Goal: Contribute content: Add original content to the website for others to see

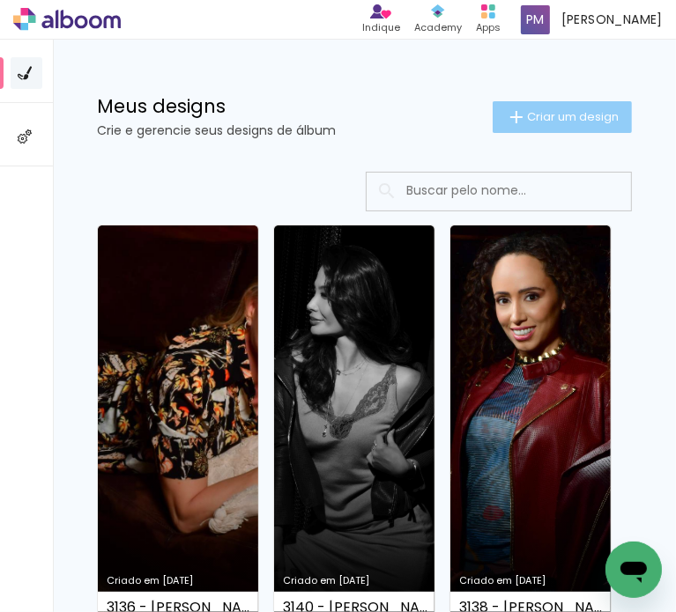
click at [506, 119] on iron-icon at bounding box center [516, 117] width 21 height 21
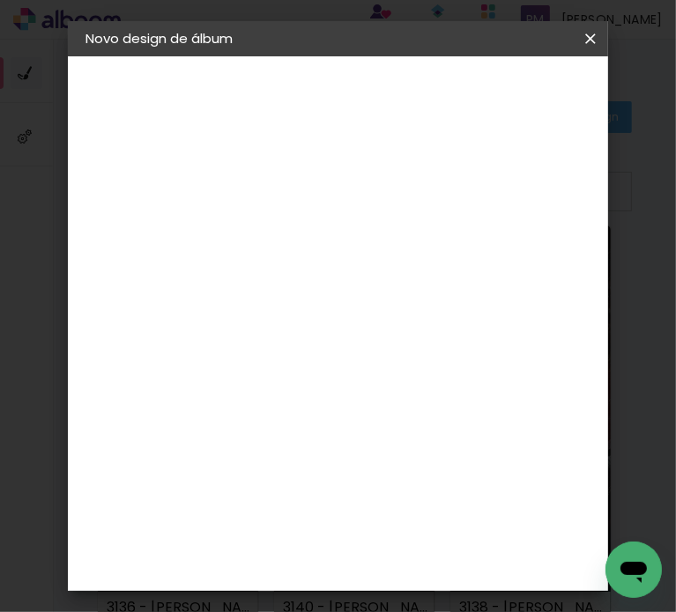
click at [373, 223] on input at bounding box center [373, 236] width 0 height 27
type input "3142 - PATRICIA VALTAPELE - SLIMBOOK"
type paper-input "3142 - PATRICIA VALTAPELE - SLIMBOOK"
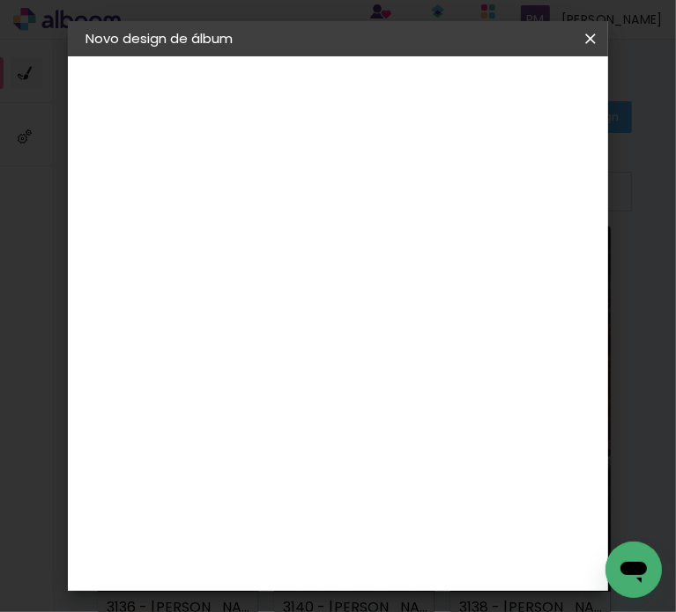
click at [373, 240] on input "3142 - PATRICIA VALTAPELE - SLIMBOOK" at bounding box center [373, 236] width 0 height 27
drag, startPoint x: 484, startPoint y: 240, endPoint x: 669, endPoint y: 240, distance: 185.9
click at [669, 240] on body "link( href="../../bower_components/polymer/polymer.html" rel="import" ) picture…" at bounding box center [338, 306] width 676 height 612
type input "3142 - [PERSON_NAME] - SLIMBOOK FOTOS"
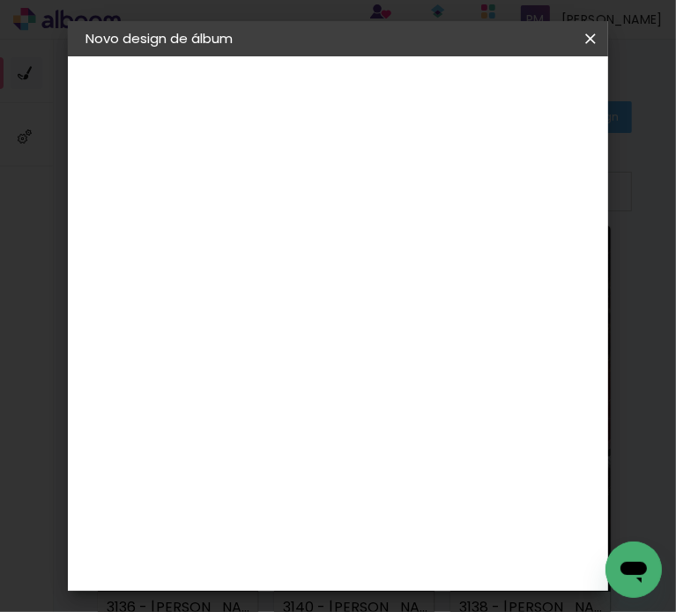
type paper-input "3142 - [PERSON_NAME] - SLIMBOOK FOTOS"
click at [511, 85] on paper-button "Avançar" at bounding box center [511, 93] width 86 height 30
click at [307, 329] on input at bounding box center [331, 335] width 178 height 22
type input "FOTO"
type paper-input "FOTO"
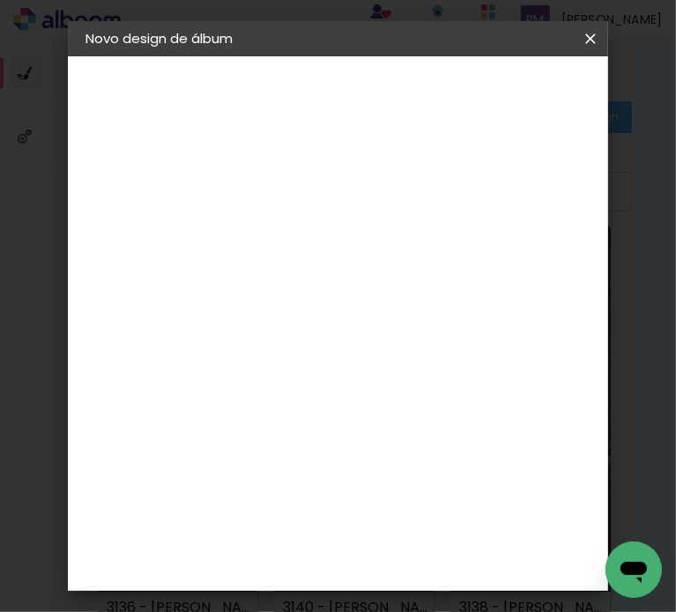
click at [352, 406] on paper-item "Foto 15" at bounding box center [326, 402] width 155 height 46
click at [0, 0] on slot "Avançar" at bounding box center [0, 0] width 0 height 0
click at [360, 442] on span "30 × 30" at bounding box center [372, 446] width 82 height 36
click at [0, 0] on slot "Avançar" at bounding box center [0, 0] width 0 height 0
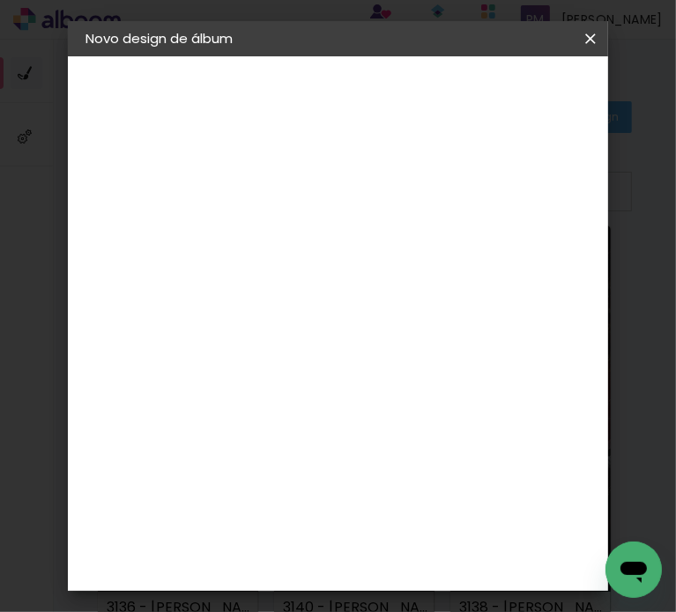
drag, startPoint x: 236, startPoint y: 159, endPoint x: 156, endPoint y: 129, distance: 85.3
click at [156, 56] on quentale-album-spec "Iniciar design Iniciar design" at bounding box center [338, 56] width 541 height 0
click at [567, 87] on span "Iniciar design" at bounding box center [549, 99] width 41 height 25
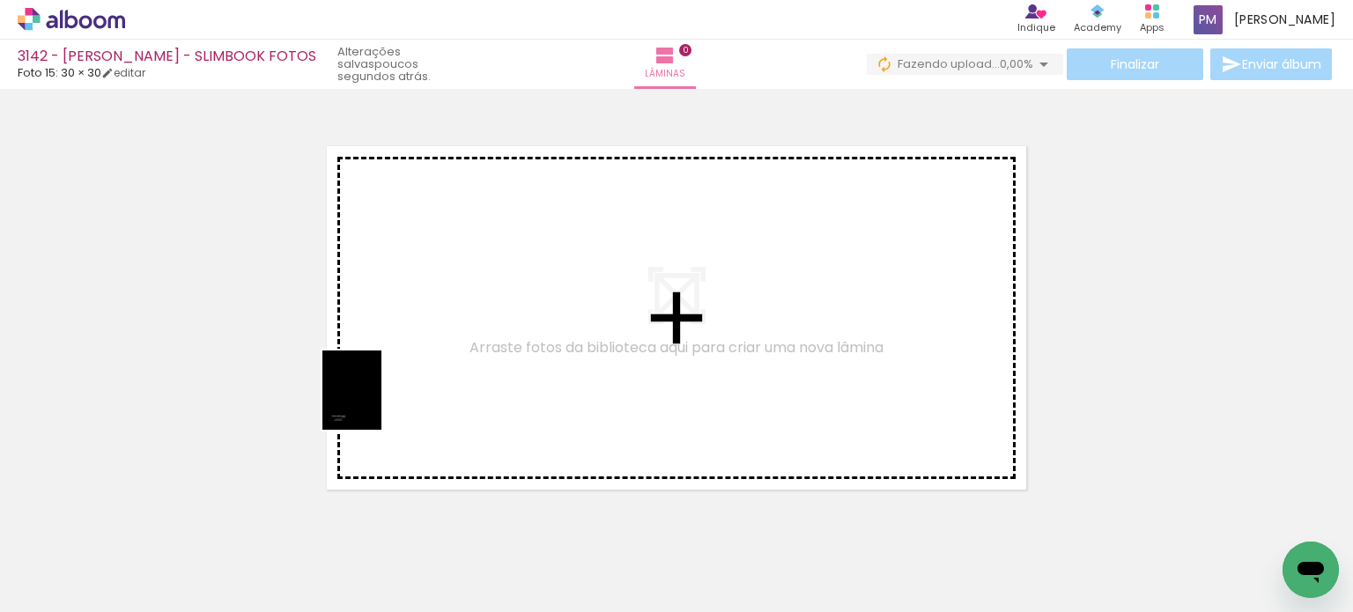
drag, startPoint x: 240, startPoint y: 521, endPoint x: 268, endPoint y: 558, distance: 46.7
click at [375, 408] on quentale-workspace at bounding box center [676, 306] width 1353 height 612
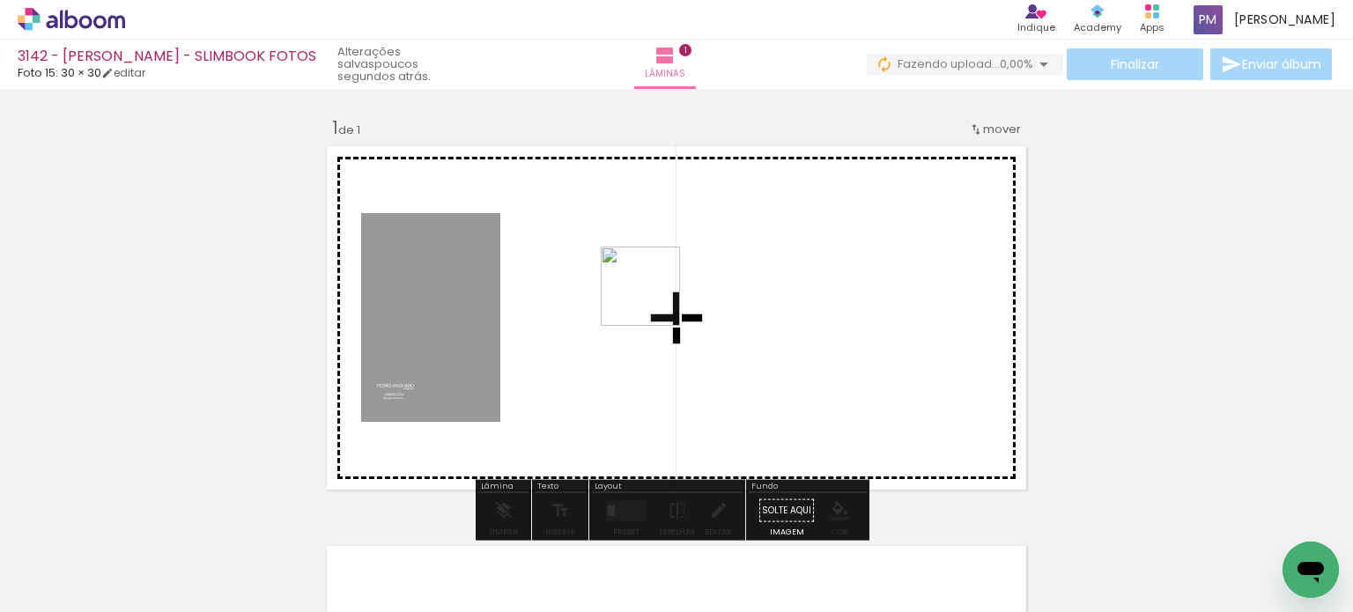
scroll to position [22, 0]
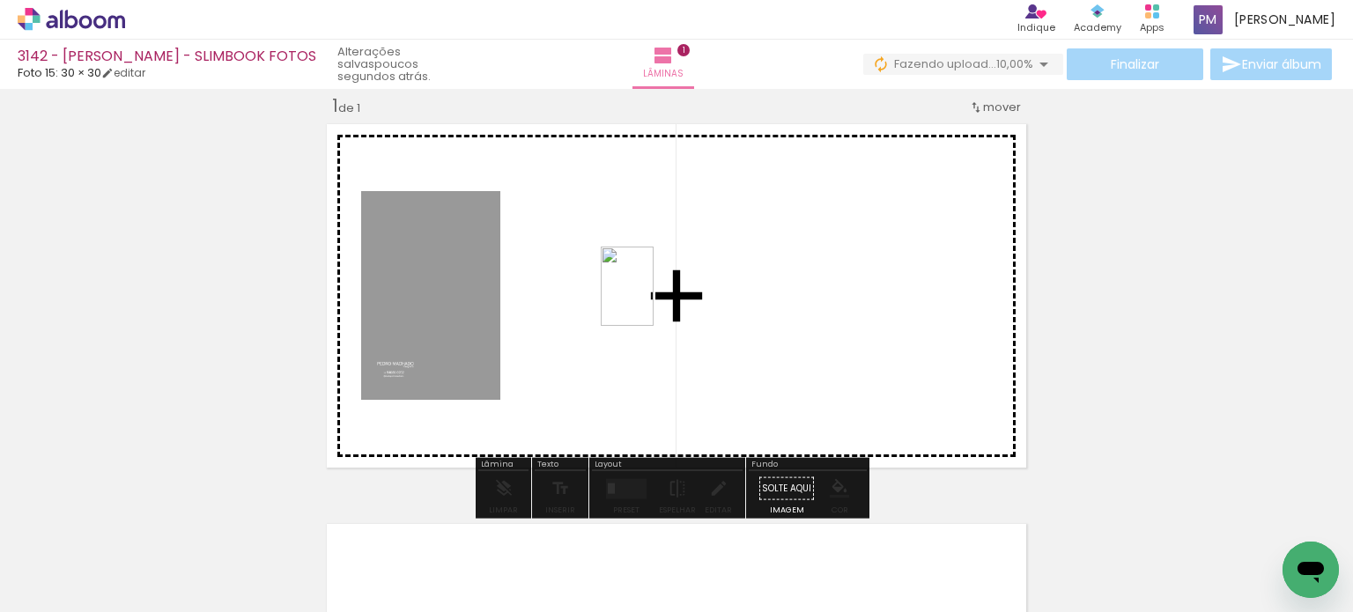
drag, startPoint x: 268, startPoint y: 558, endPoint x: 654, endPoint y: 299, distance: 464.7
click at [654, 299] on quentale-workspace at bounding box center [676, 306] width 1353 height 612
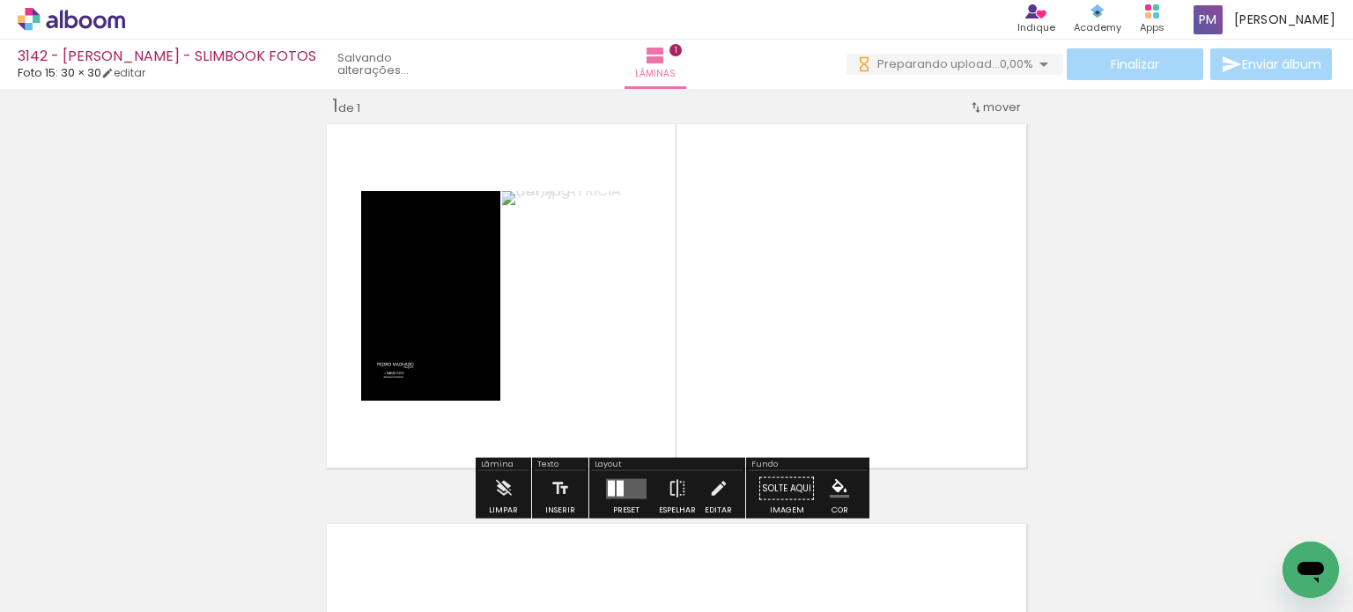
click at [623, 482] on quentale-layouter at bounding box center [626, 488] width 41 height 20
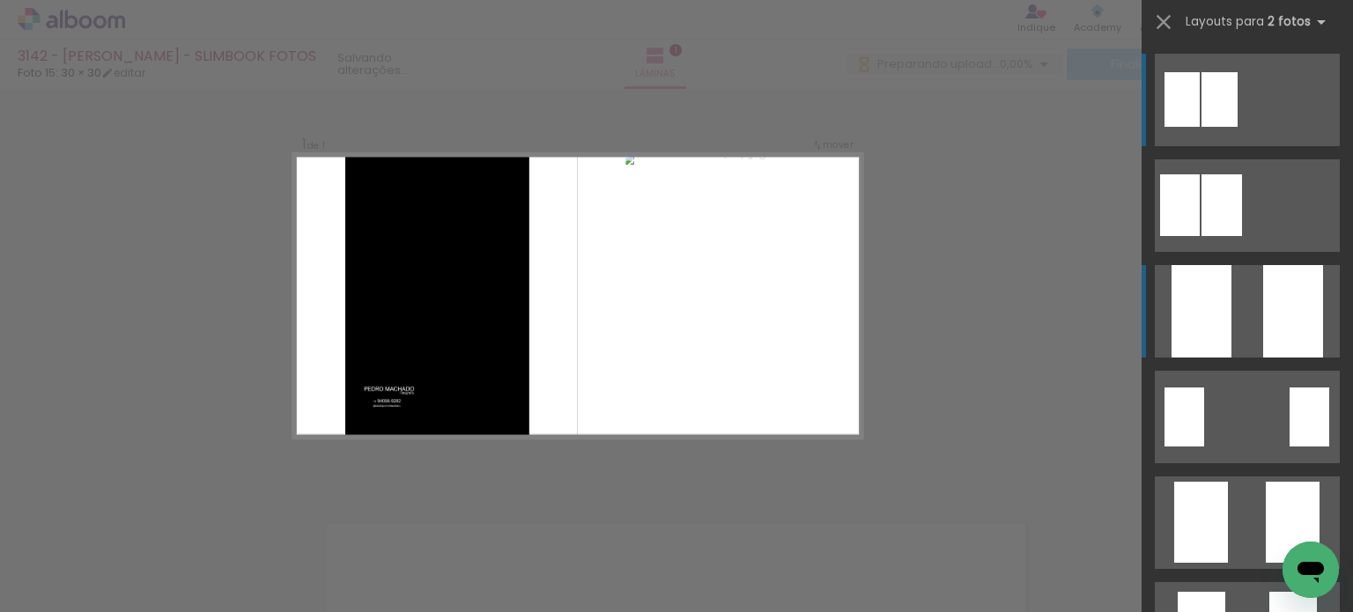
click at [675, 146] on quentale-layouter at bounding box center [1247, 100] width 185 height 92
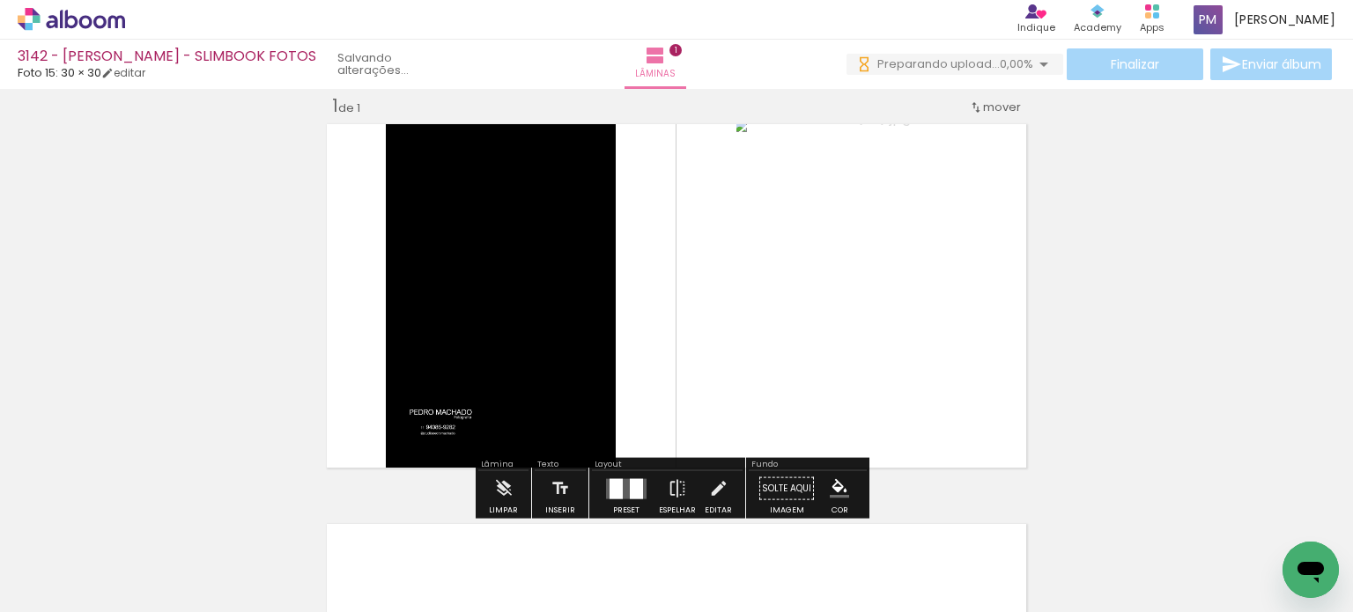
scroll to position [0, 0]
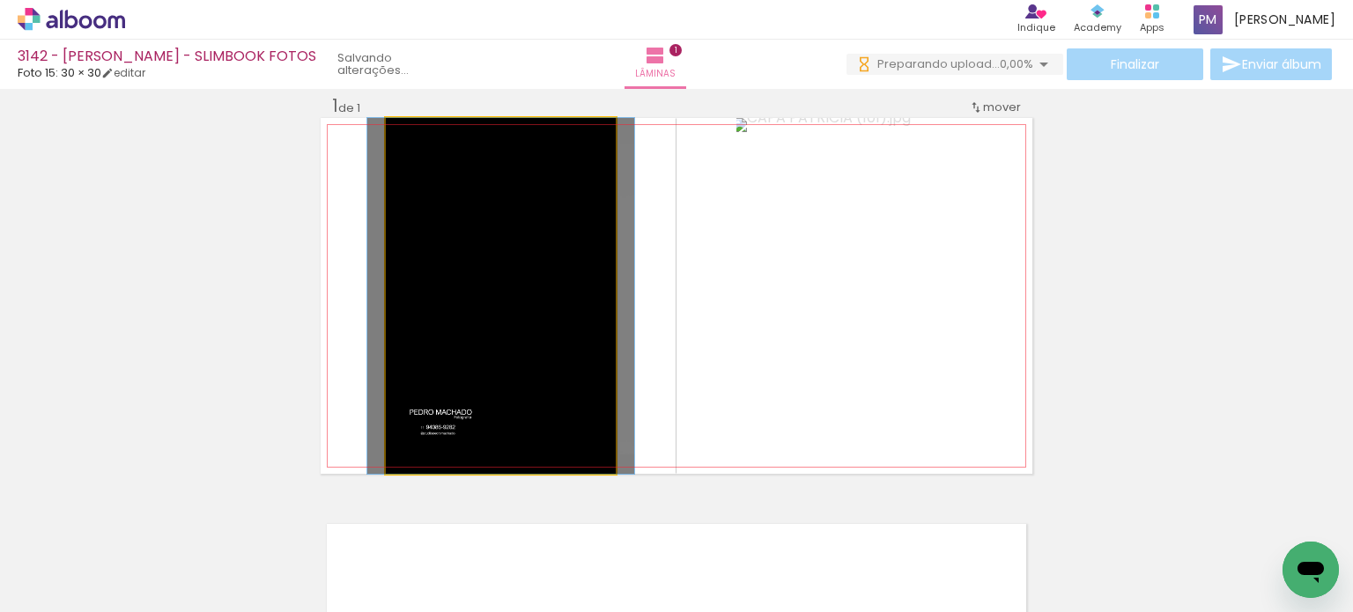
click at [483, 268] on quentale-photo at bounding box center [501, 296] width 230 height 356
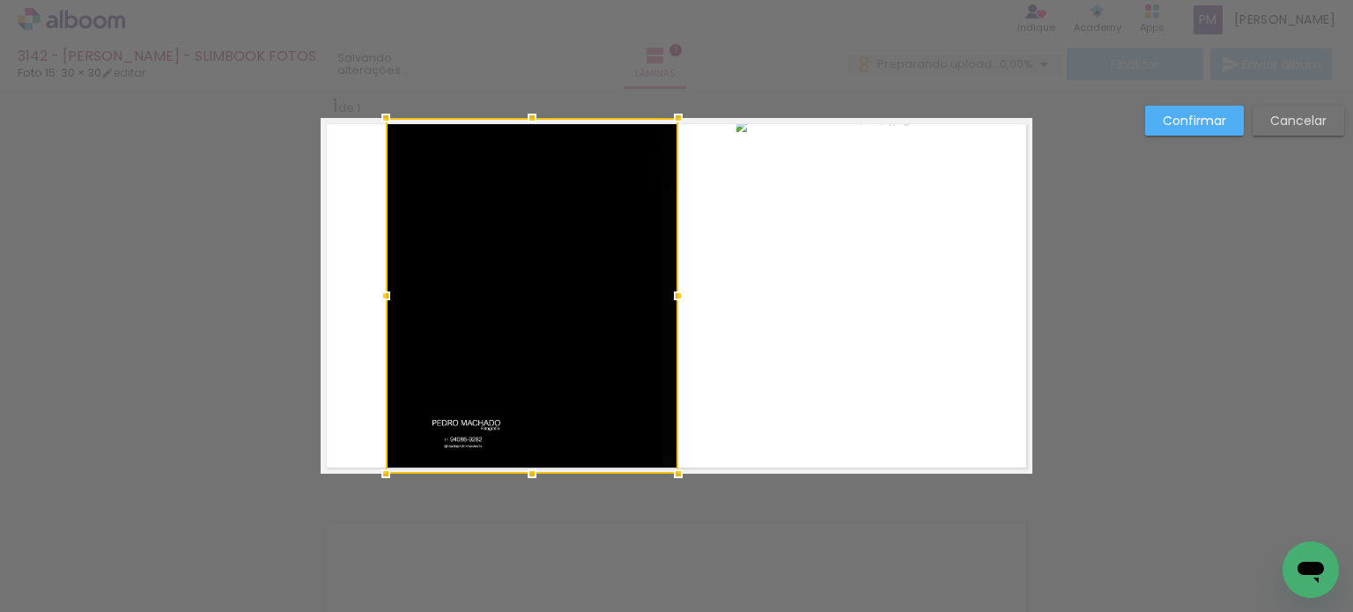
drag, startPoint x: 610, startPoint y: 295, endPoint x: 671, endPoint y: 302, distance: 62.1
click at [671, 302] on div at bounding box center [678, 295] width 35 height 35
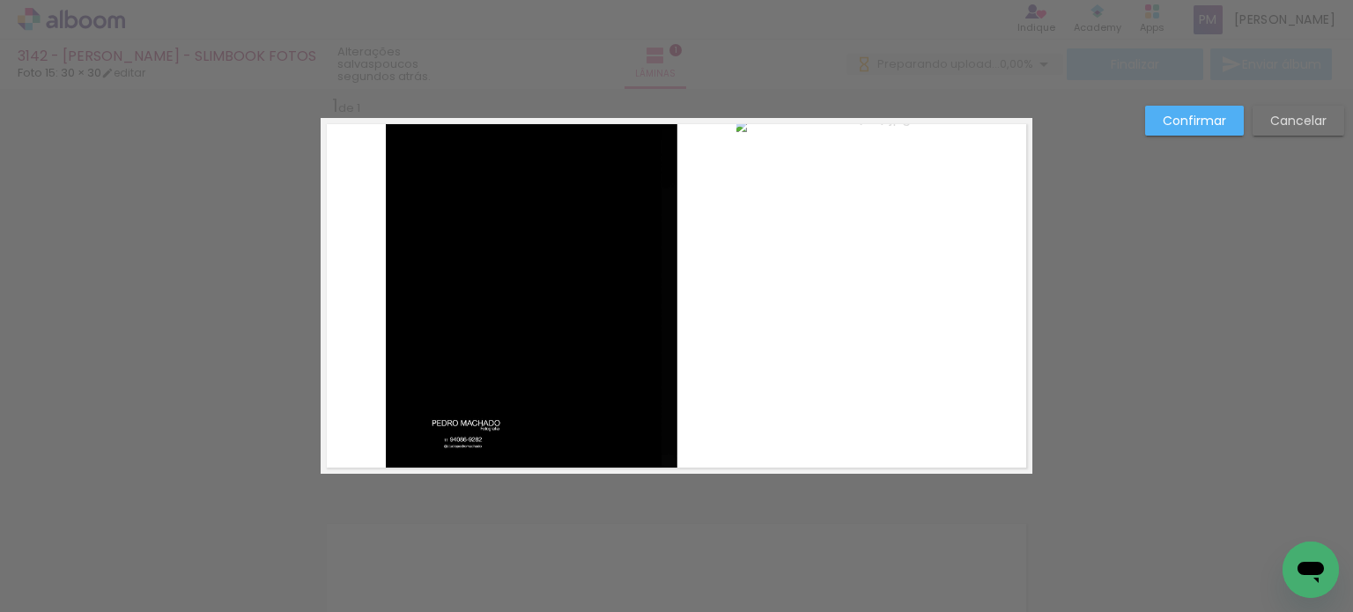
drag, startPoint x: 430, startPoint y: 310, endPoint x: 412, endPoint y: 308, distance: 17.7
click at [428, 308] on quentale-photo at bounding box center [532, 296] width 292 height 356
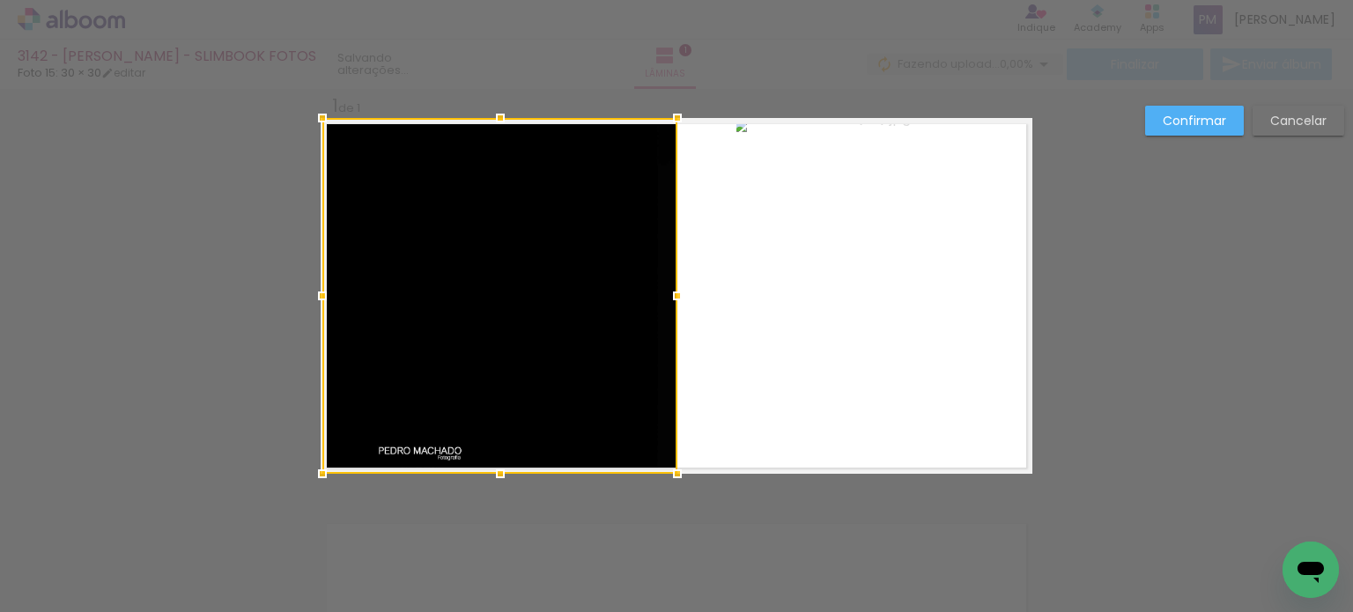
drag, startPoint x: 384, startPoint y: 294, endPoint x: 317, endPoint y: 292, distance: 67.0
click at [317, 292] on div at bounding box center [322, 295] width 35 height 35
click at [675, 199] on quentale-photo at bounding box center [851, 296] width 230 height 356
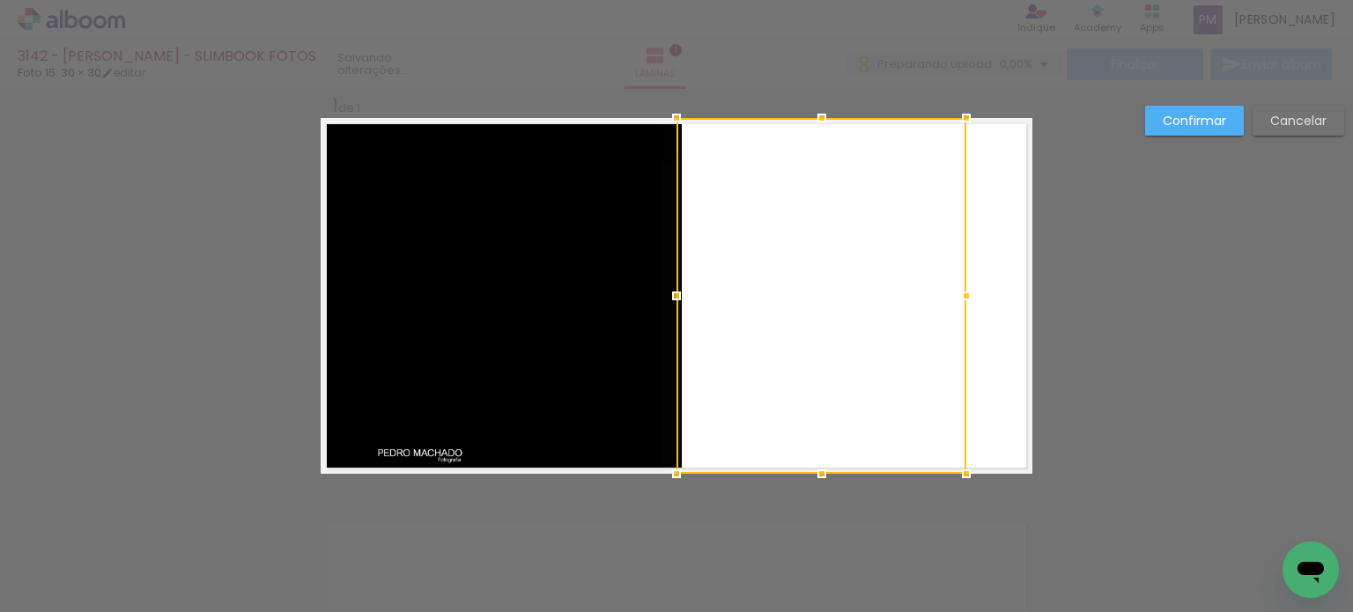
drag, startPoint x: 734, startPoint y: 299, endPoint x: 669, endPoint y: 305, distance: 64.6
click at [669, 305] on div at bounding box center [676, 295] width 35 height 35
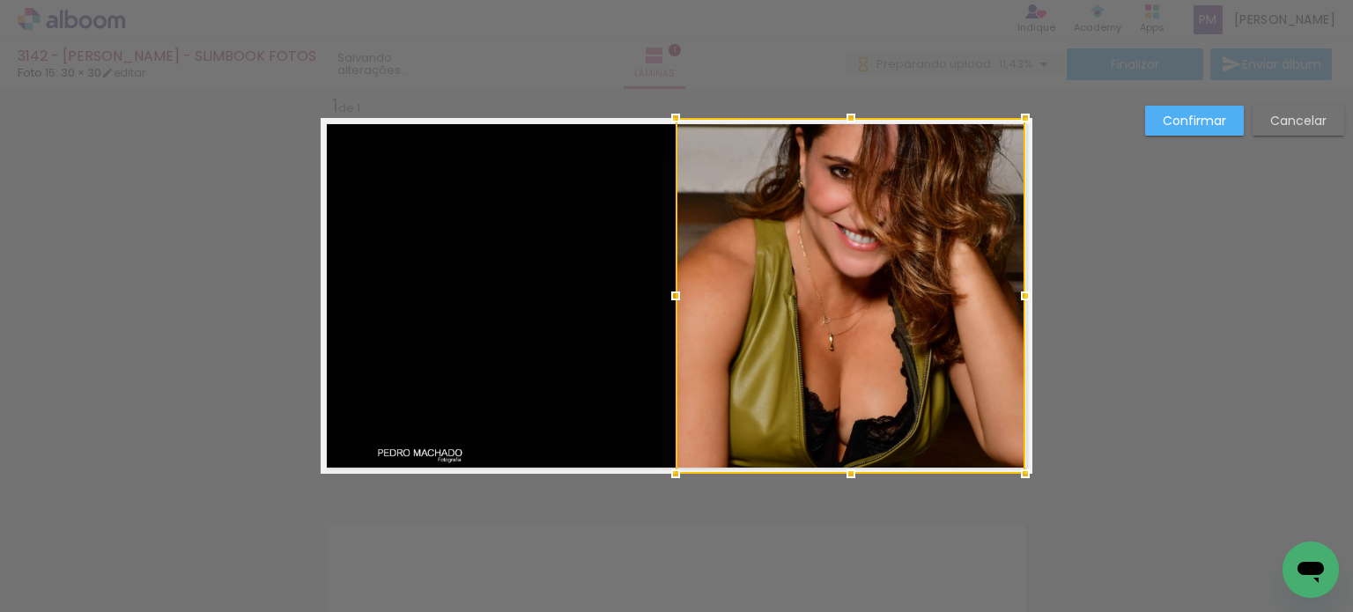
drag, startPoint x: 958, startPoint y: 296, endPoint x: 1010, endPoint y: 300, distance: 52.2
click at [675, 300] on div at bounding box center [1025, 295] width 35 height 35
click at [0, 0] on slot "Confirmar" at bounding box center [0, 0] width 0 height 0
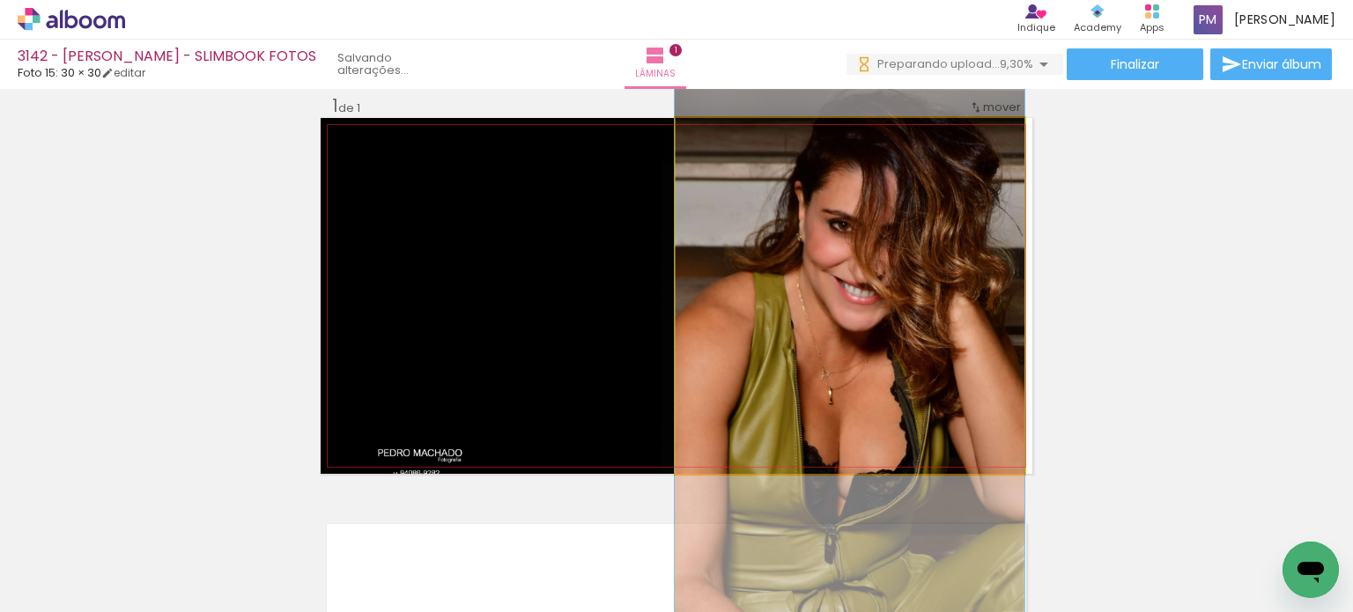
drag, startPoint x: 898, startPoint y: 258, endPoint x: 959, endPoint y: 299, distance: 73.0
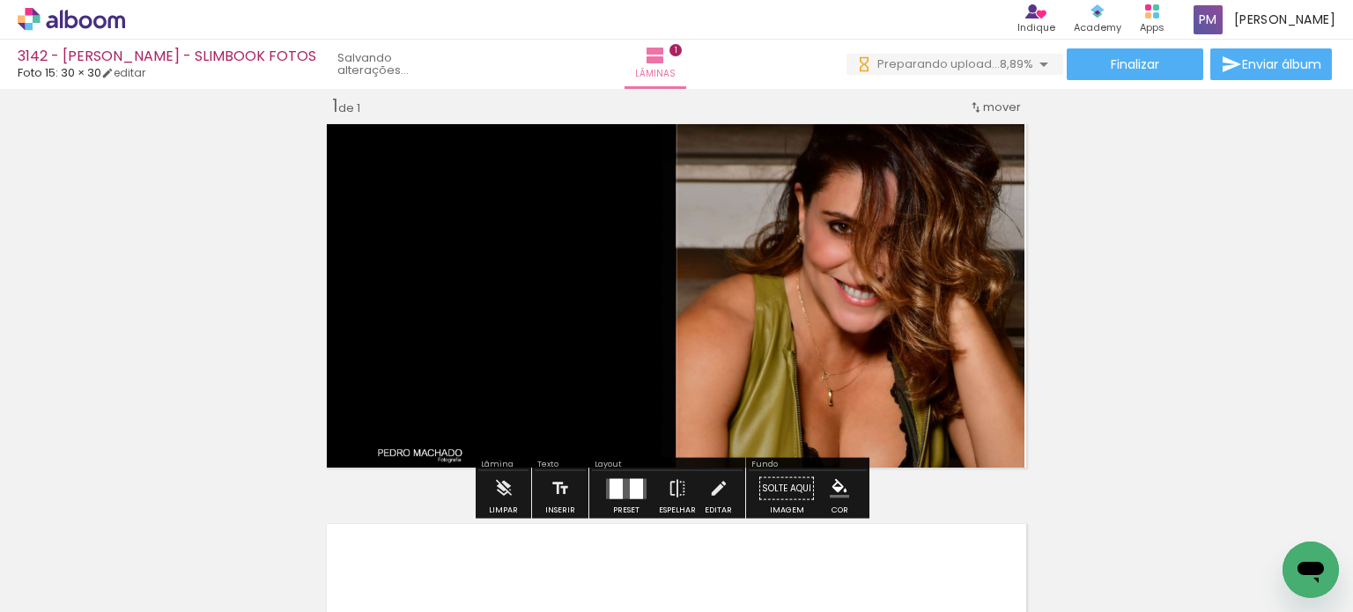
click at [675, 267] on div "Inserir lâmina 1 de 1" at bounding box center [676, 473] width 1353 height 801
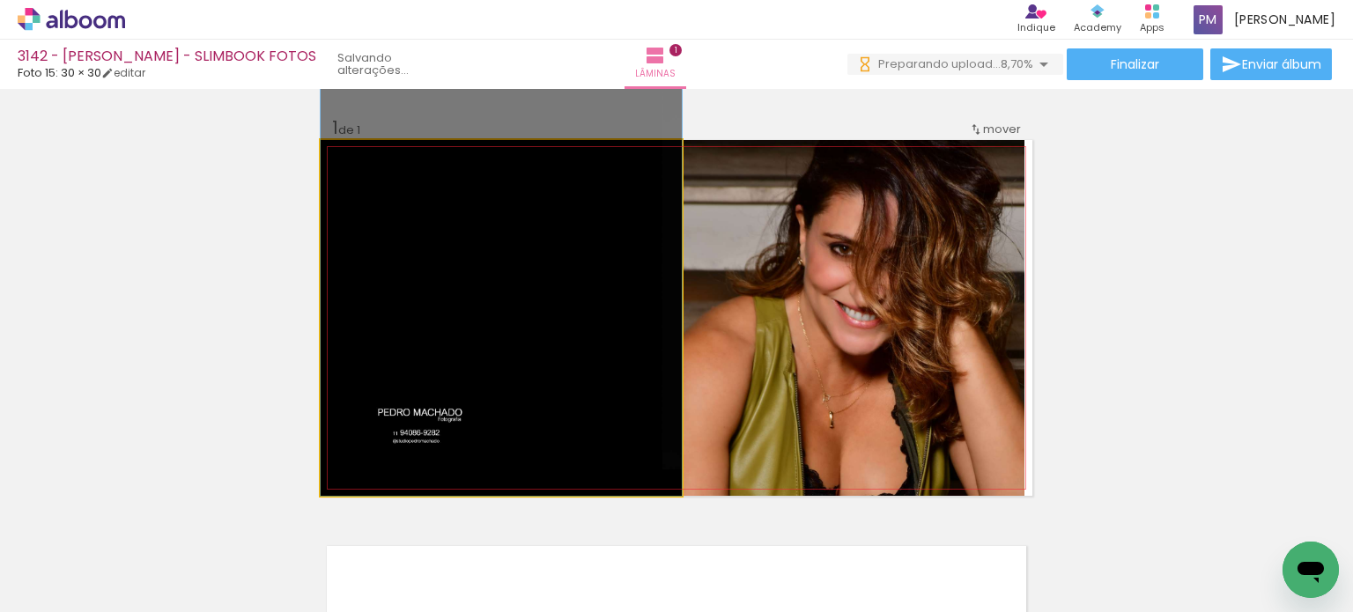
drag, startPoint x: 498, startPoint y: 361, endPoint x: 655, endPoint y: 295, distance: 171.0
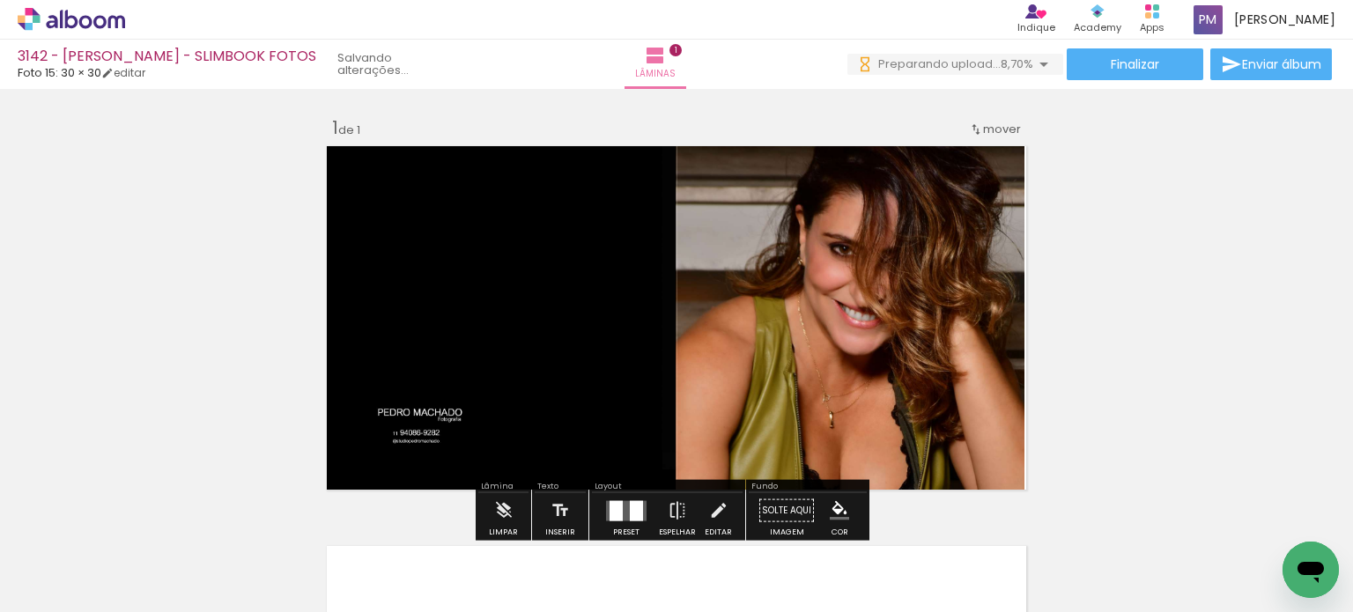
click at [675, 253] on div "Inserir lâmina 1 de 1" at bounding box center [676, 495] width 1353 height 801
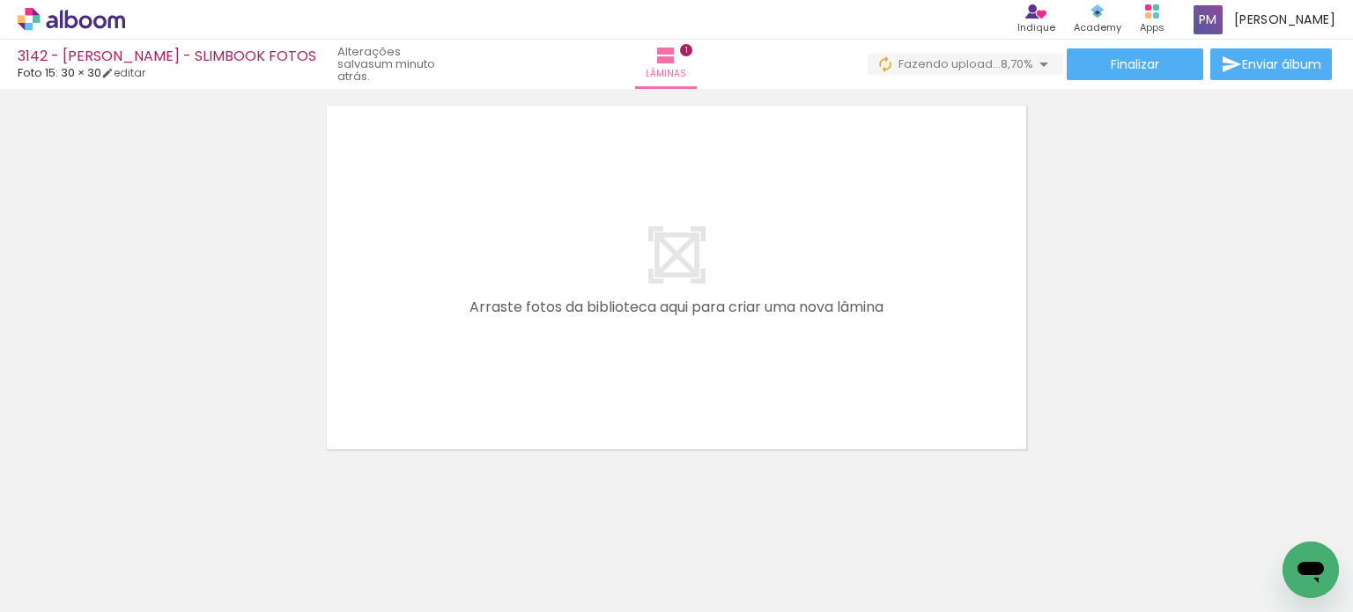
scroll to position [0, 1507]
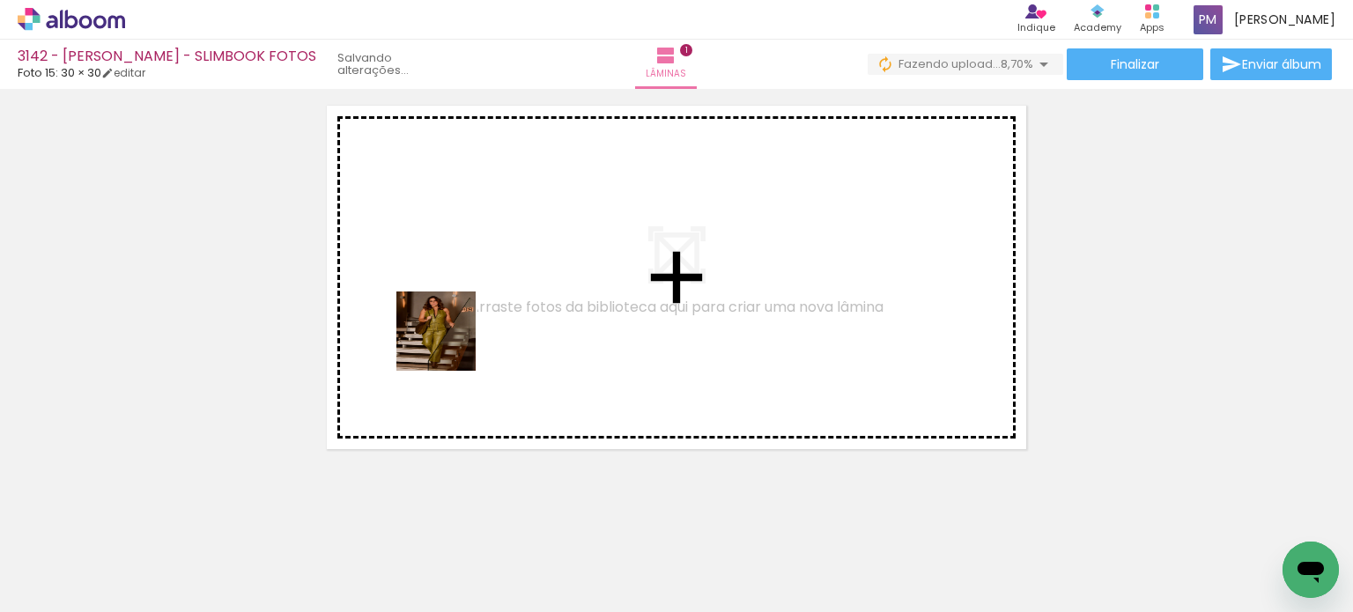
drag, startPoint x: 364, startPoint y: 537, endPoint x: 433, endPoint y: 523, distance: 70.1
click at [448, 348] on quentale-workspace at bounding box center [676, 306] width 1353 height 612
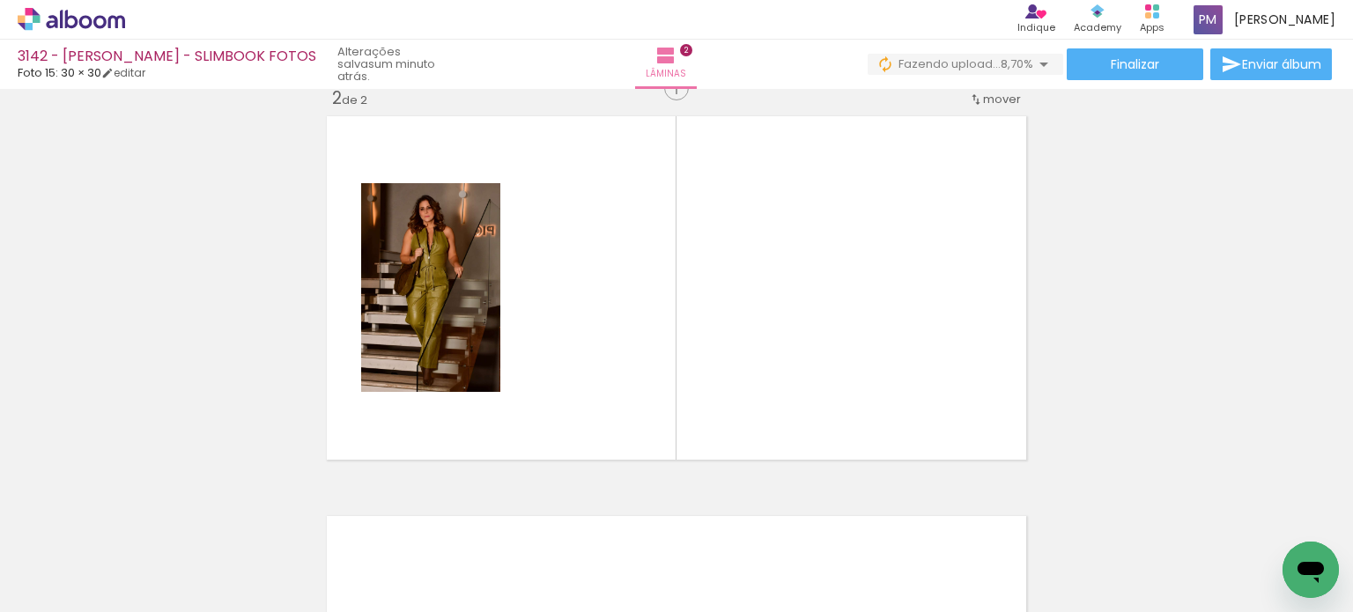
scroll to position [422, 0]
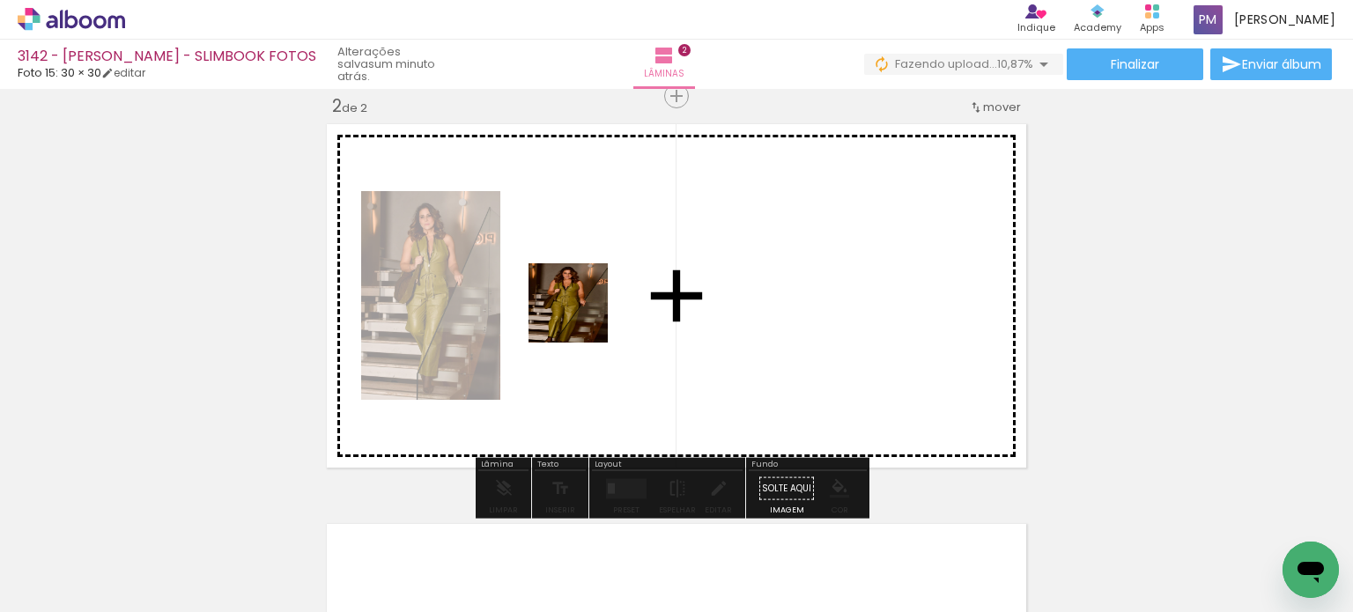
drag, startPoint x: 571, startPoint y: 330, endPoint x: 586, endPoint y: 549, distance: 219.0
click at [582, 320] on quentale-workspace at bounding box center [676, 306] width 1353 height 612
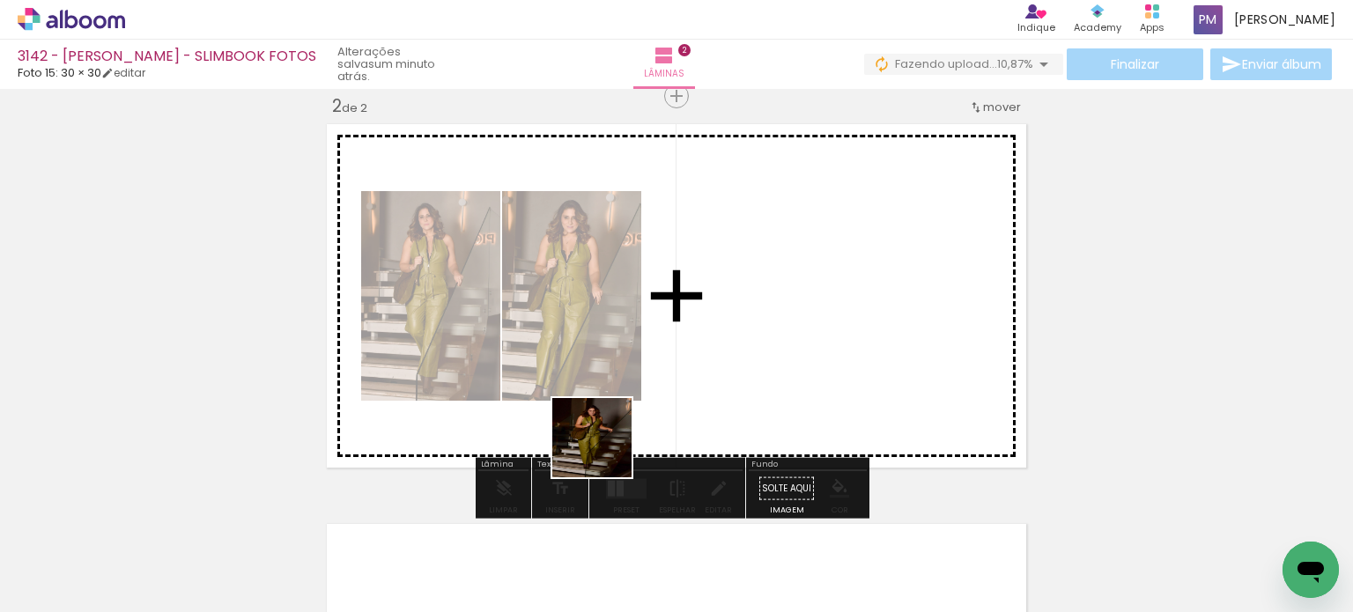
drag, startPoint x: 605, startPoint y: 451, endPoint x: 714, endPoint y: 306, distance: 181.8
click at [675, 306] on quentale-workspace at bounding box center [676, 306] width 1353 height 612
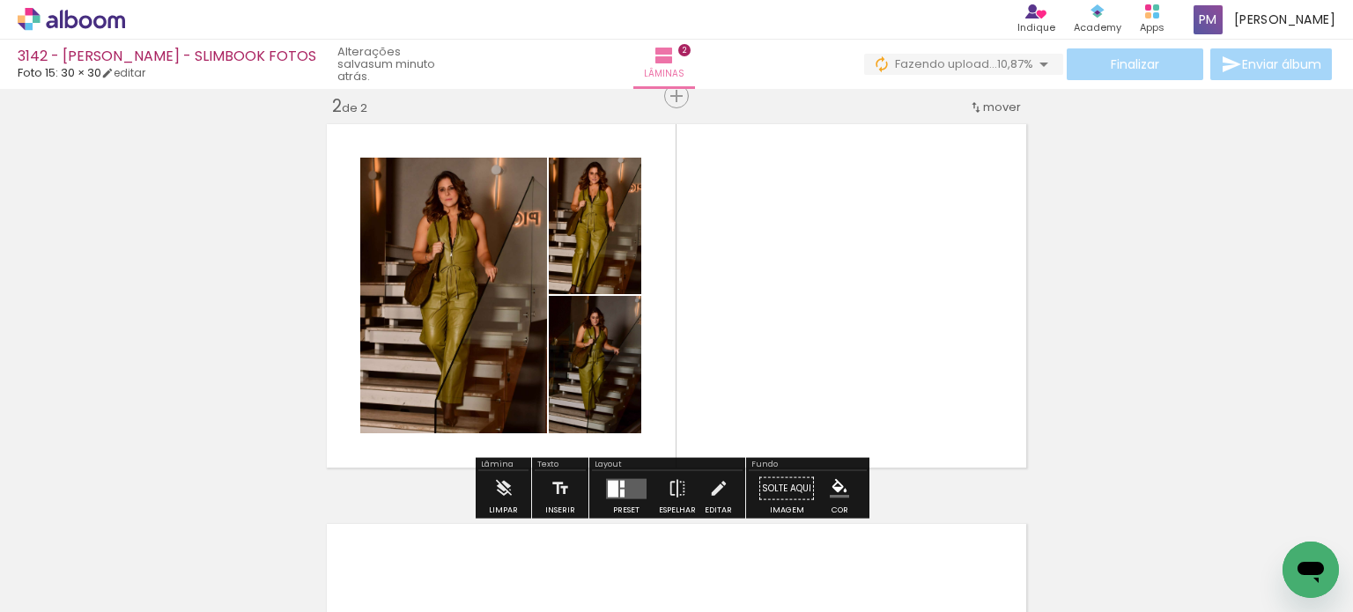
drag, startPoint x: 617, startPoint y: 489, endPoint x: 635, endPoint y: 500, distance: 21.8
click at [614, 489] on quentale-layouter at bounding box center [626, 488] width 41 height 20
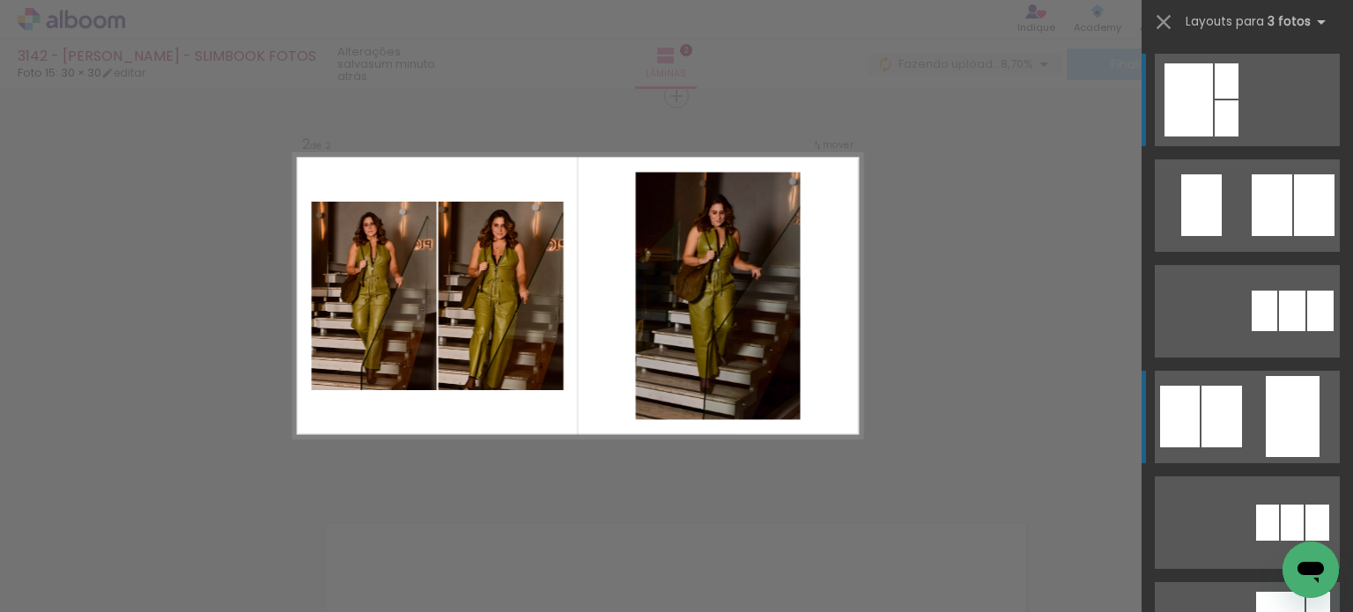
click at [675, 137] on div at bounding box center [1227, 118] width 24 height 36
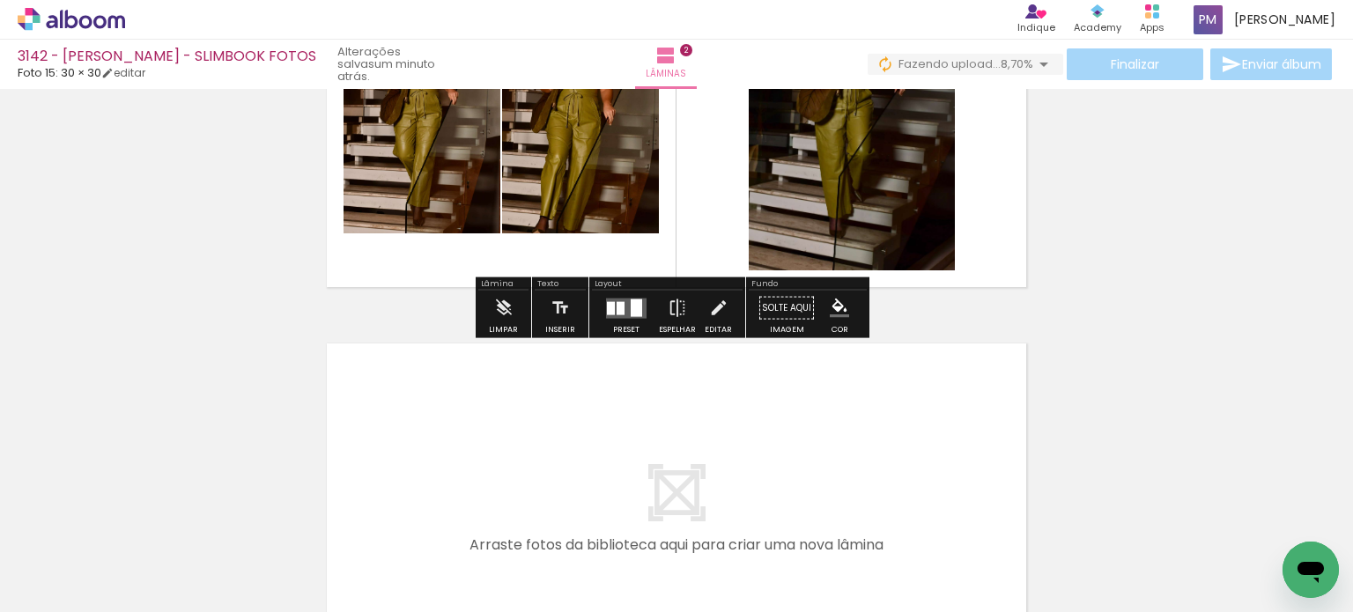
scroll to position [568, 0]
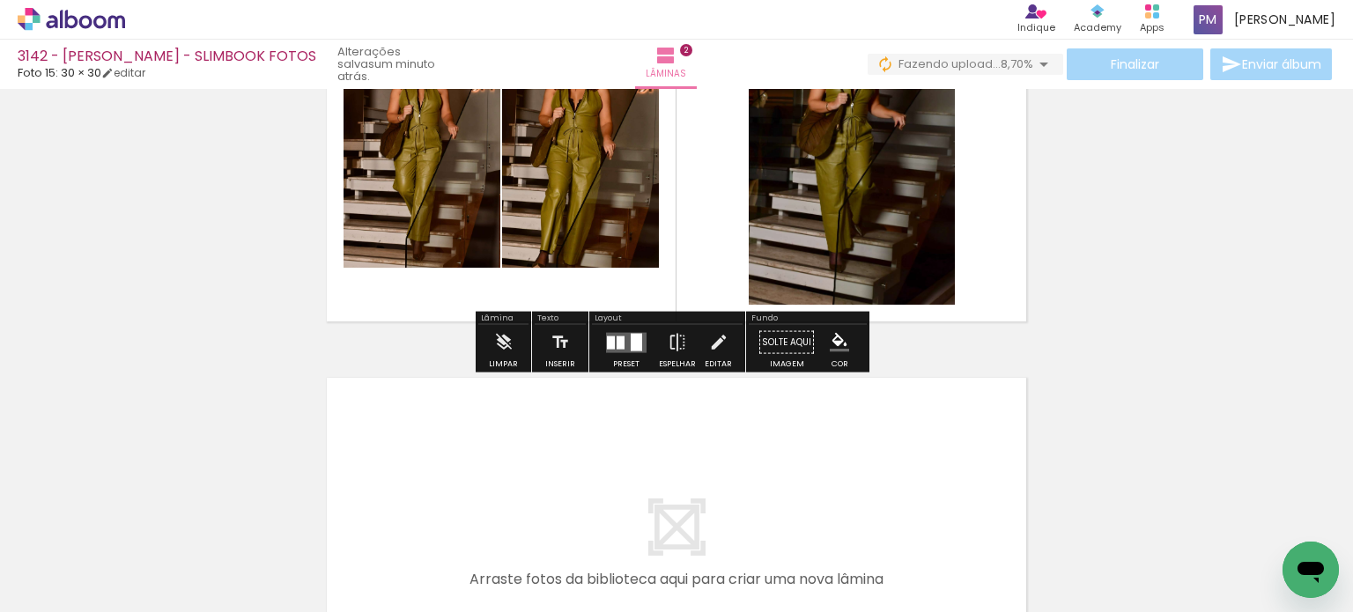
drag, startPoint x: 835, startPoint y: 337, endPoint x: 835, endPoint y: 347, distance: 9.7
click at [675, 340] on iron-icon "color picker" at bounding box center [839, 342] width 19 height 19
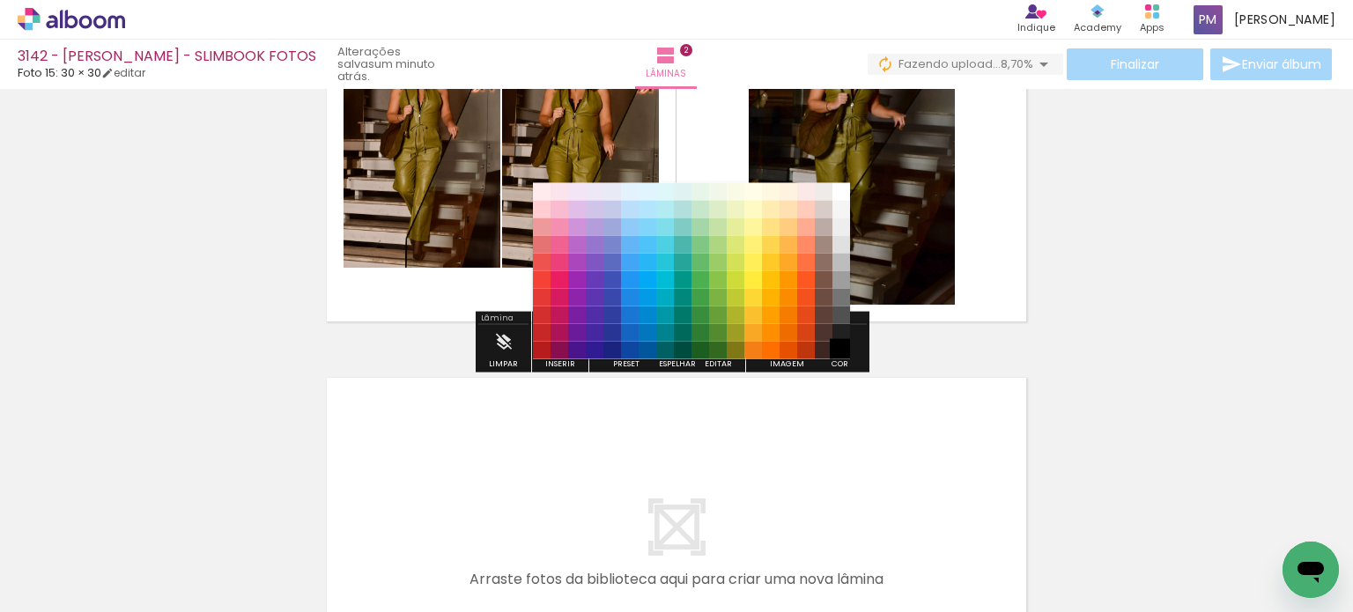
click at [675, 341] on paper-item "#000000" at bounding box center [841, 350] width 18 height 18
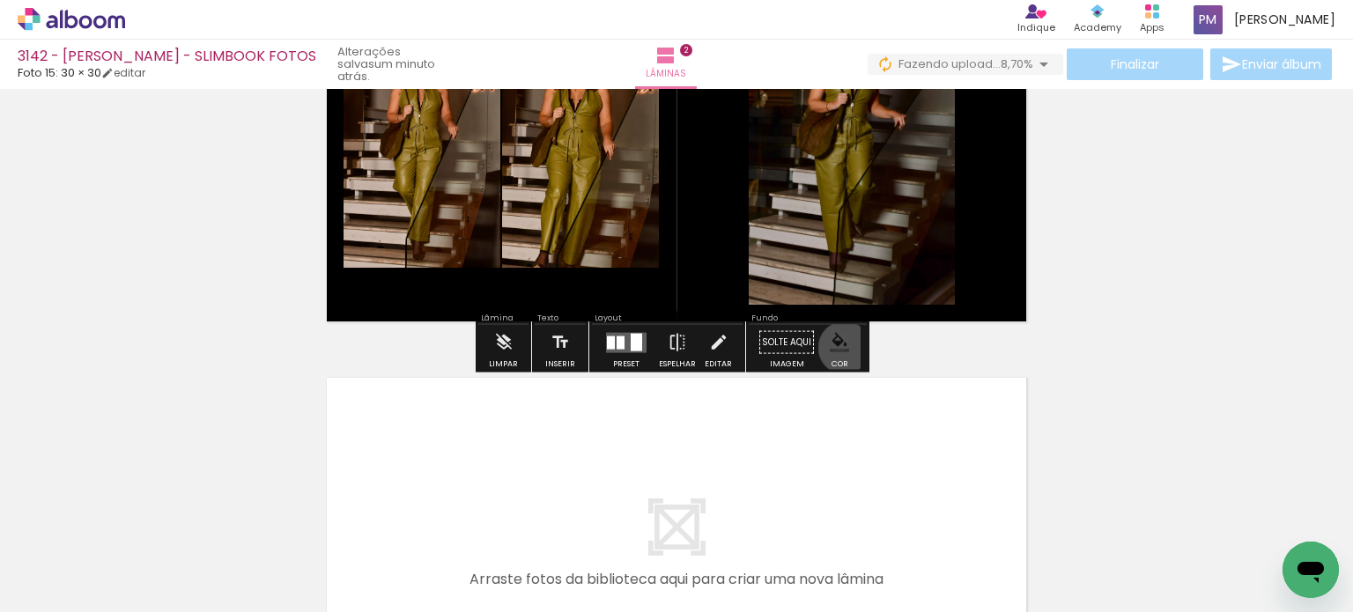
click at [675, 347] on iron-icon "color picker" at bounding box center [839, 342] width 19 height 19
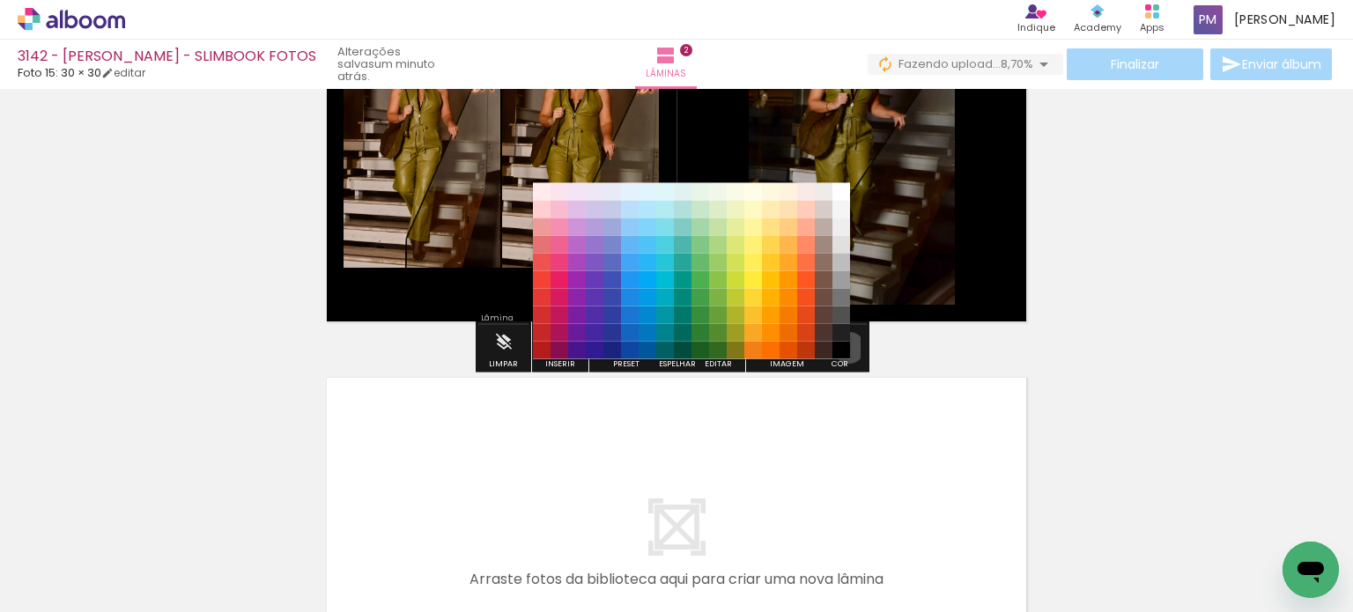
drag, startPoint x: 842, startPoint y: 347, endPoint x: 891, endPoint y: 431, distance: 97.1
click at [675, 351] on paper-item "#000000" at bounding box center [841, 350] width 18 height 18
click at [675, 357] on div "Inserir lâmina 1 de 2 Inserir lâmina 2 de 2" at bounding box center [676, 127] width 1353 height 1201
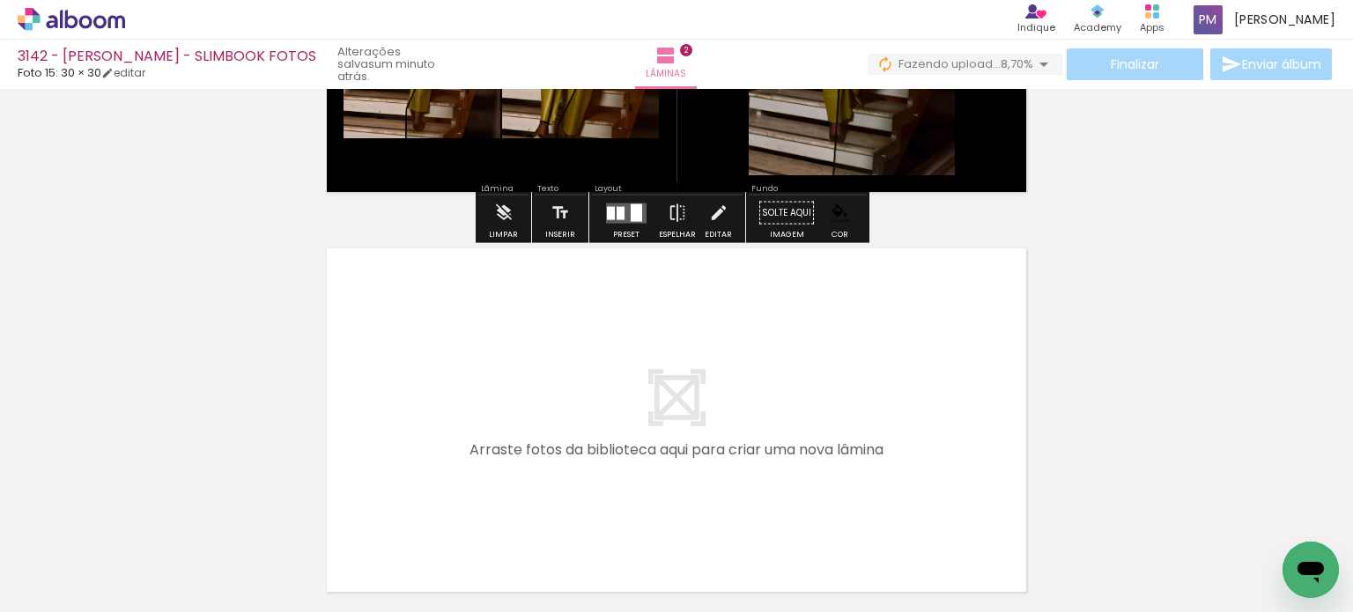
scroll to position [715, 0]
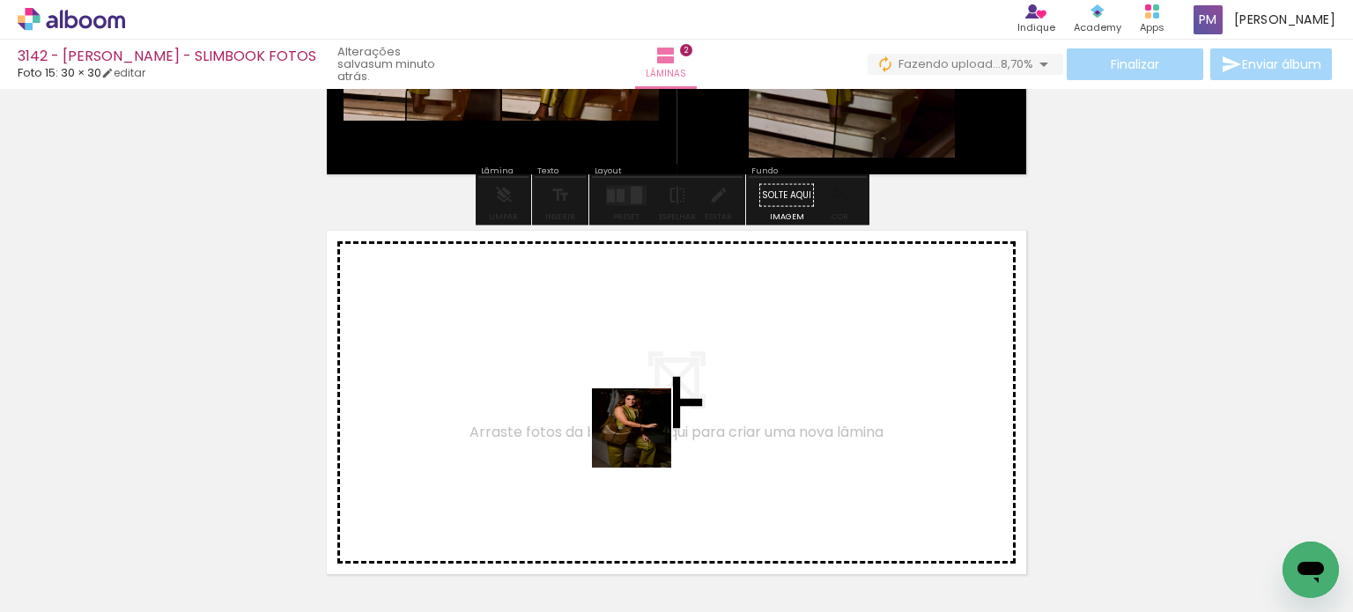
drag, startPoint x: 679, startPoint y: 551, endPoint x: 726, endPoint y: 565, distance: 48.8
click at [646, 431] on quentale-workspace at bounding box center [676, 306] width 1353 height 612
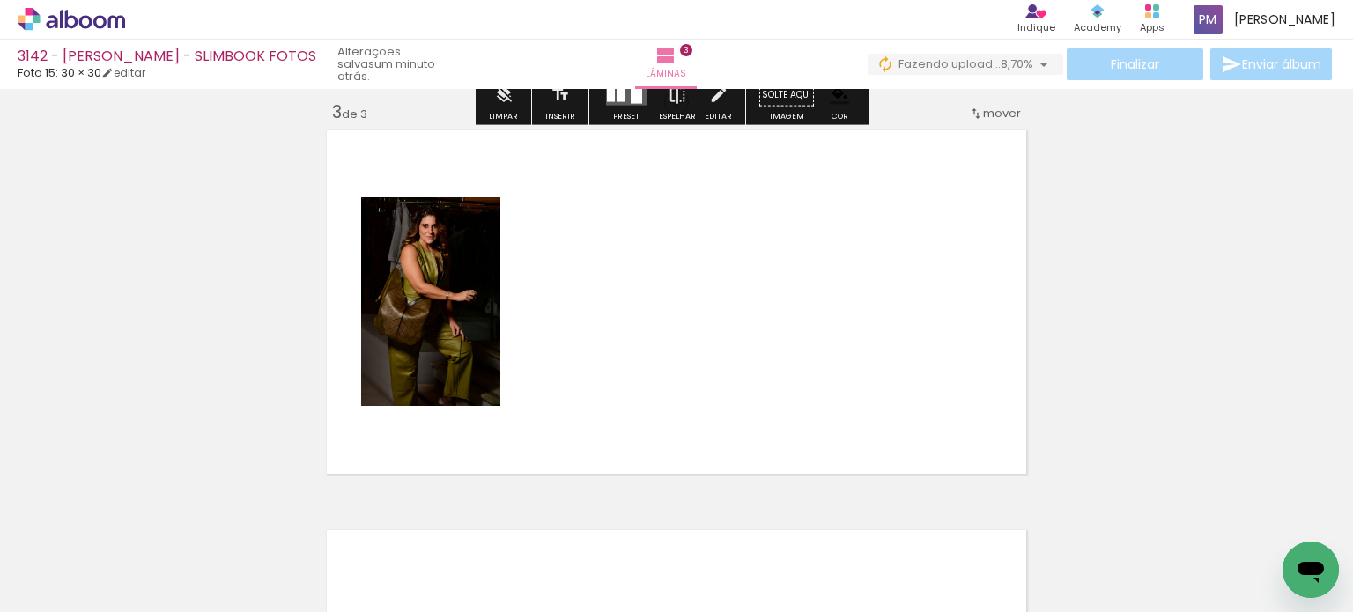
scroll to position [822, 0]
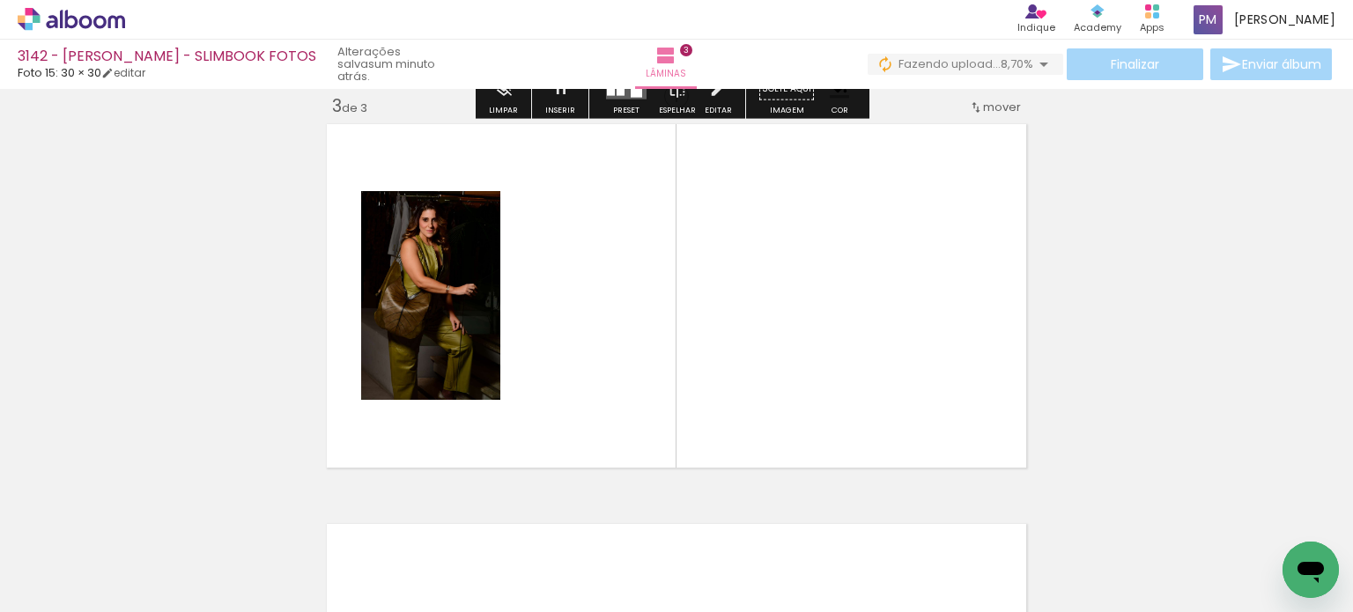
drag, startPoint x: 733, startPoint y: 485, endPoint x: 809, endPoint y: 510, distance: 79.7
click at [675, 361] on quentale-workspace at bounding box center [676, 306] width 1353 height 612
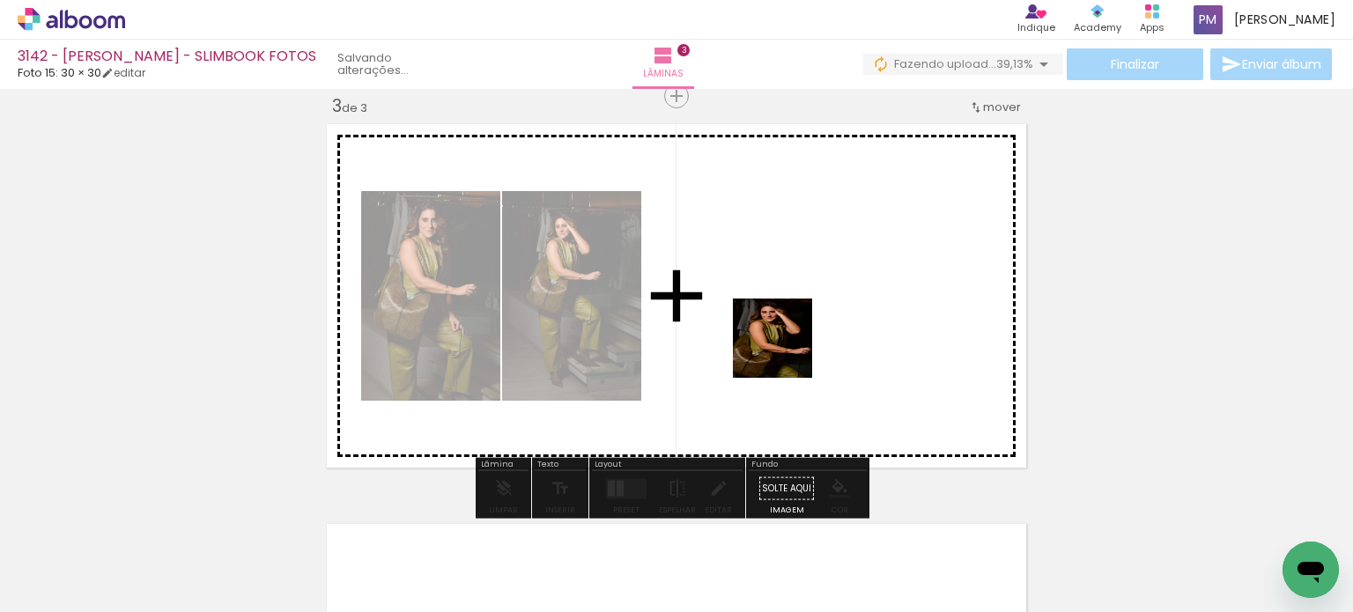
drag, startPoint x: 789, startPoint y: 359, endPoint x: 809, endPoint y: 389, distance: 36.4
click at [675, 351] on quentale-workspace at bounding box center [676, 306] width 1353 height 612
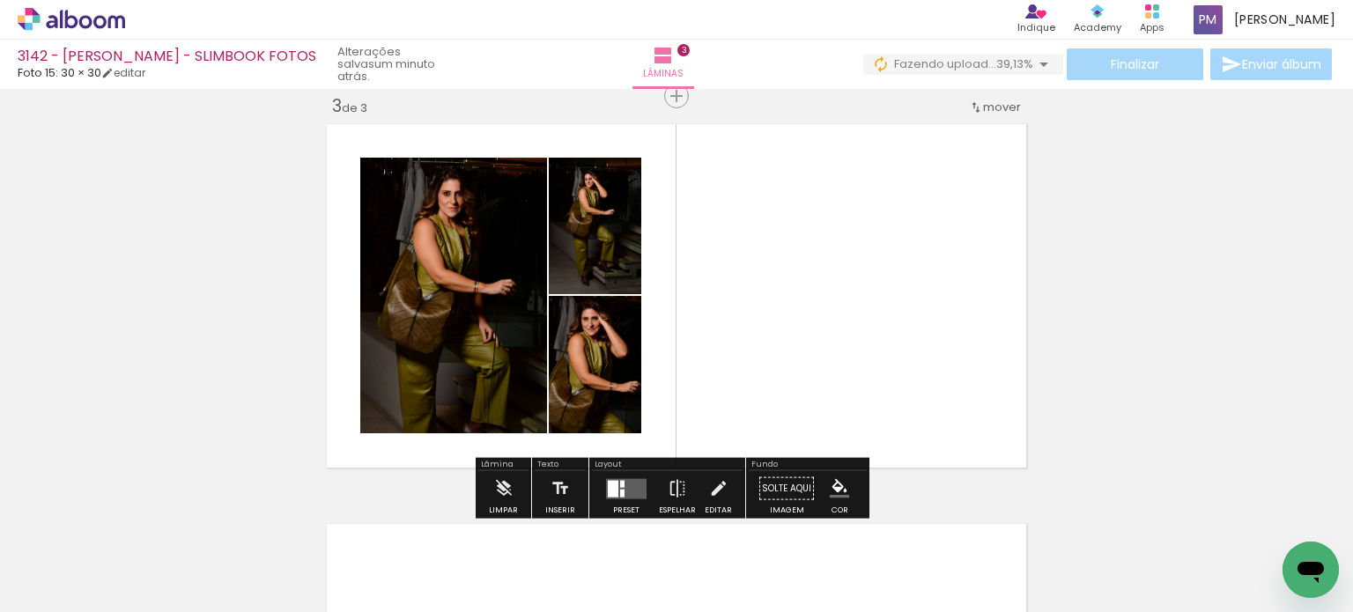
click at [620, 480] on div at bounding box center [622, 483] width 4 height 7
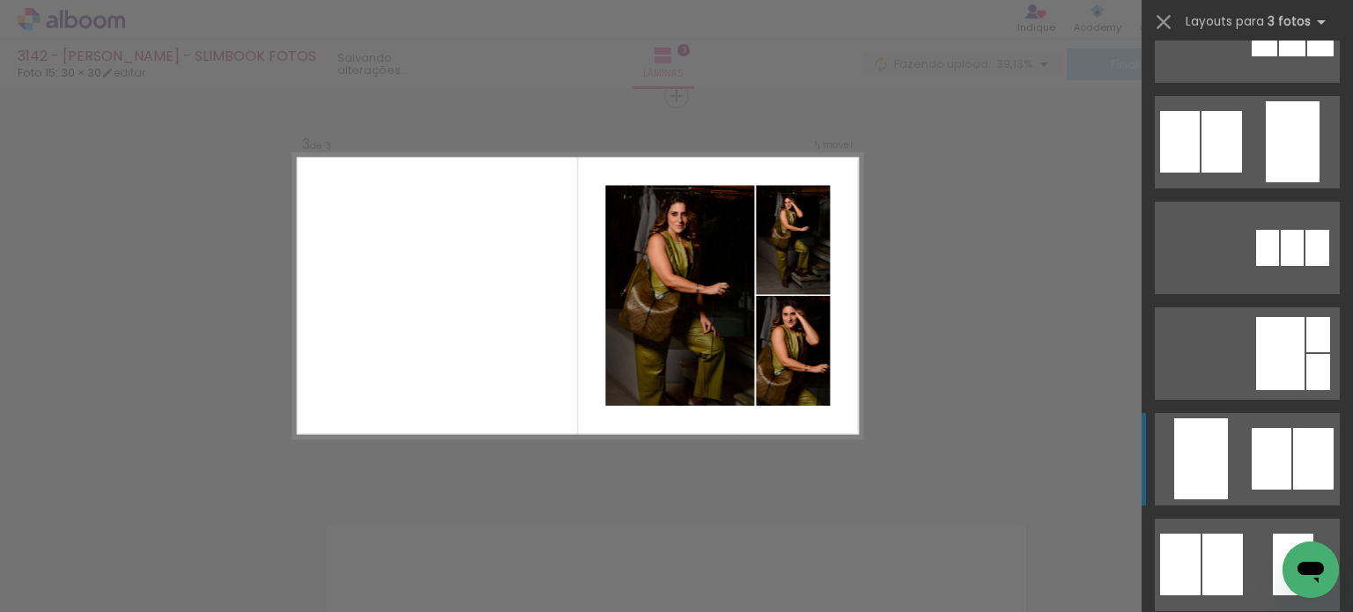
scroll to position [293, 0]
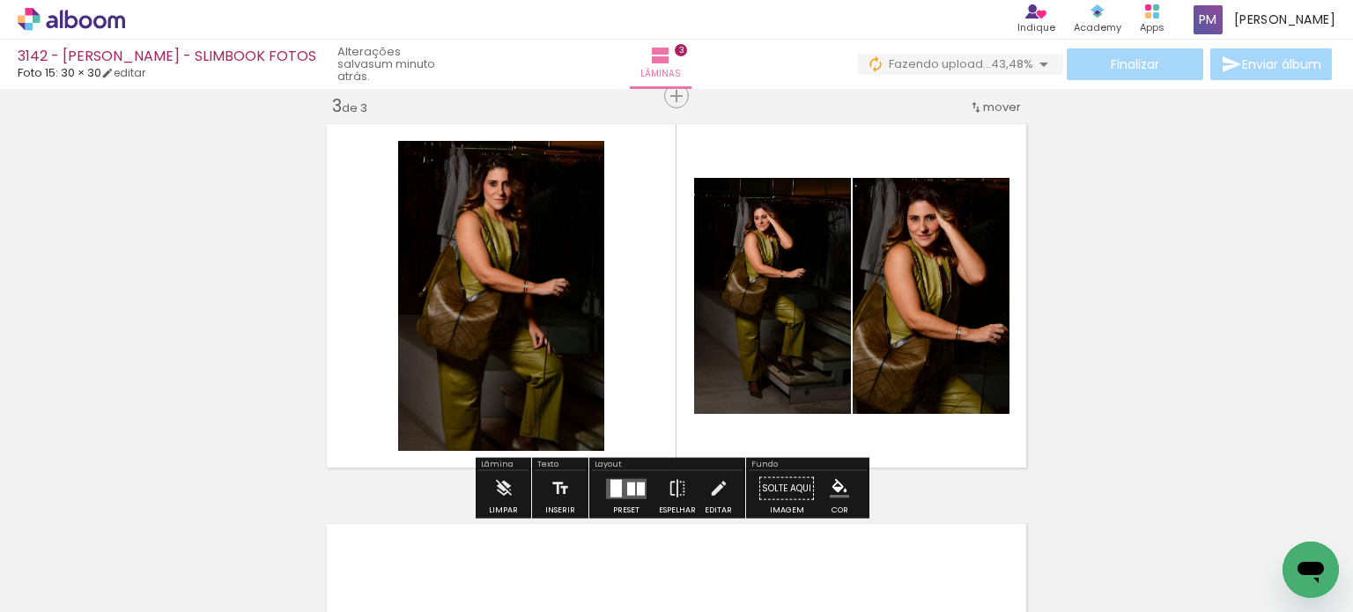
drag, startPoint x: 826, startPoint y: 492, endPoint x: 853, endPoint y: 474, distance: 31.8
click at [675, 490] on iron-icon "color picker" at bounding box center [839, 488] width 19 height 19
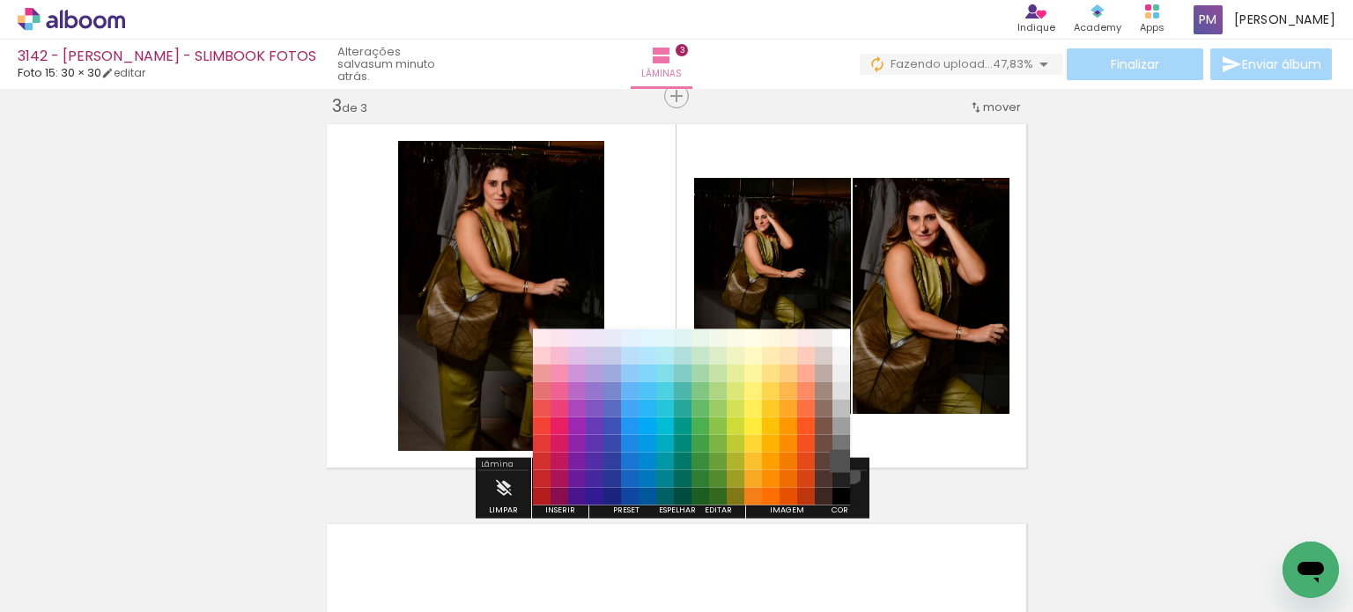
click at [675, 470] on paper-item "#515151" at bounding box center [841, 461] width 18 height 18
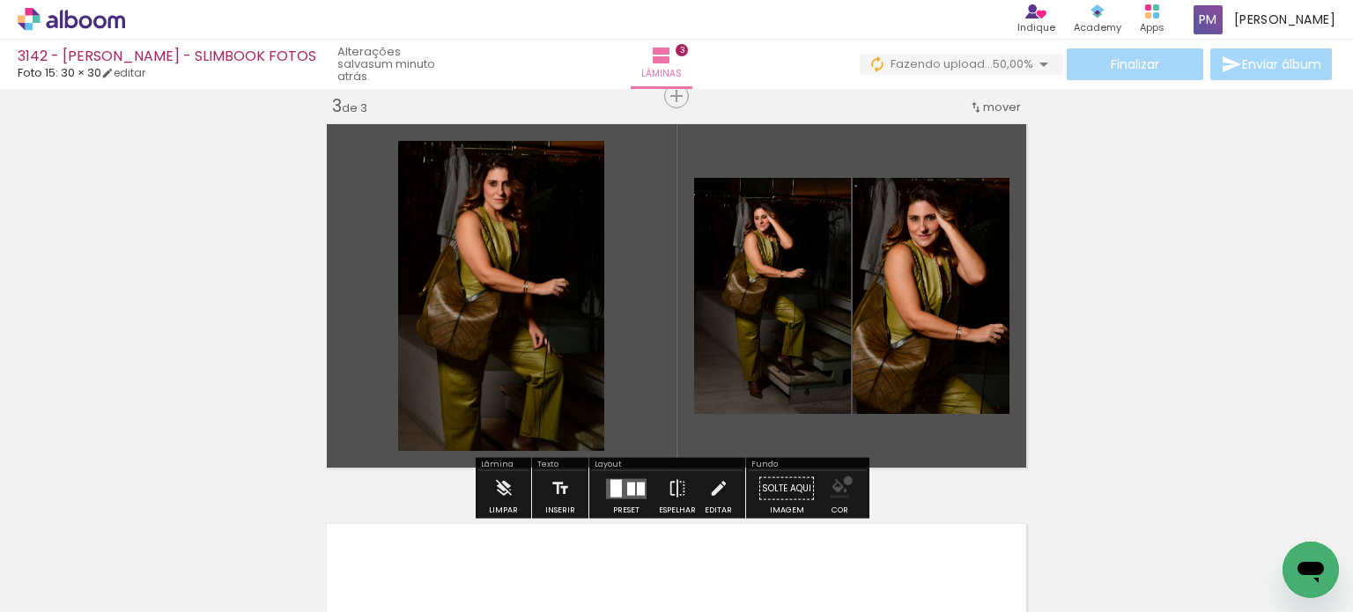
click at [675, 480] on iron-icon "color picker" at bounding box center [839, 488] width 19 height 19
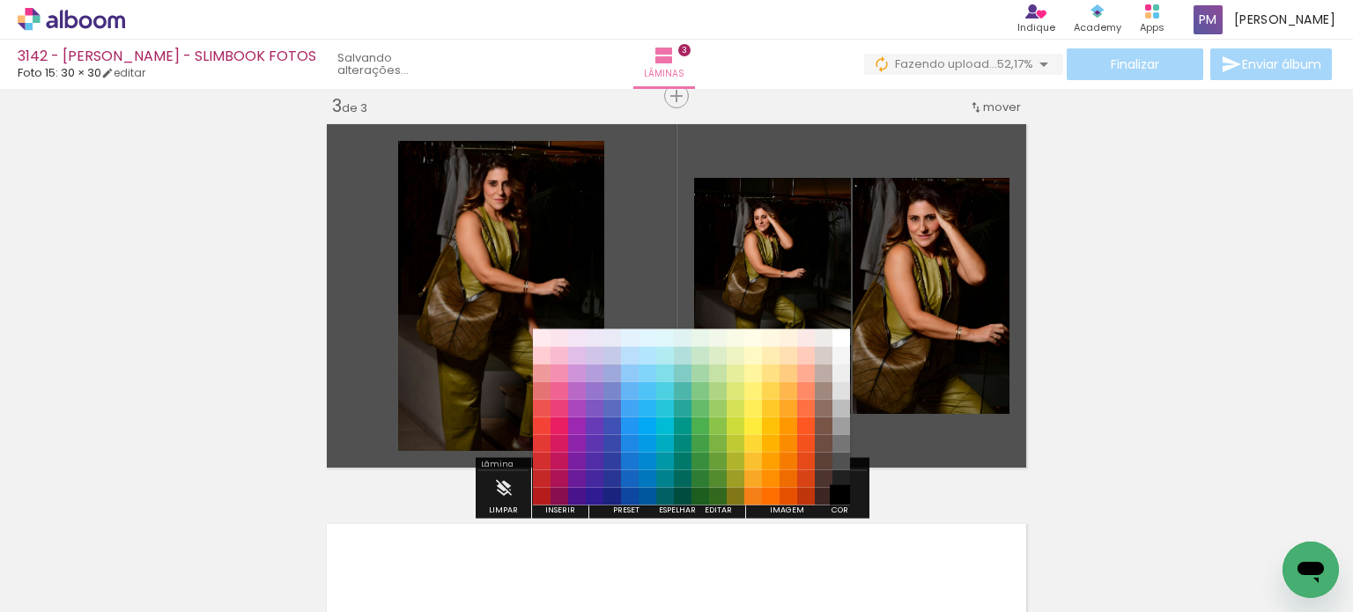
click at [675, 496] on paper-item "#000000" at bounding box center [841, 496] width 18 height 18
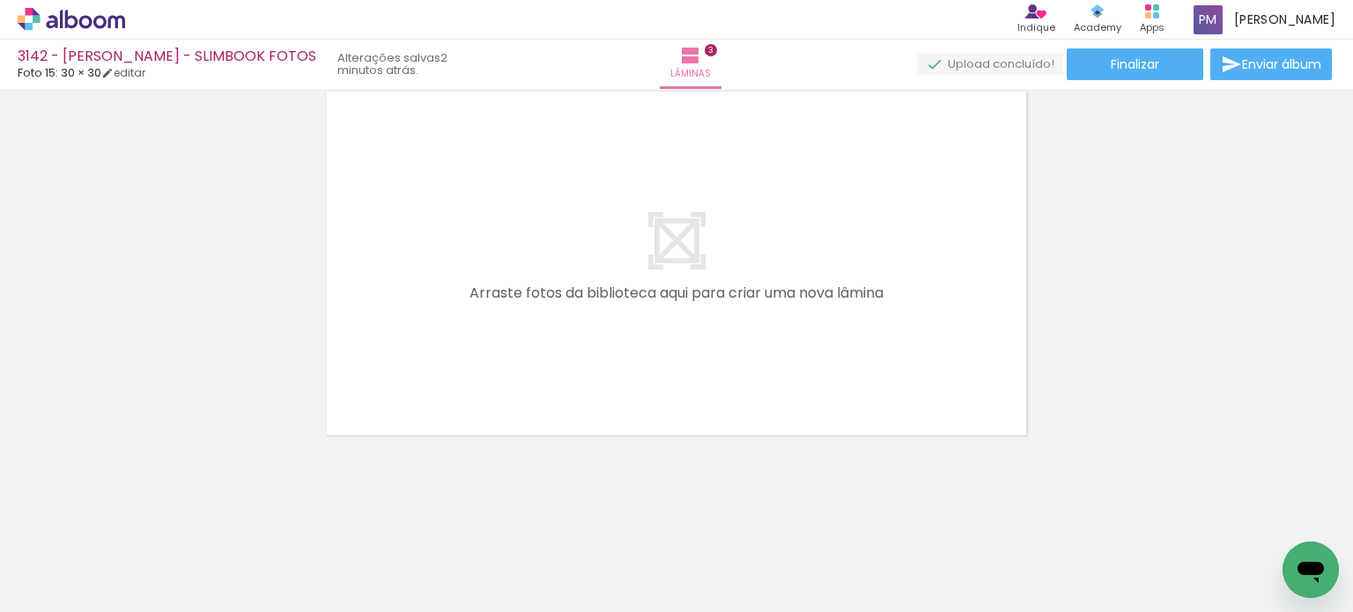
scroll to position [1108, 0]
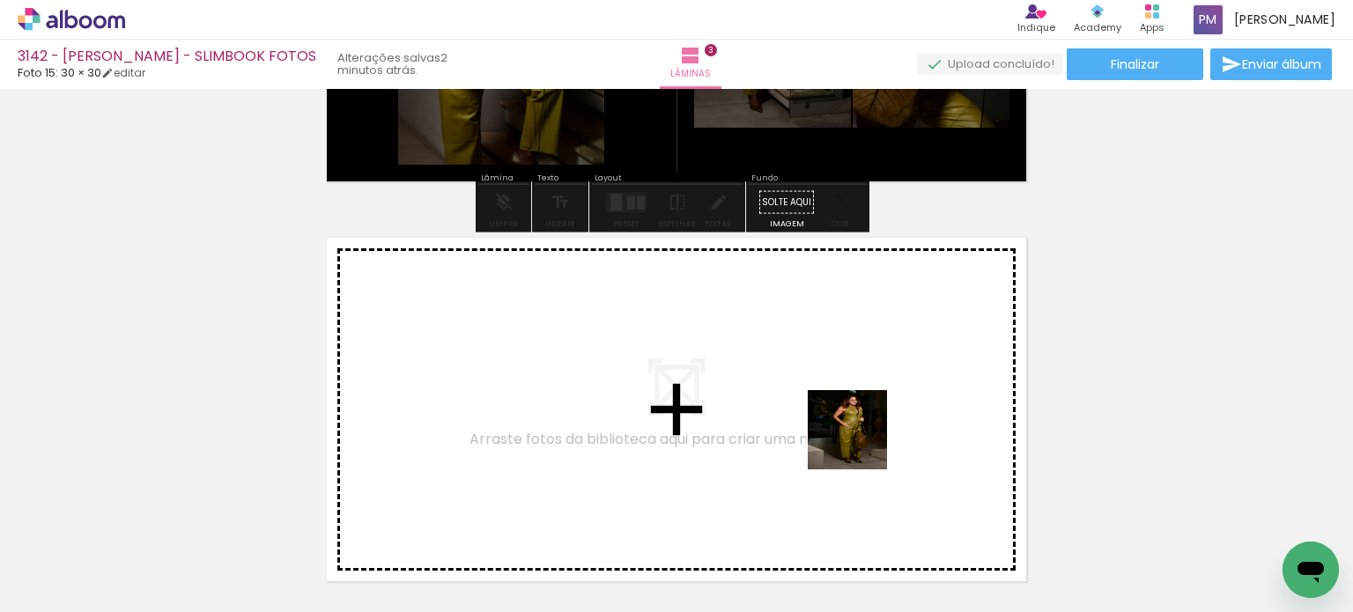
drag, startPoint x: 889, startPoint y: 470, endPoint x: 1043, endPoint y: 526, distance: 163.8
click at [675, 400] on quentale-workspace at bounding box center [676, 306] width 1353 height 612
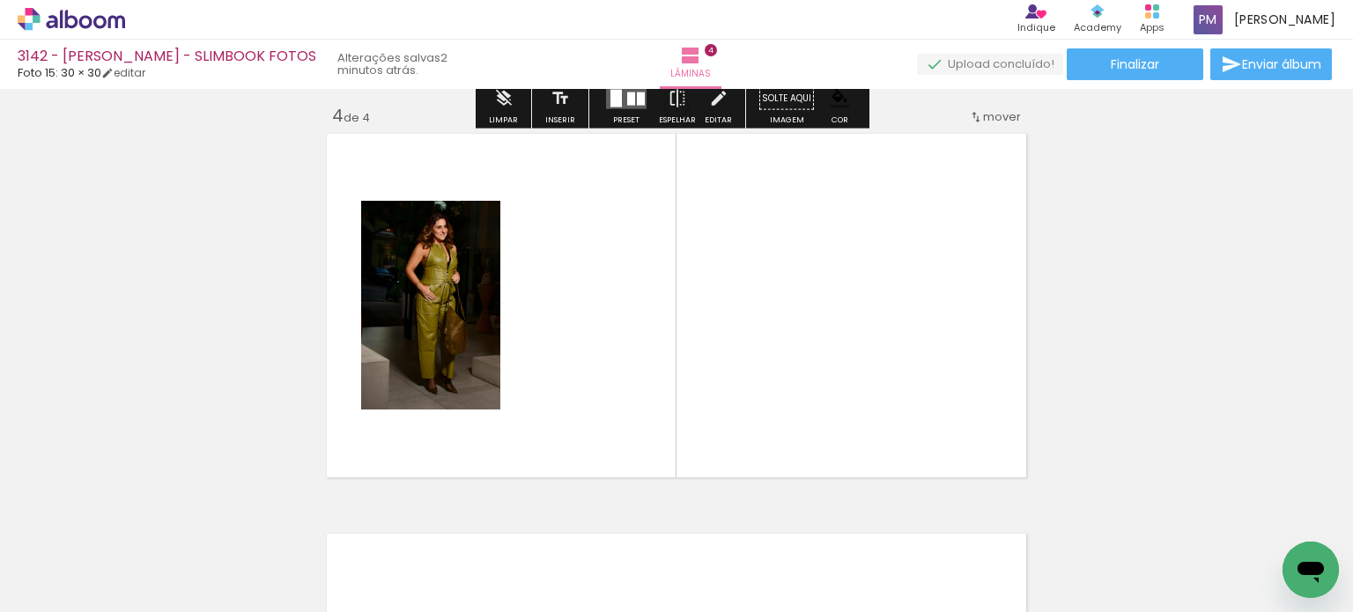
scroll to position [1222, 0]
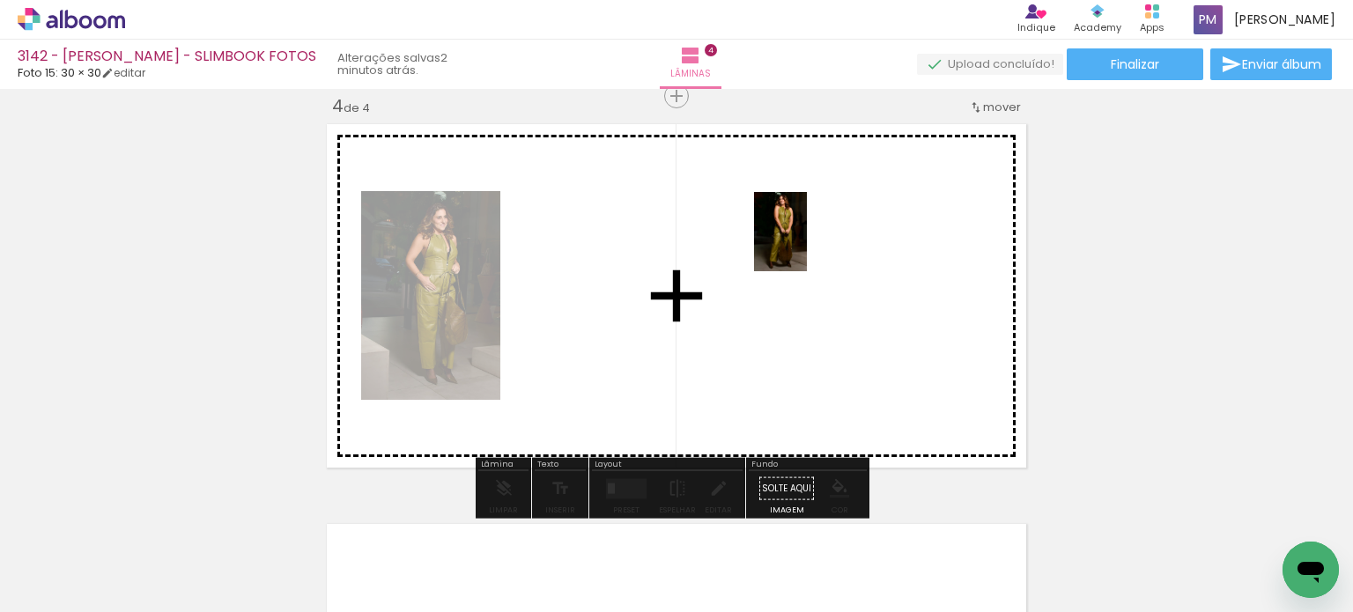
drag, startPoint x: 1054, startPoint y: 561, endPoint x: 643, endPoint y: 241, distance: 520.3
click at [675, 245] on quentale-workspace at bounding box center [676, 306] width 1353 height 612
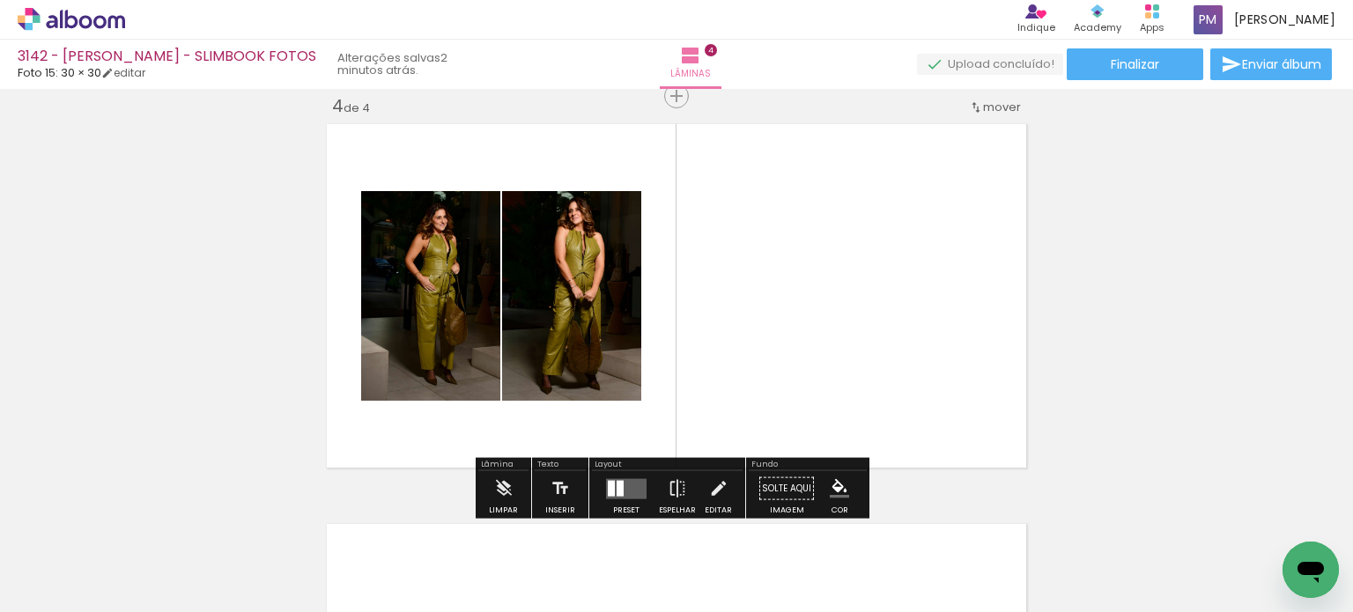
click at [624, 492] on quentale-layouter at bounding box center [626, 488] width 41 height 20
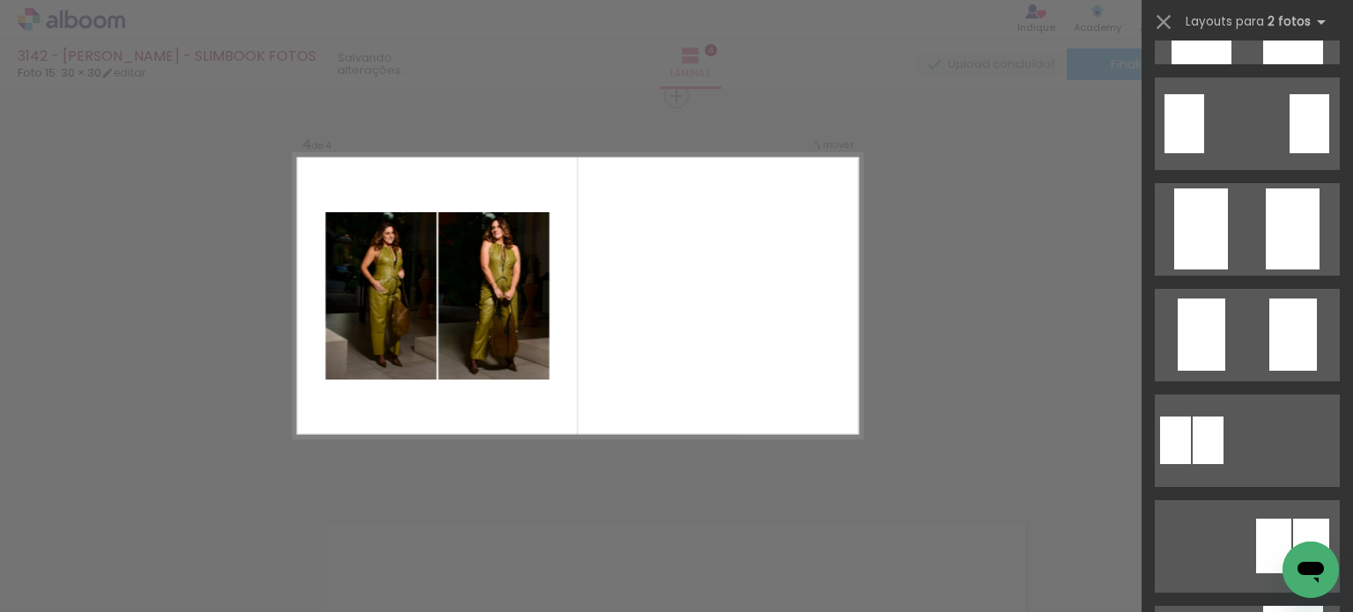
scroll to position [0, 0]
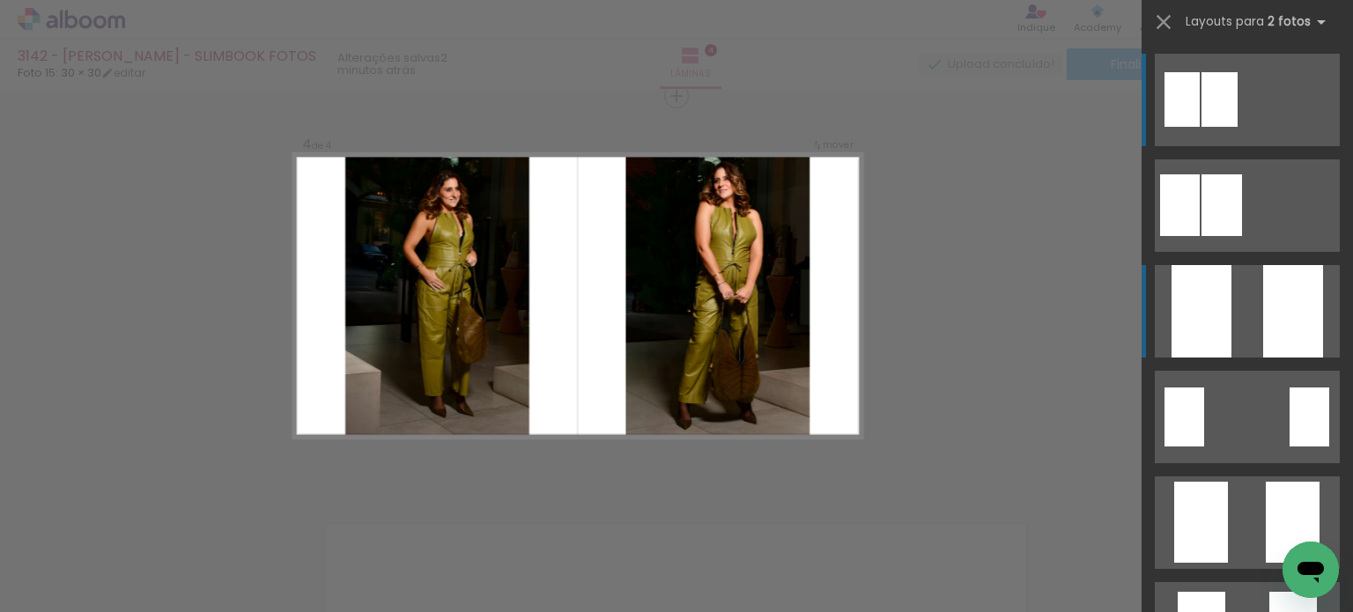
click at [675, 308] on div at bounding box center [1202, 311] width 60 height 92
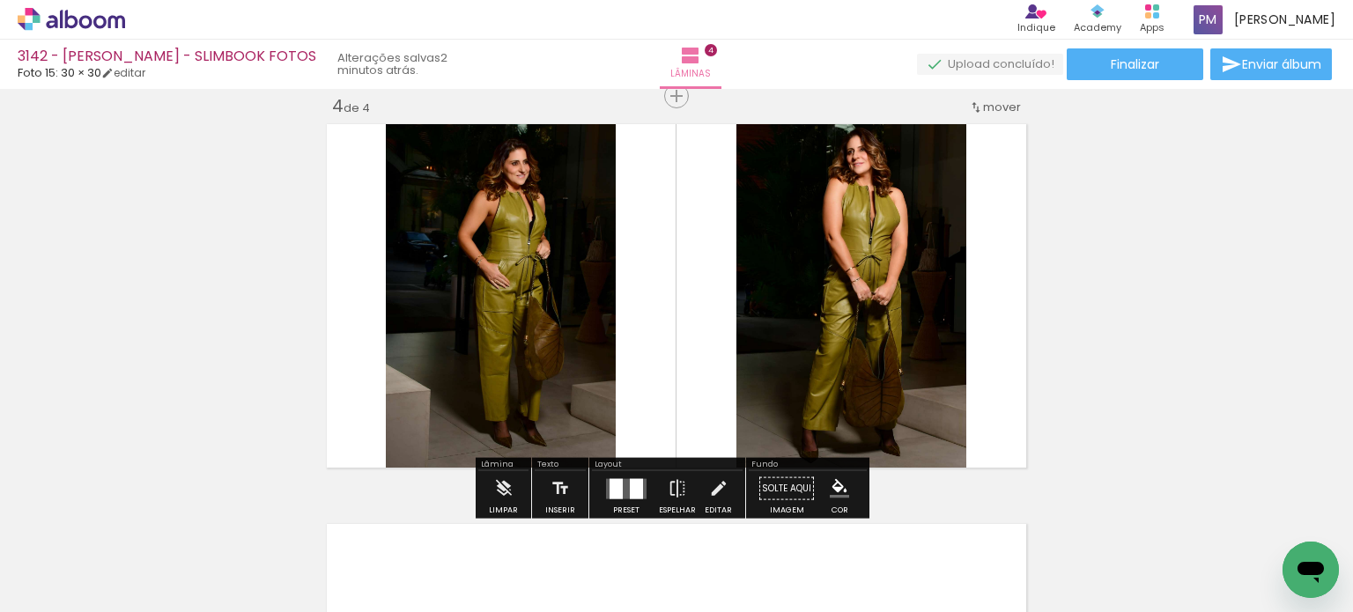
click at [617, 484] on div at bounding box center [616, 488] width 13 height 20
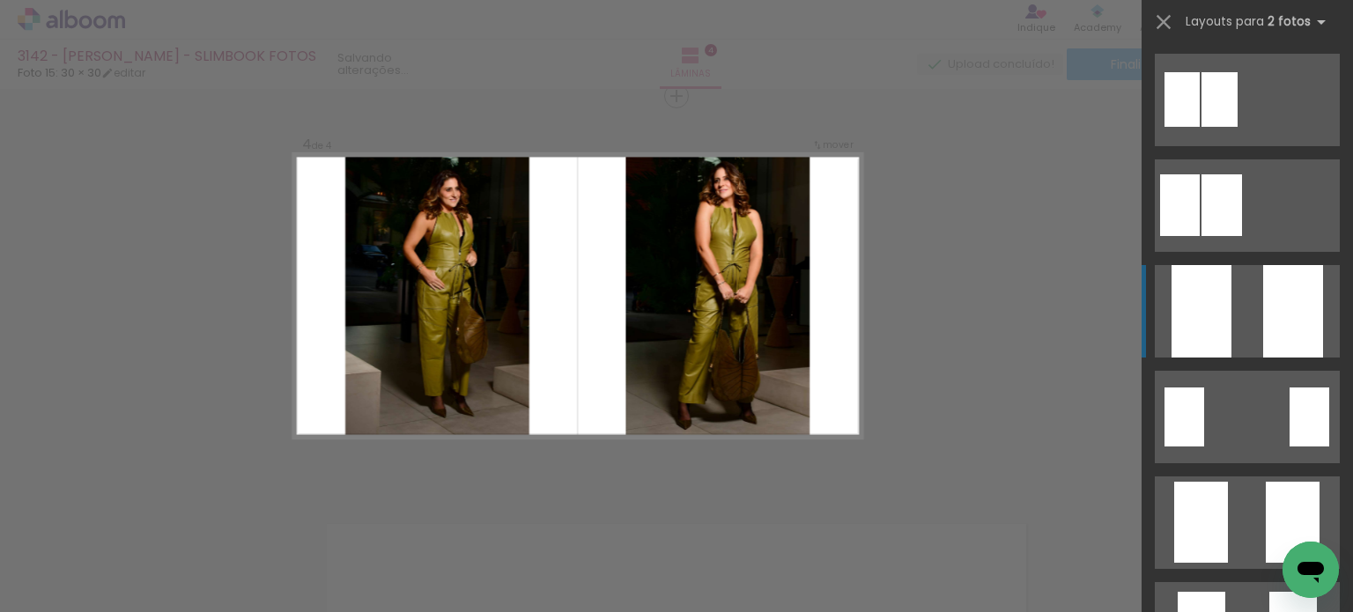
scroll to position [211, 0]
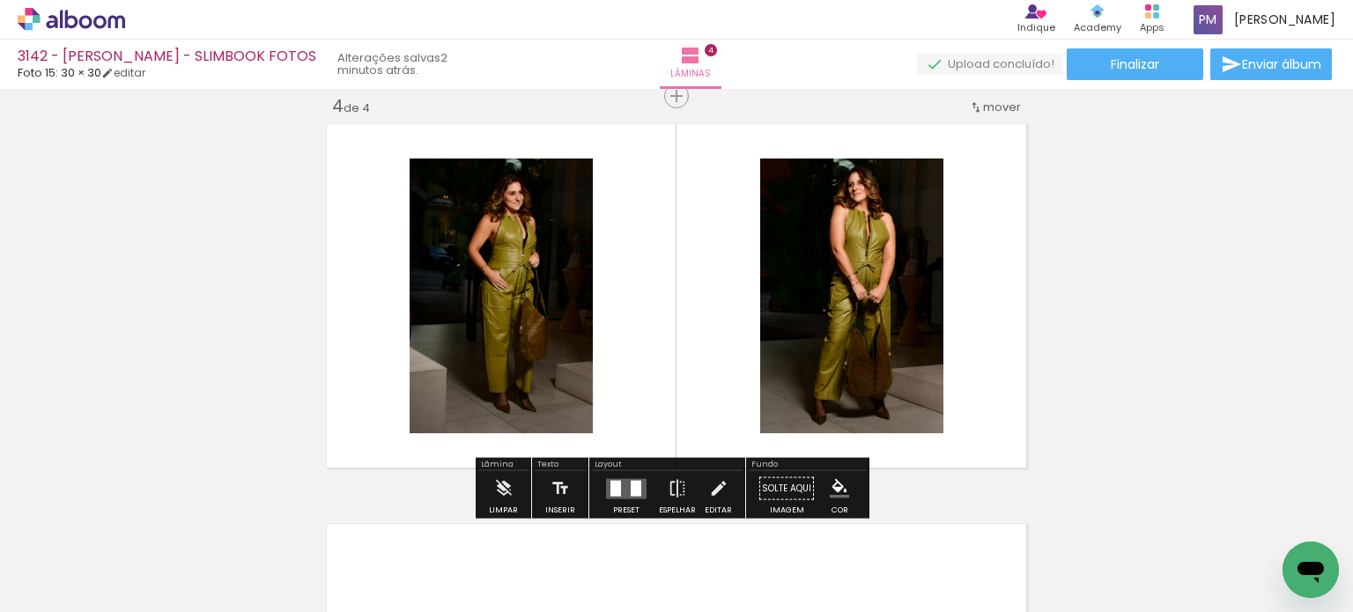
drag, startPoint x: 619, startPoint y: 489, endPoint x: 654, endPoint y: 477, distance: 36.2
click at [619, 489] on quentale-layouter at bounding box center [626, 488] width 41 height 20
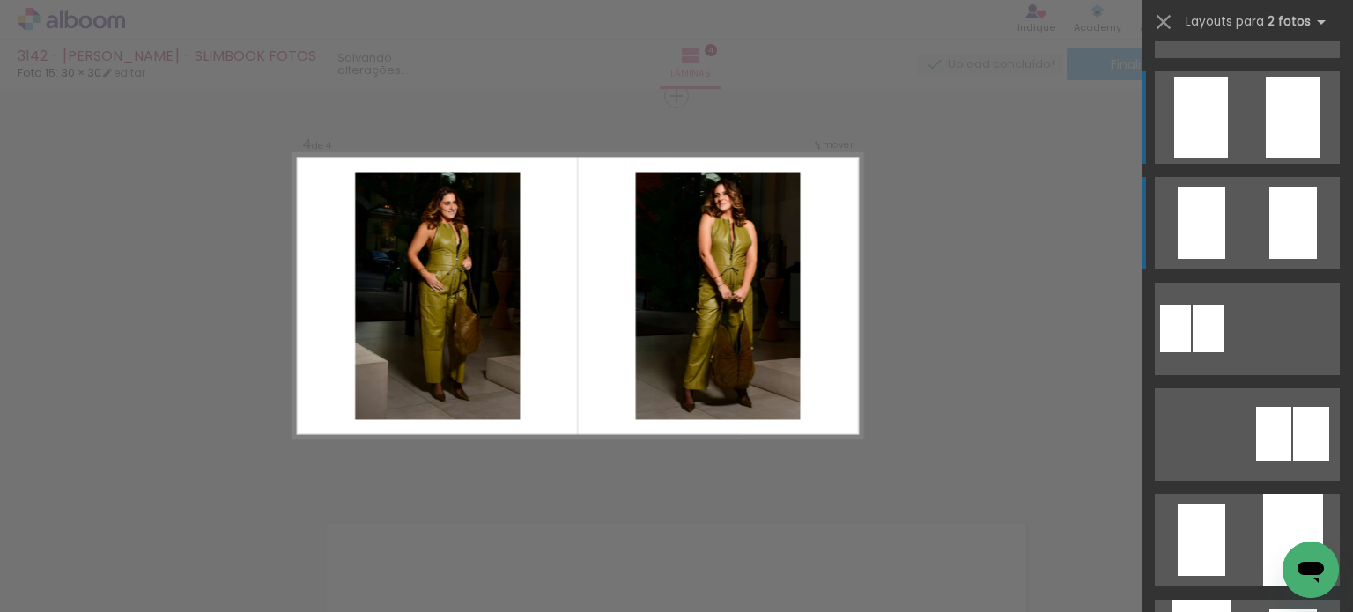
scroll to position [381, 0]
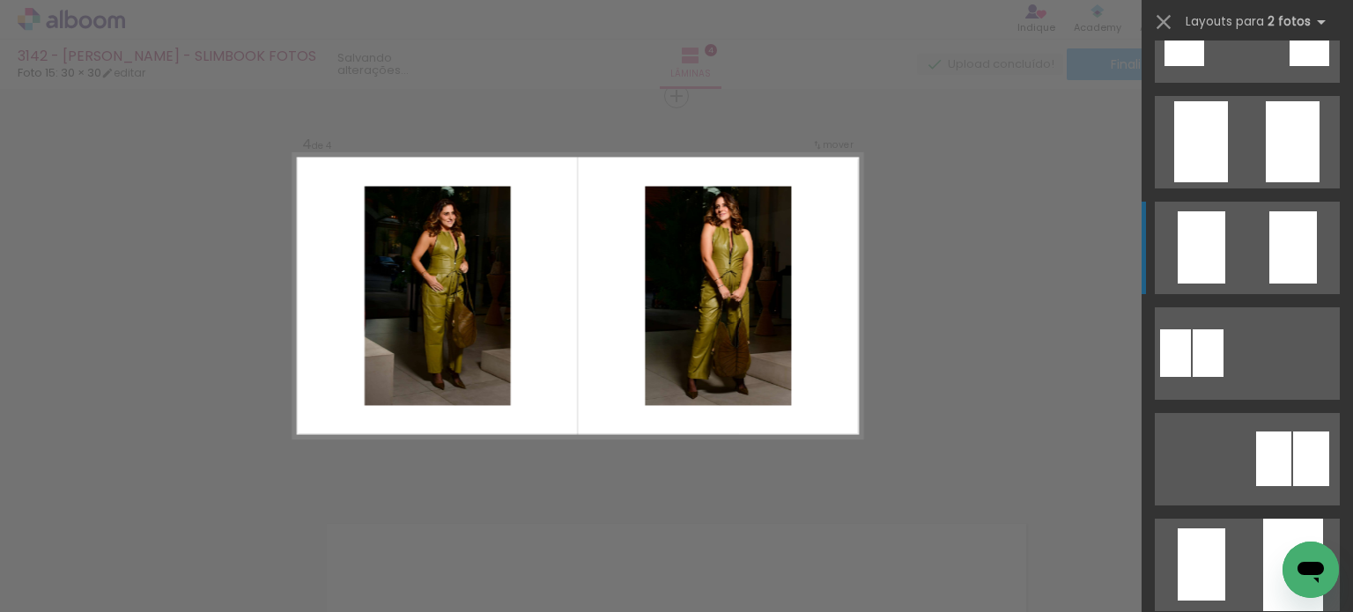
drag, startPoint x: 877, startPoint y: 206, endPoint x: 874, endPoint y: 216, distance: 10.3
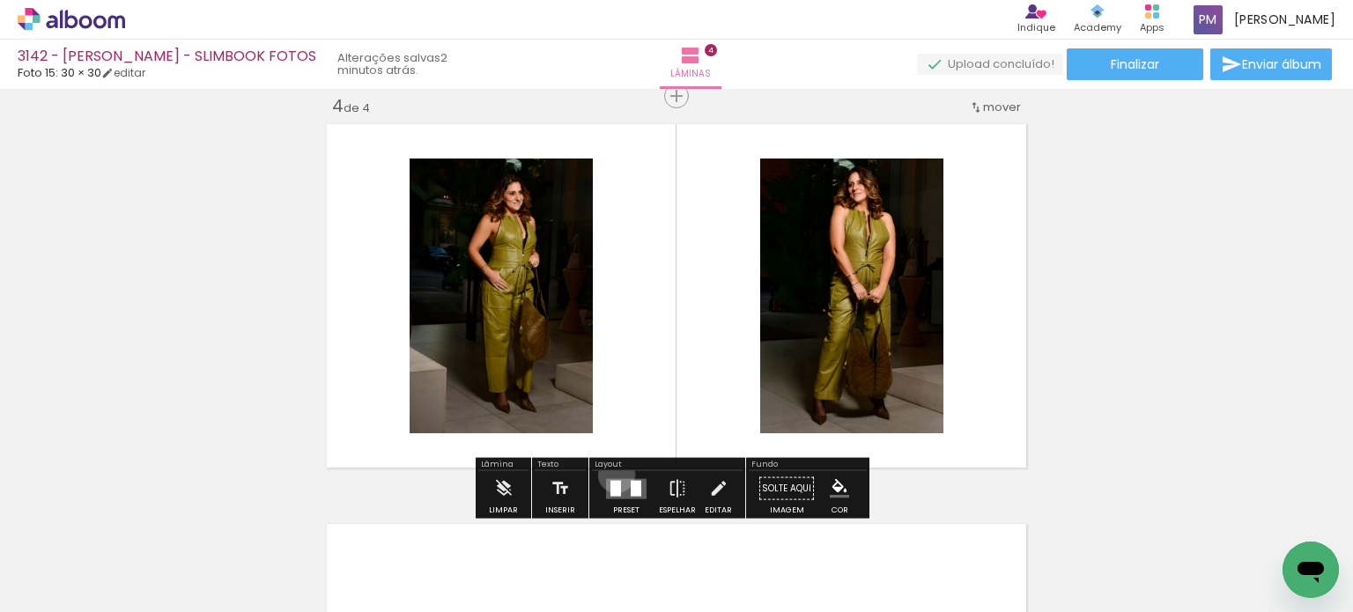
click at [612, 474] on div at bounding box center [627, 488] width 48 height 35
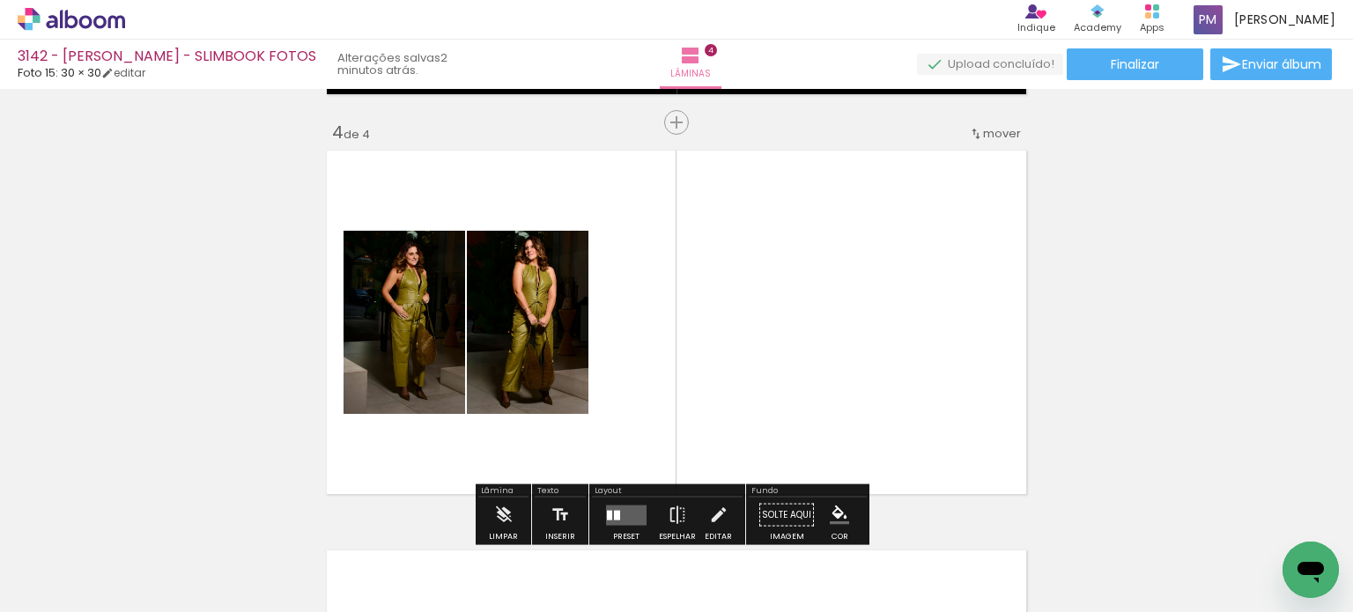
scroll to position [1222, 0]
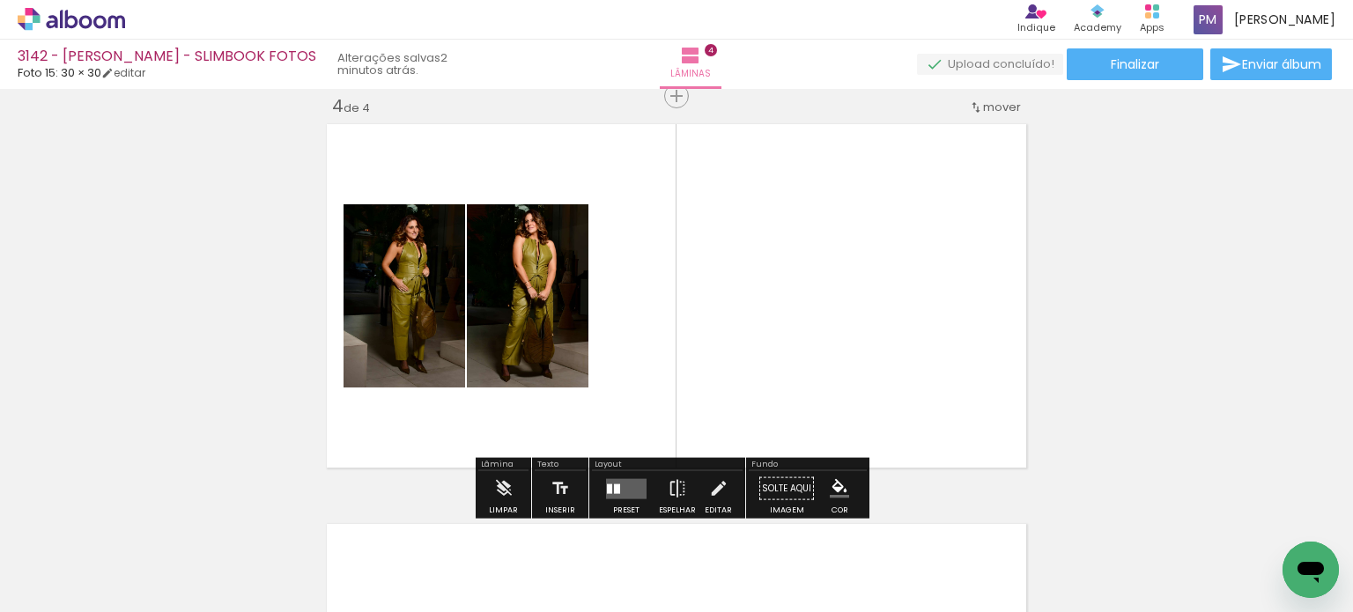
drag, startPoint x: 832, startPoint y: 484, endPoint x: 840, endPoint y: 483, distance: 9.0
click at [675, 484] on iron-icon "color picker" at bounding box center [839, 488] width 19 height 19
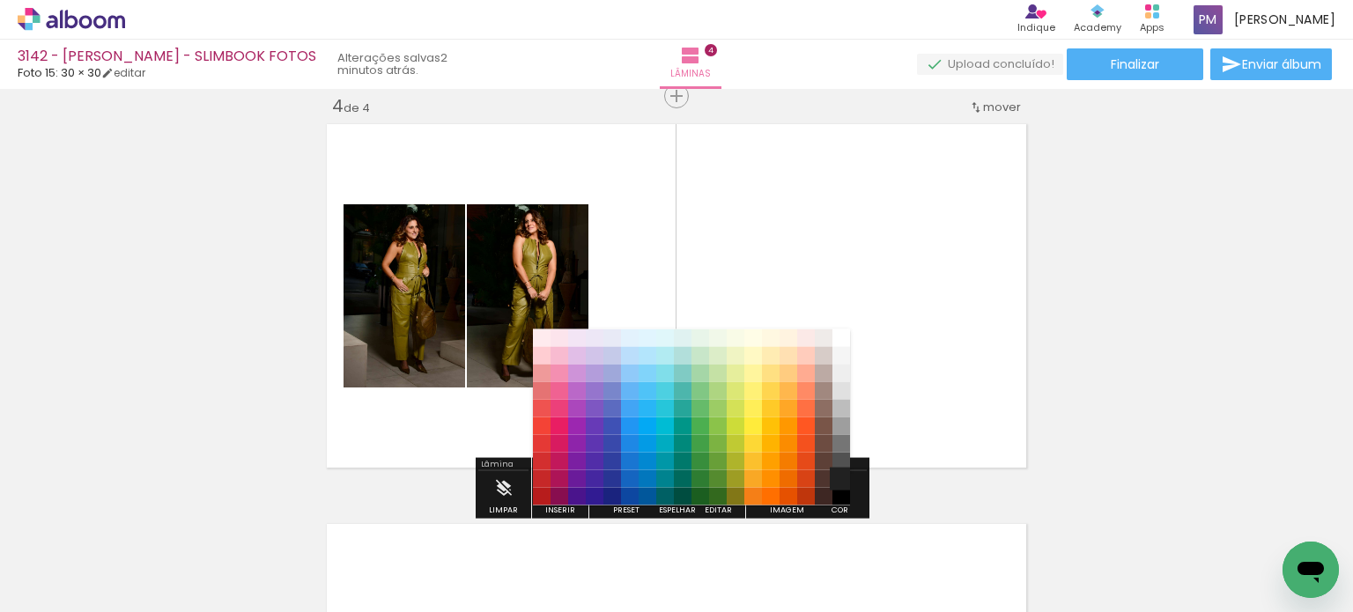
drag, startPoint x: 835, startPoint y: 488, endPoint x: 842, endPoint y: 475, distance: 15.0
click at [675, 488] on paper-item "#000000" at bounding box center [841, 496] width 18 height 18
click at [675, 474] on paper-item "#212121" at bounding box center [841, 479] width 18 height 18
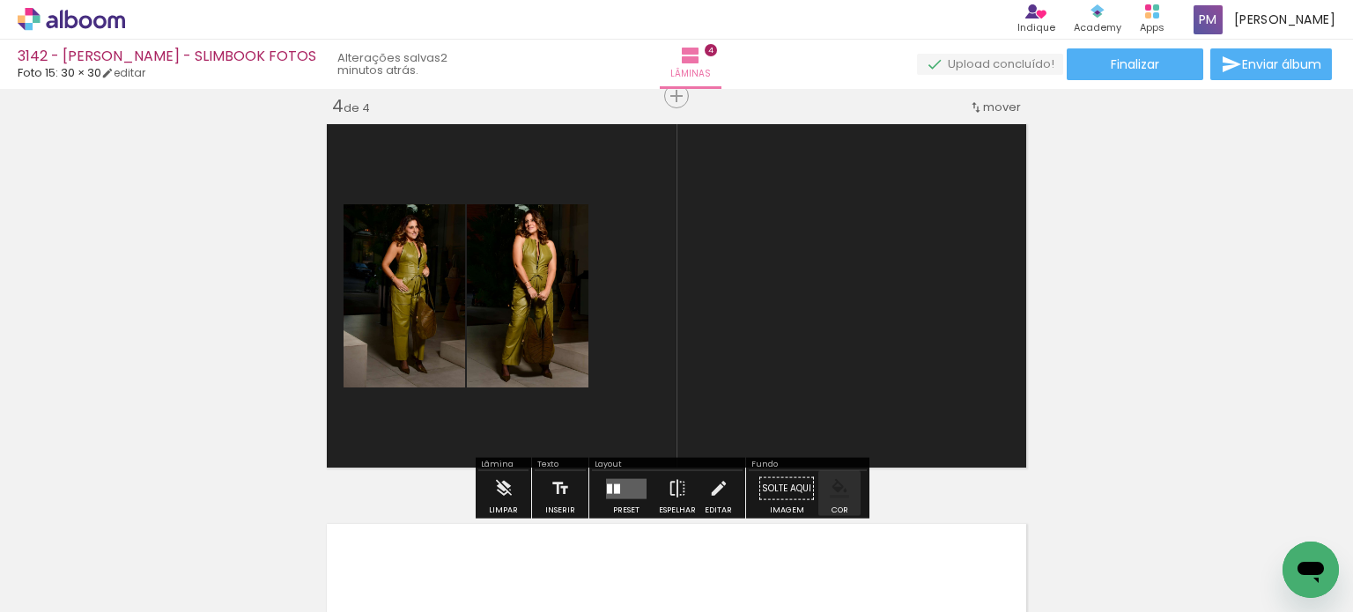
click at [675, 480] on iron-icon "color picker" at bounding box center [839, 488] width 19 height 19
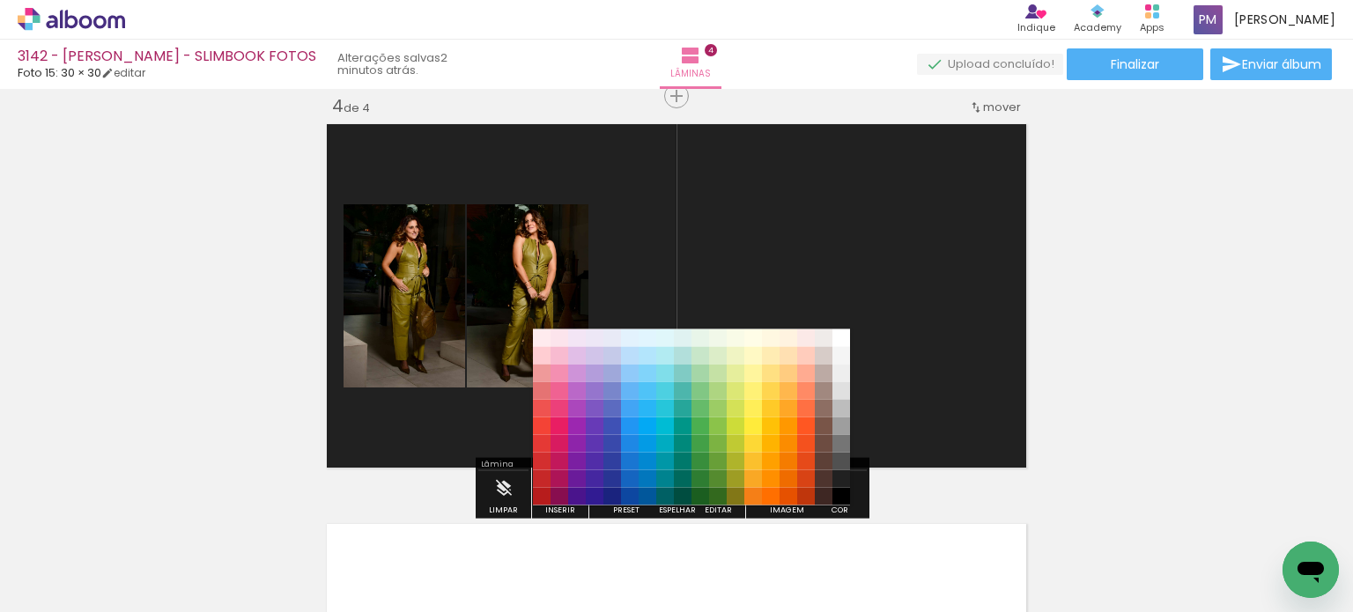
click at [675, 494] on paper-item "#000000" at bounding box center [841, 496] width 18 height 18
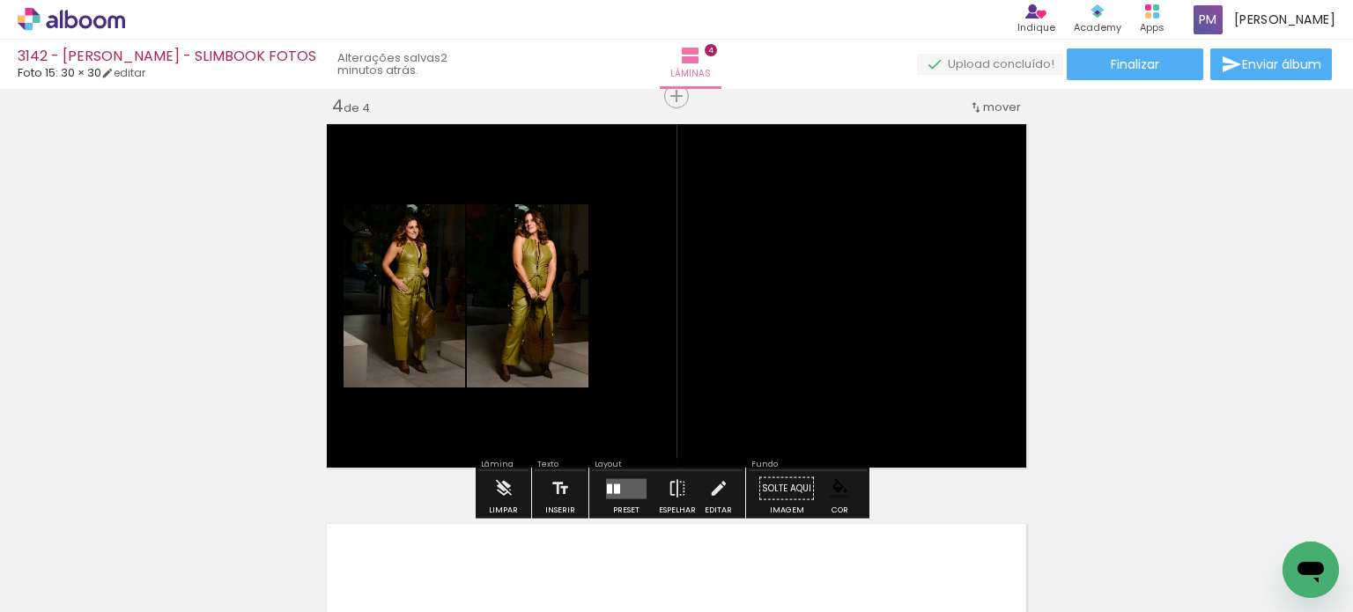
click at [611, 480] on quentale-layouter at bounding box center [626, 488] width 41 height 20
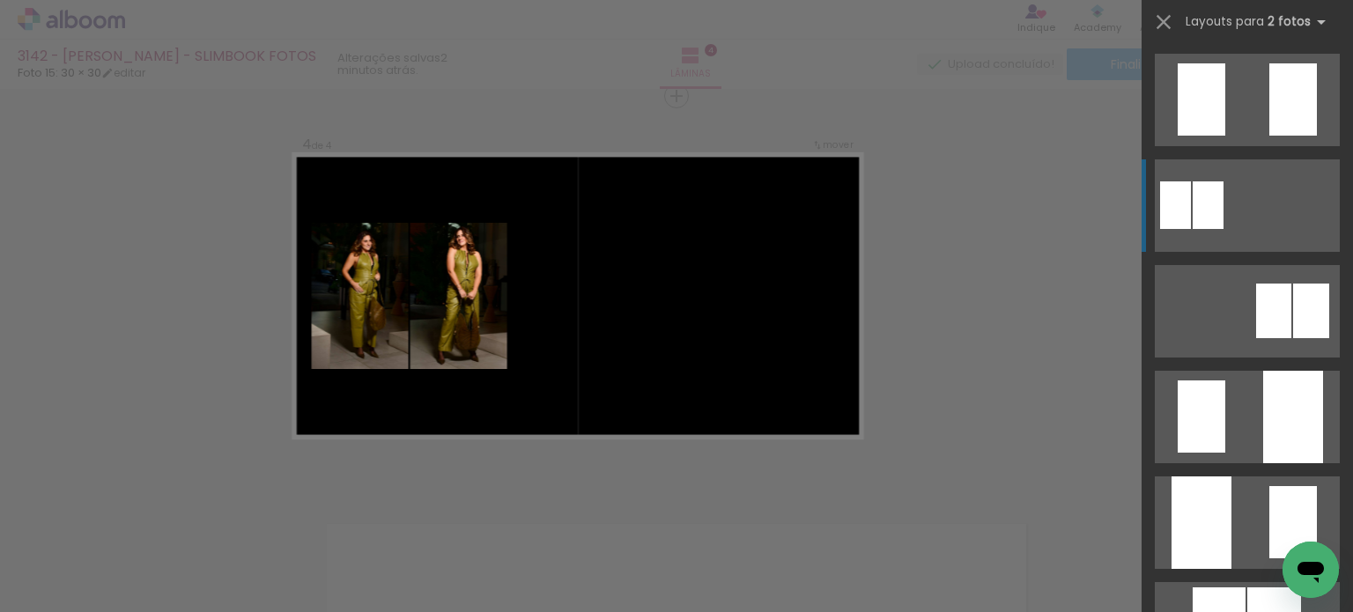
scroll to position [634, 0]
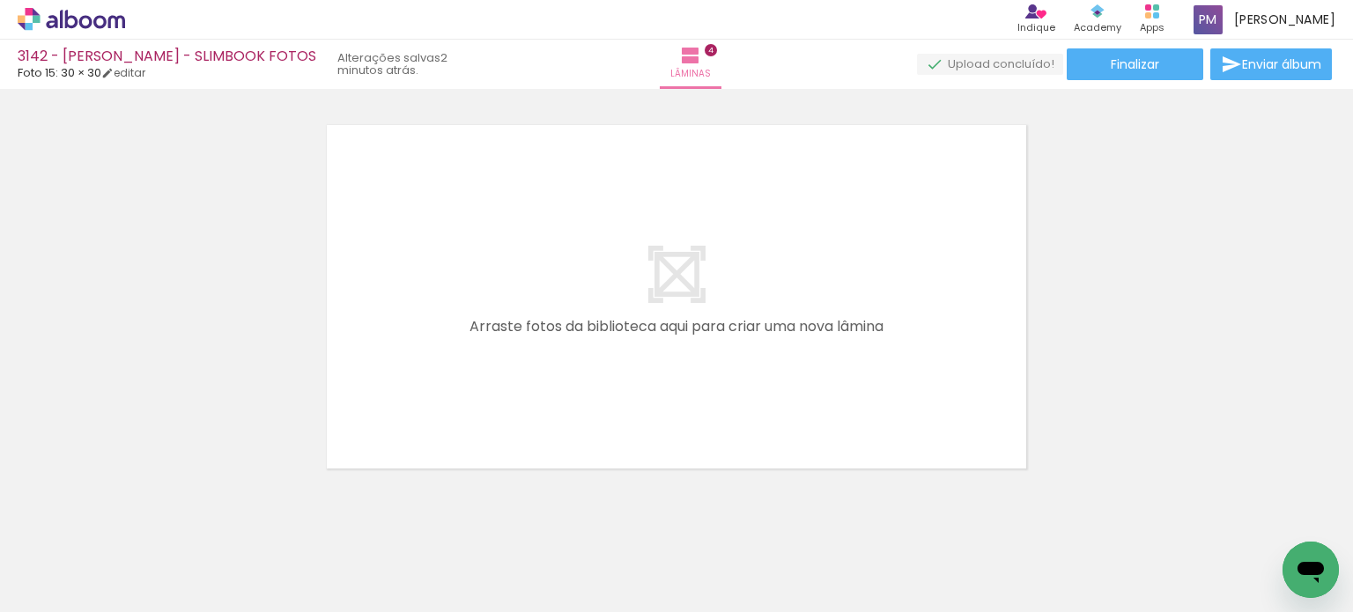
scroll to position [1654, 0]
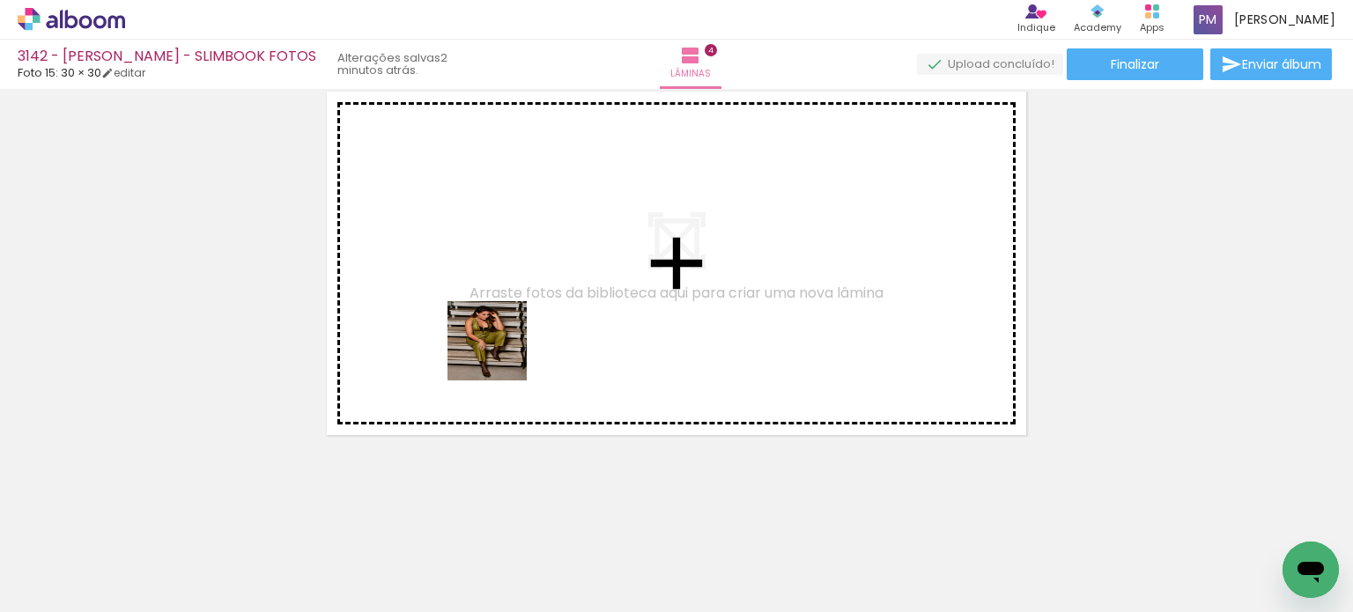
drag, startPoint x: 480, startPoint y: 558, endPoint x: 614, endPoint y: 588, distance: 137.0
click at [504, 356] on quentale-workspace at bounding box center [676, 306] width 1353 height 612
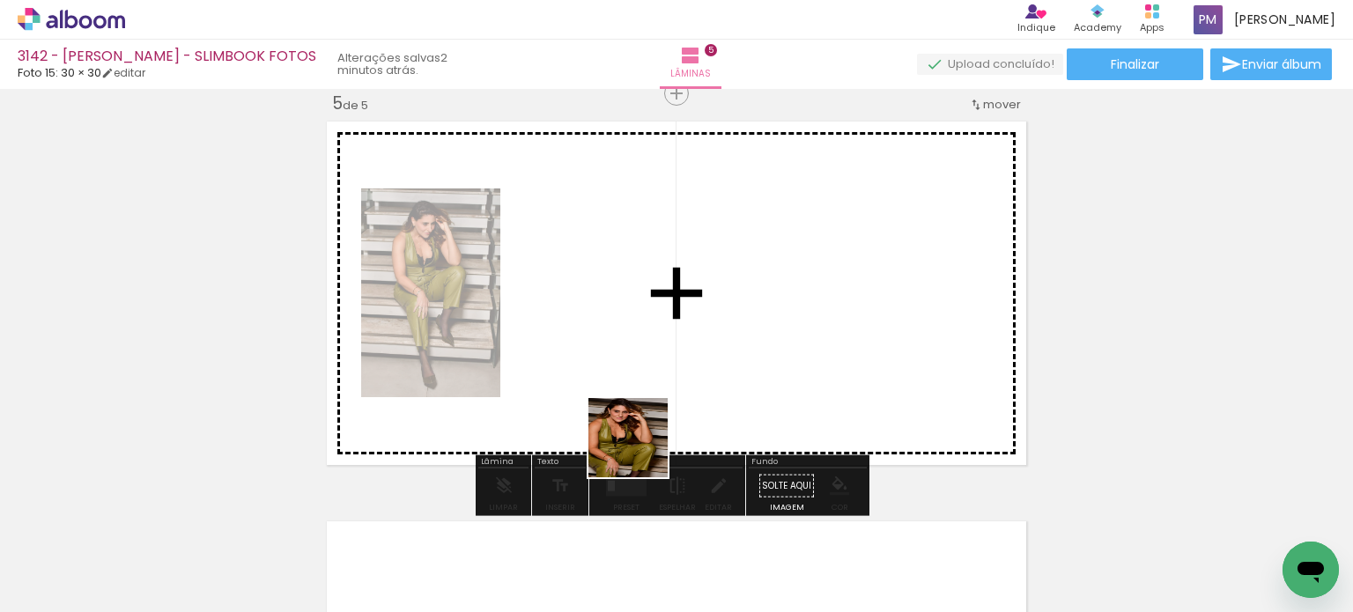
scroll to position [1622, 0]
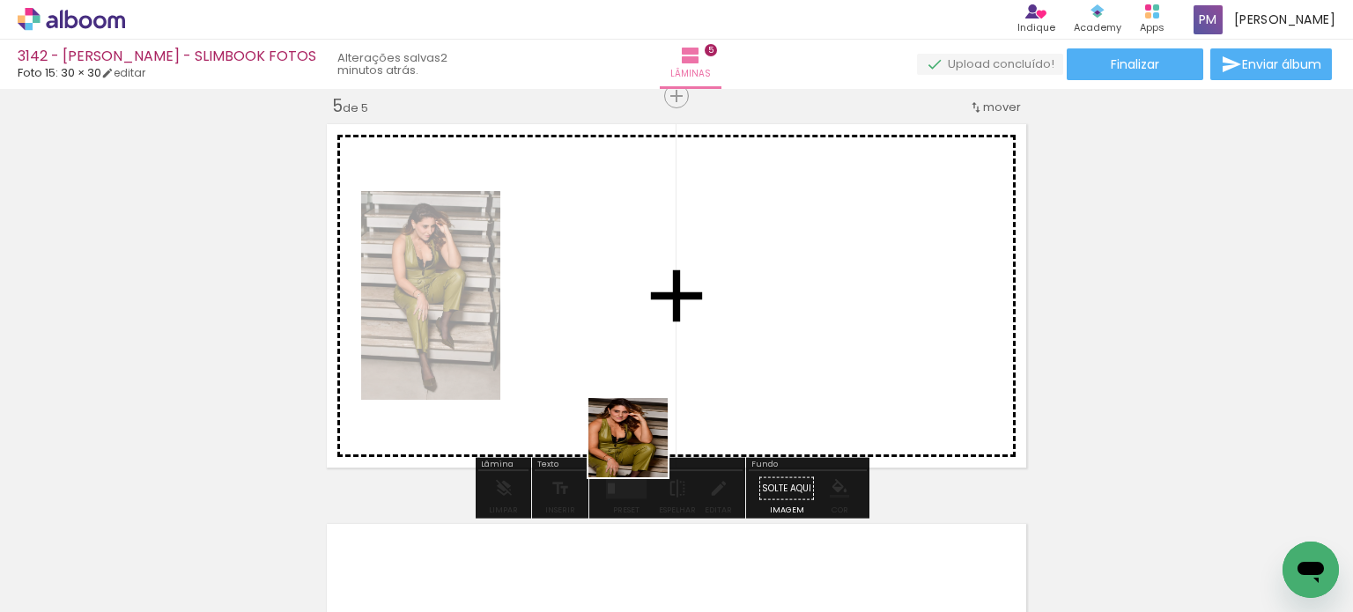
drag, startPoint x: 641, startPoint y: 451, endPoint x: 714, endPoint y: 584, distance: 151.8
click at [662, 428] on quentale-workspace at bounding box center [676, 306] width 1353 height 612
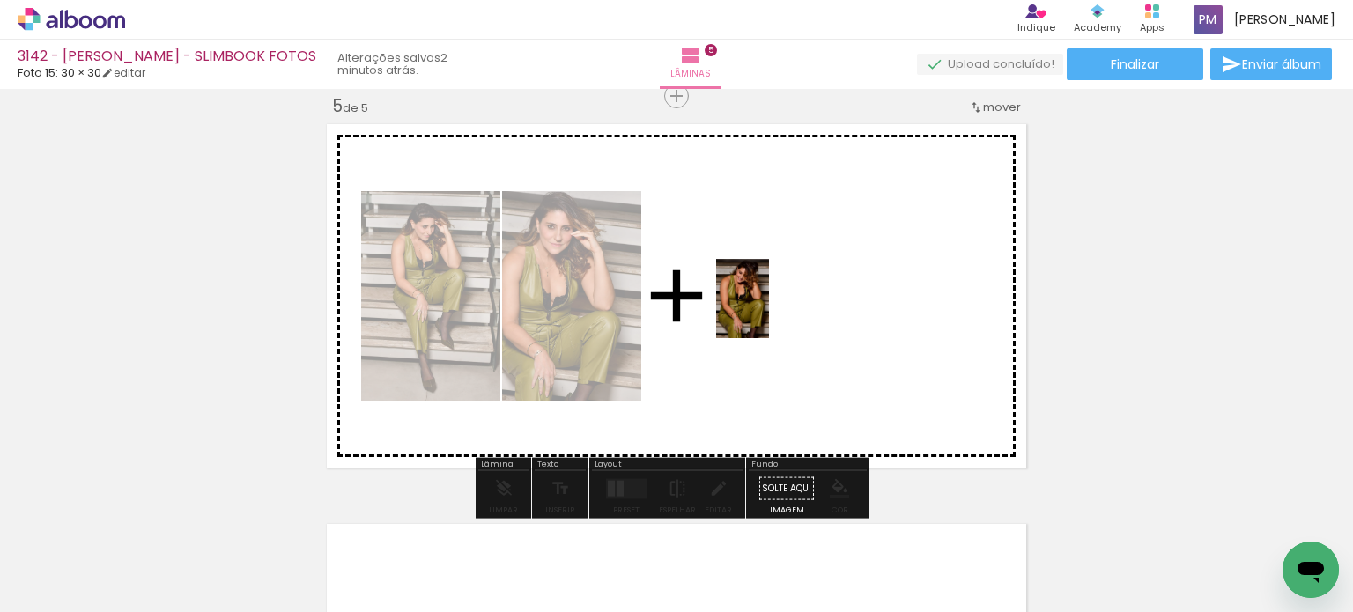
drag, startPoint x: 740, startPoint y: 364, endPoint x: 793, endPoint y: 485, distance: 132.6
click at [675, 314] on quentale-workspace at bounding box center [676, 306] width 1353 height 612
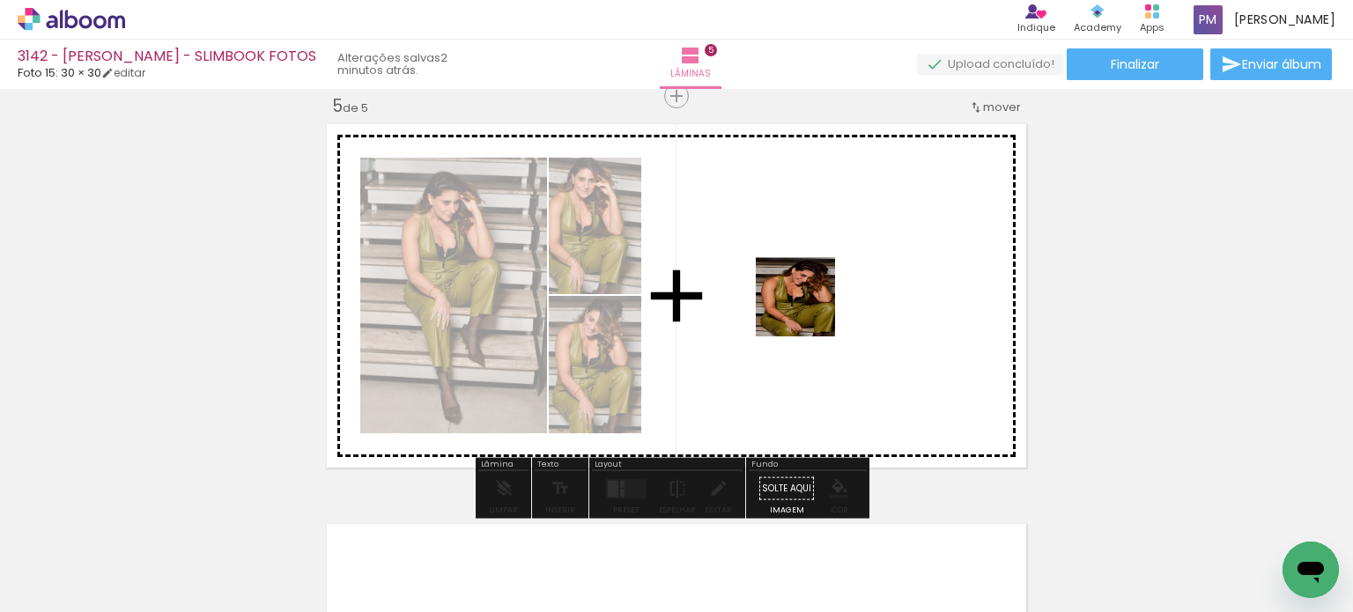
drag, startPoint x: 773, startPoint y: 544, endPoint x: 809, endPoint y: 310, distance: 236.1
click at [675, 310] on quentale-workspace at bounding box center [676, 306] width 1353 height 612
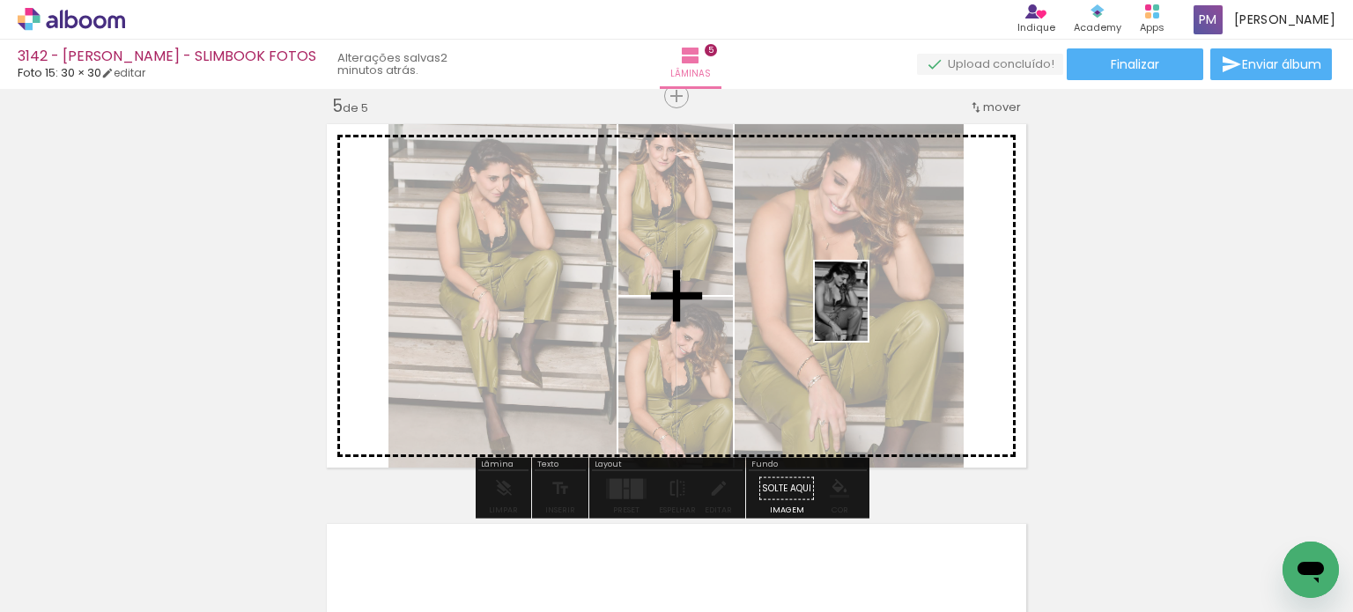
drag, startPoint x: 884, startPoint y: 580, endPoint x: 791, endPoint y: 340, distance: 257.2
click at [675, 316] on quentale-workspace at bounding box center [676, 306] width 1353 height 612
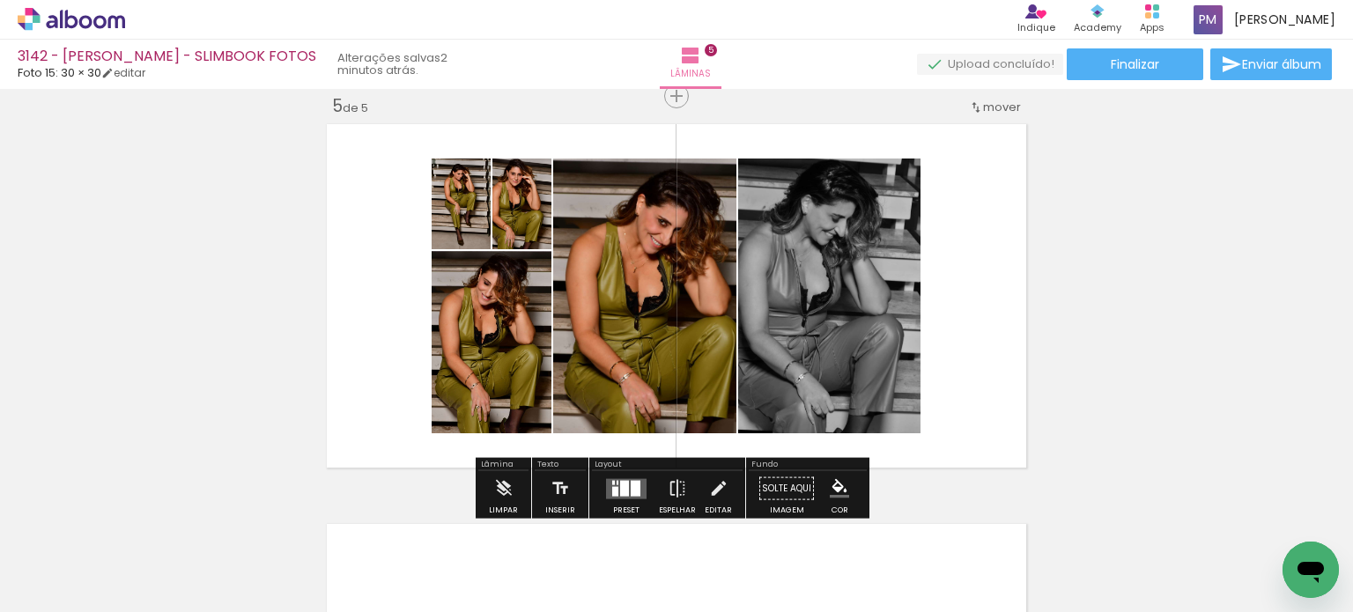
drag, startPoint x: 632, startPoint y: 487, endPoint x: 698, endPoint y: 433, distance: 84.5
click at [632, 485] on div at bounding box center [636, 488] width 10 height 16
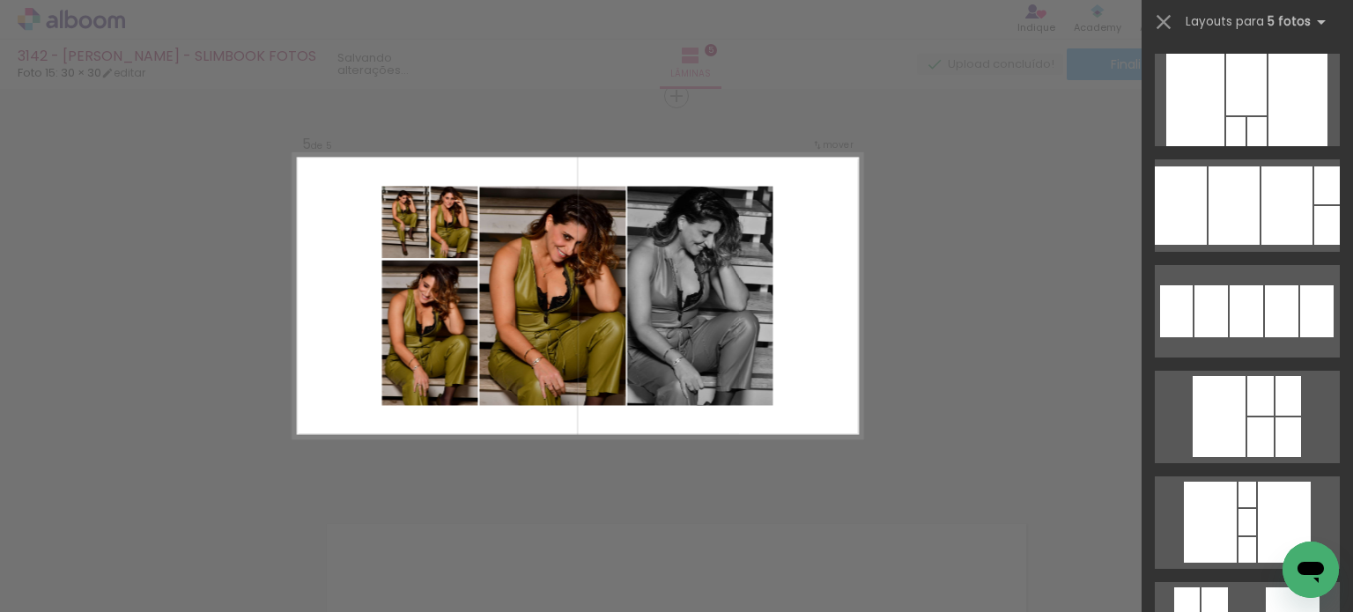
scroll to position [0, 0]
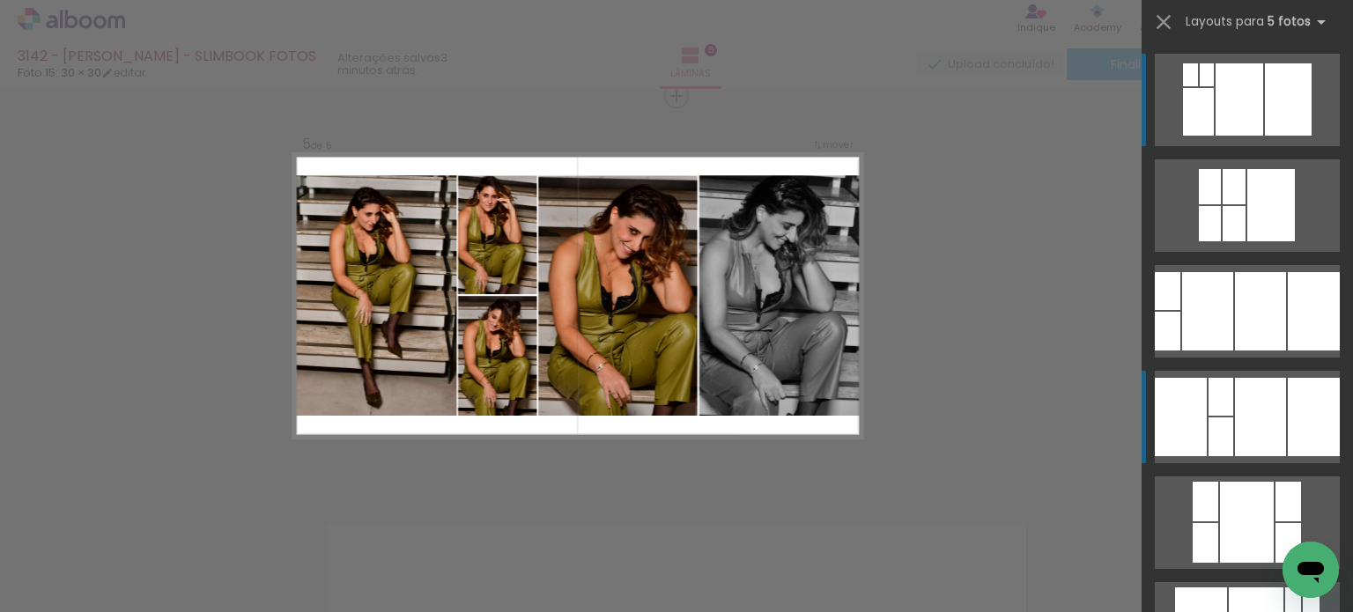
click at [675, 310] on div at bounding box center [1168, 291] width 26 height 38
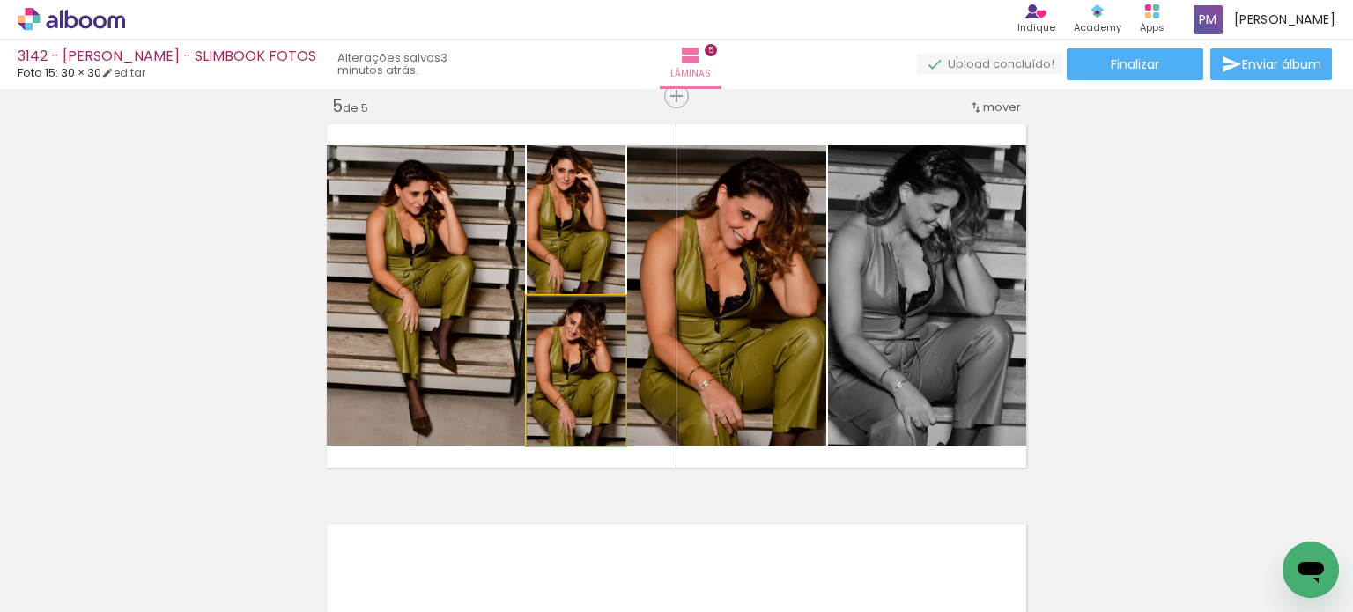
drag, startPoint x: 578, startPoint y: 418, endPoint x: 690, endPoint y: 362, distance: 124.9
click at [0, 0] on slot at bounding box center [0, 0] width 0 height 0
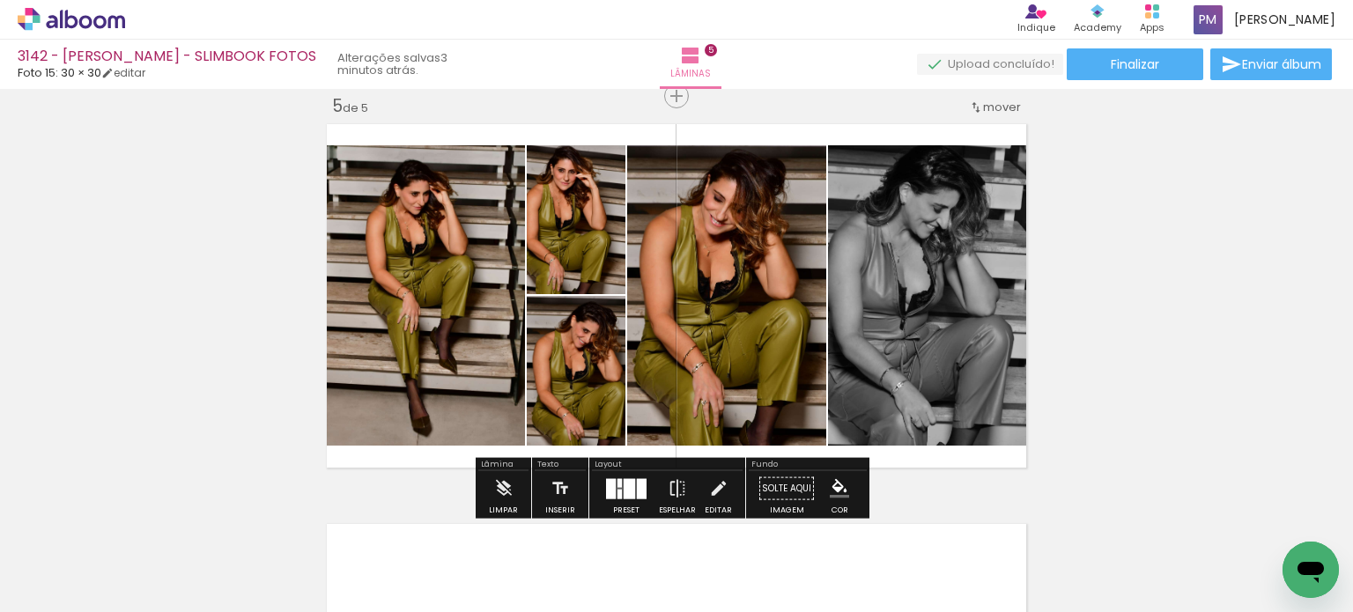
click at [675, 484] on iron-icon "color picker" at bounding box center [839, 488] width 19 height 19
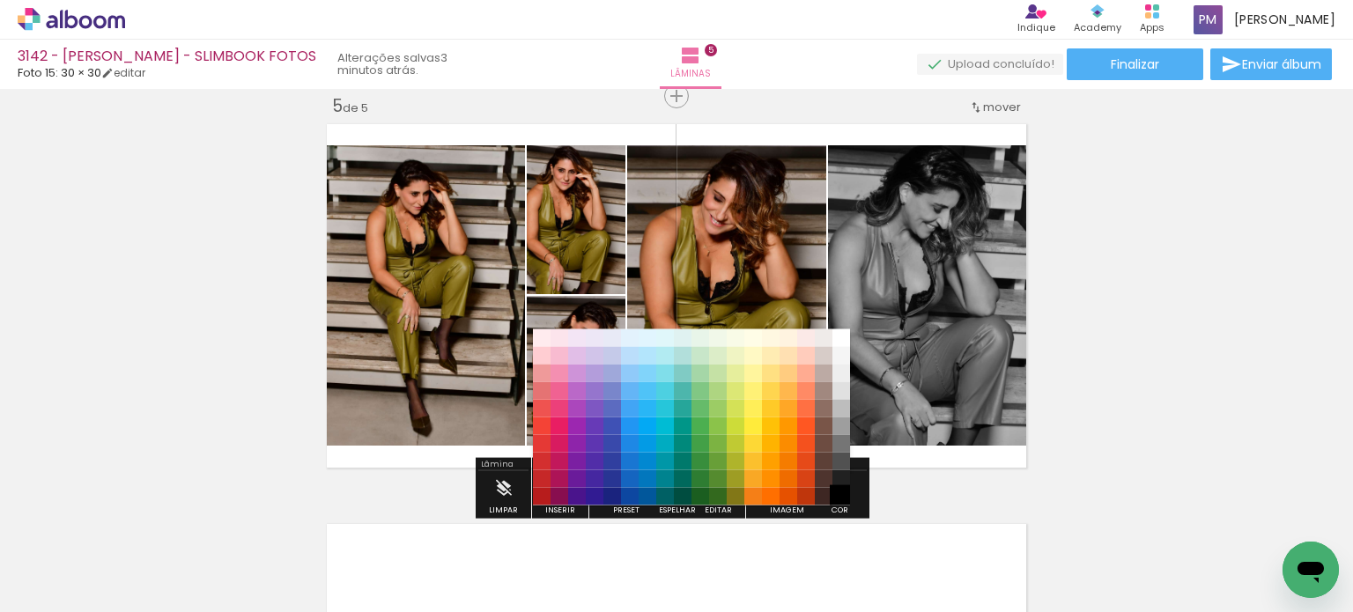
click at [675, 487] on paper-item "#000000" at bounding box center [841, 496] width 18 height 18
click at [675, 478] on paper-item "#212121" at bounding box center [841, 479] width 18 height 18
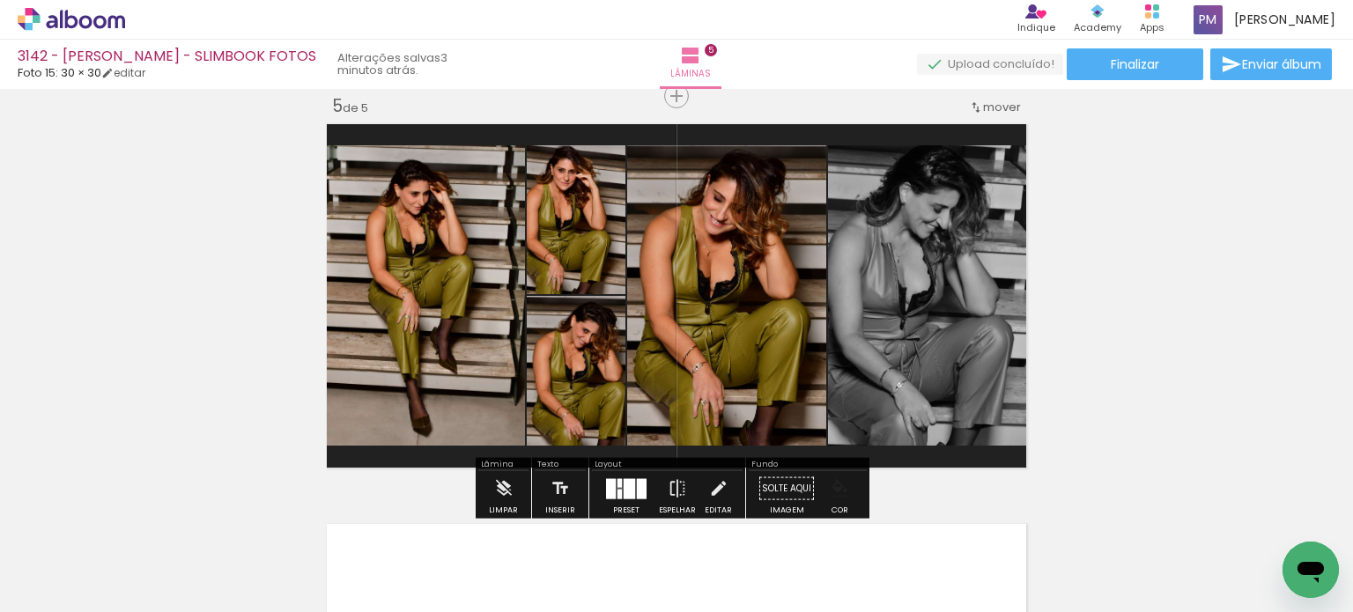
drag, startPoint x: 832, startPoint y: 491, endPoint x: 842, endPoint y: 495, distance: 10.6
click at [675, 490] on iron-icon "color picker" at bounding box center [839, 488] width 19 height 19
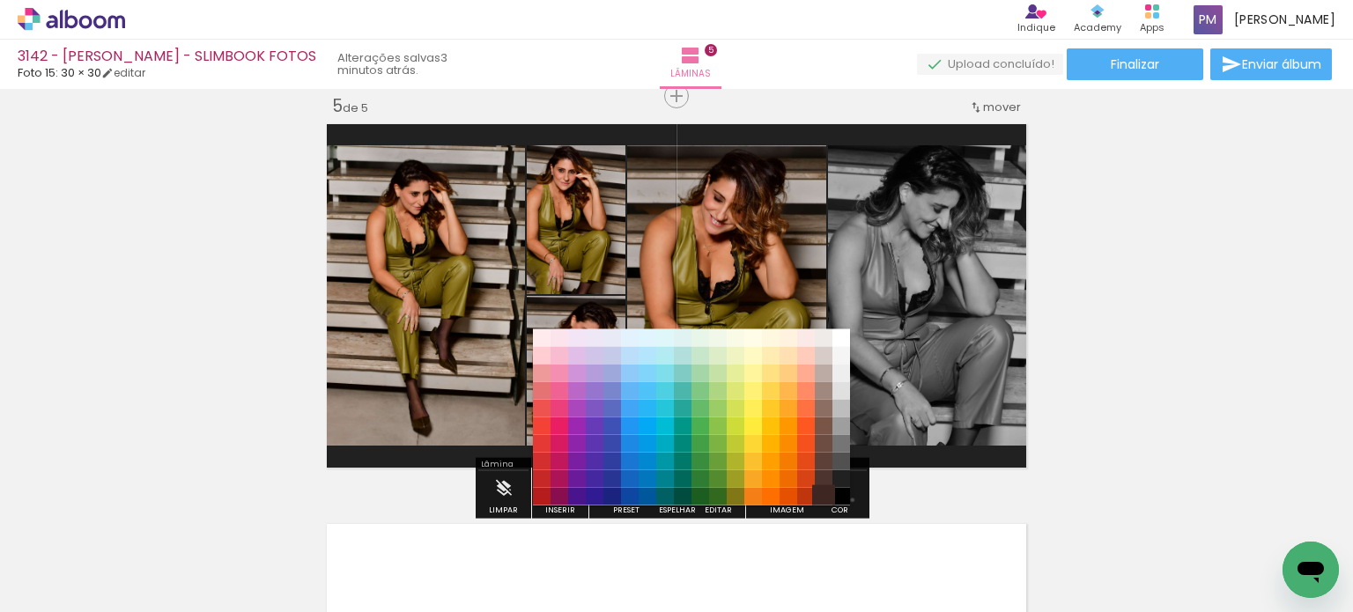
drag, startPoint x: 846, startPoint y: 499, endPoint x: 824, endPoint y: 492, distance: 23.4
click at [0, 0] on slot "#ffebee #ffcdd2 #ef9a9a #e57373 #ef5350 #f44336 #e53935 #d32f2f #c62828 #b71c1c…" at bounding box center [0, 0] width 0 height 0
click at [675, 496] on paper-item "#000000" at bounding box center [841, 496] width 18 height 18
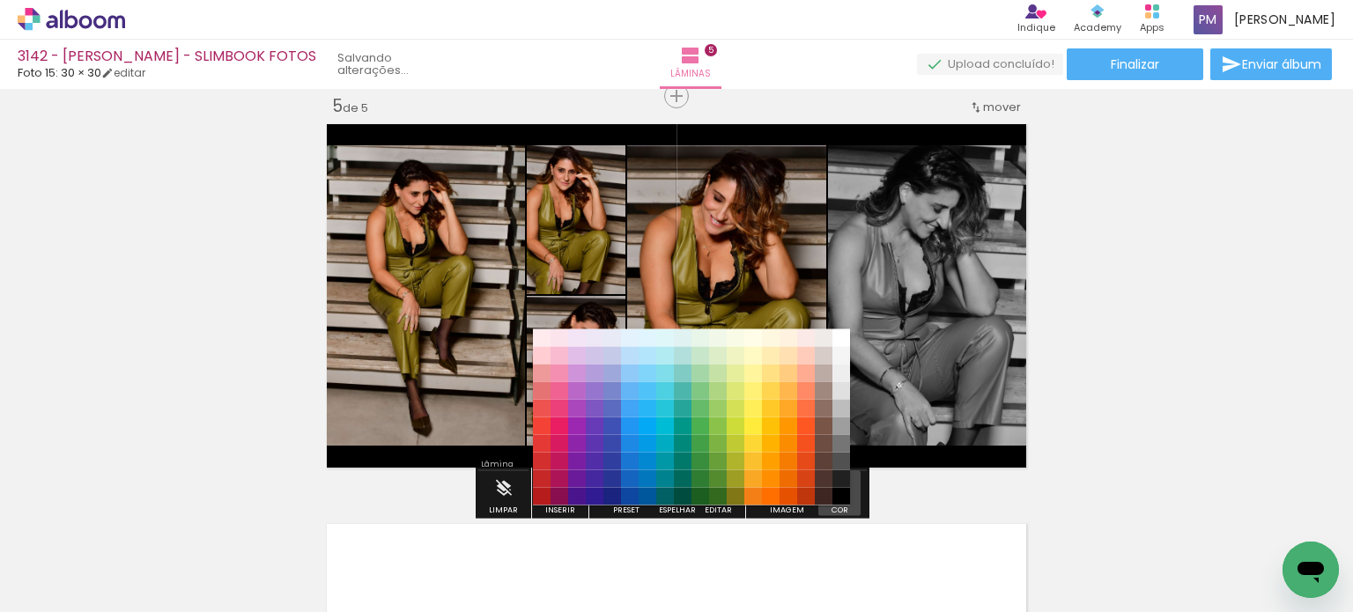
click at [675, 495] on paper-menu-button "#ffebee #ffcdd2 #ef9a9a #e57373 #ef5350 #f44336 #e53935 #d32f2f #c62828 #b71c1c…" at bounding box center [839, 488] width 33 height 33
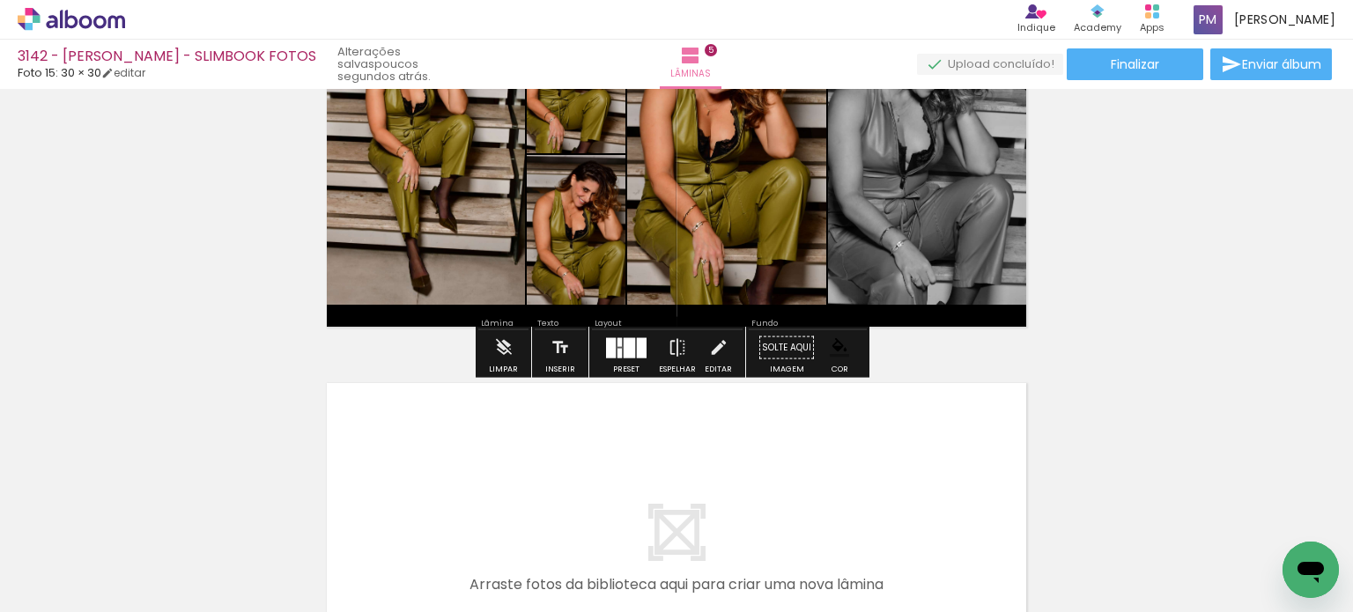
scroll to position [1916, 0]
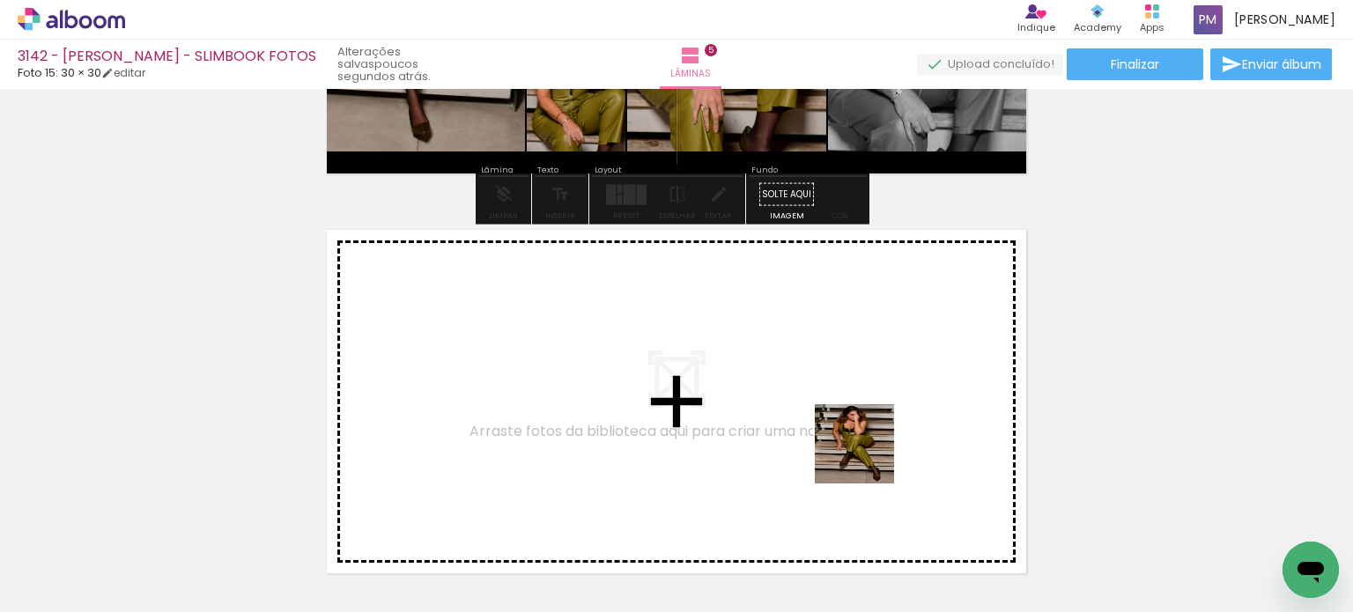
drag, startPoint x: 965, startPoint y: 556, endPoint x: 1052, endPoint y: 510, distance: 97.7
click at [675, 431] on quentale-workspace at bounding box center [676, 306] width 1353 height 612
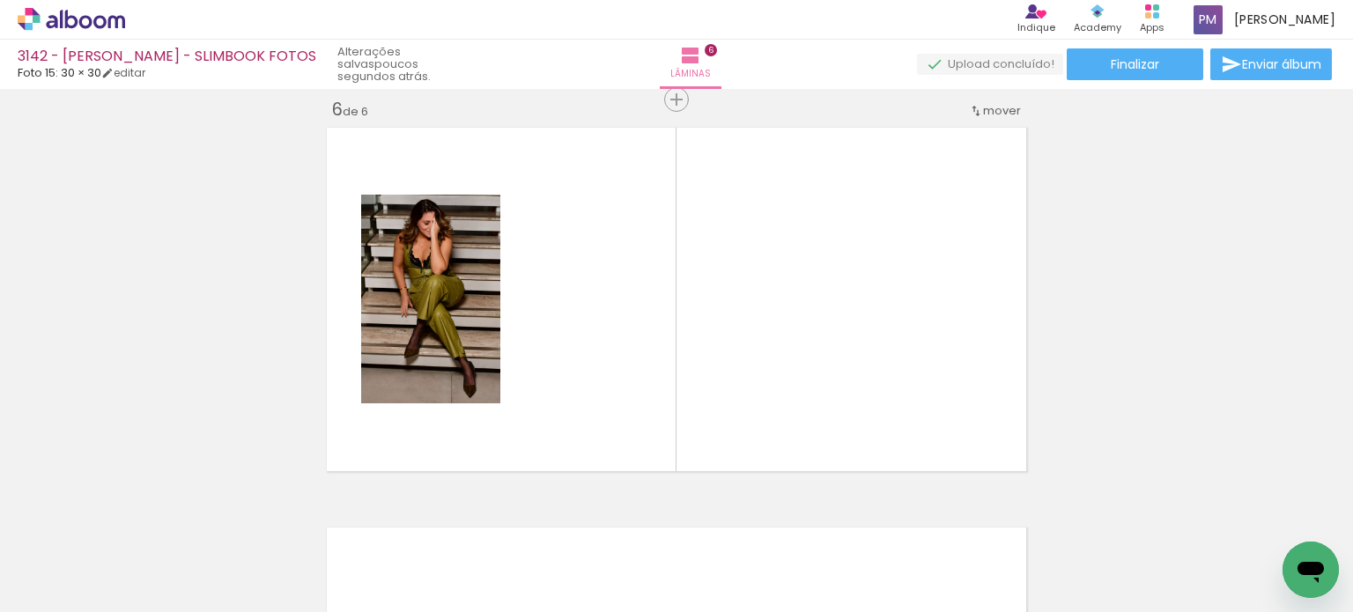
scroll to position [2022, 0]
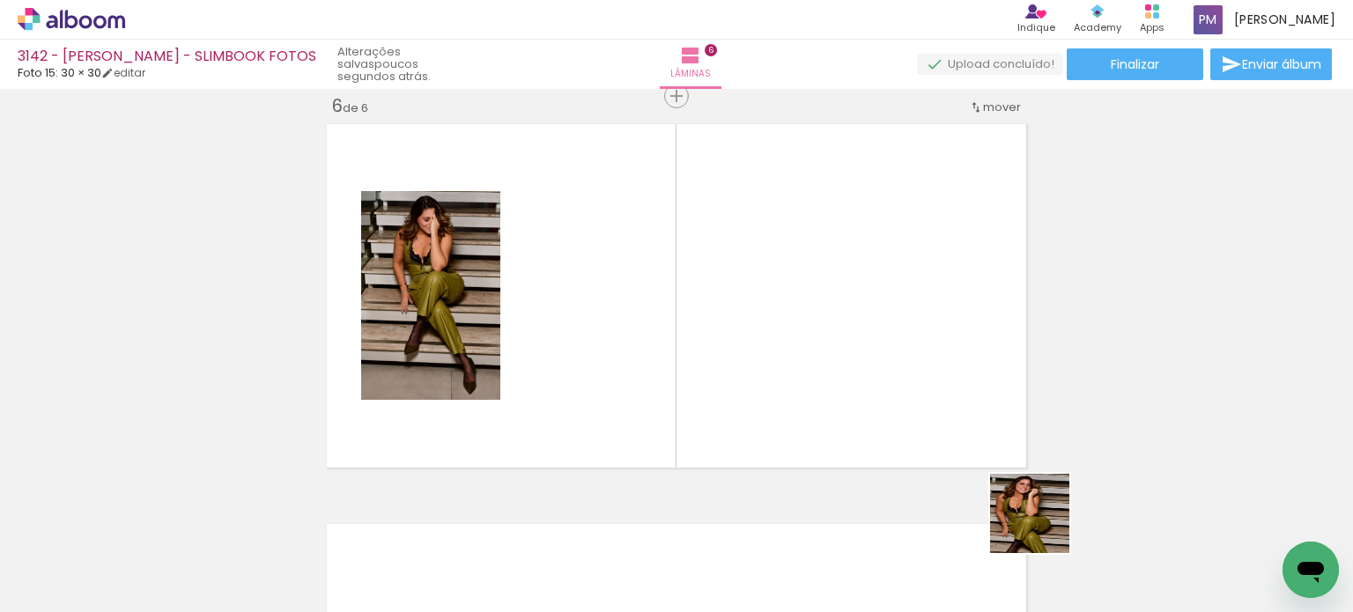
drag, startPoint x: 1043, startPoint y: 527, endPoint x: 1313, endPoint y: 598, distance: 278.8
click at [675, 349] on quentale-workspace at bounding box center [676, 306] width 1353 height 612
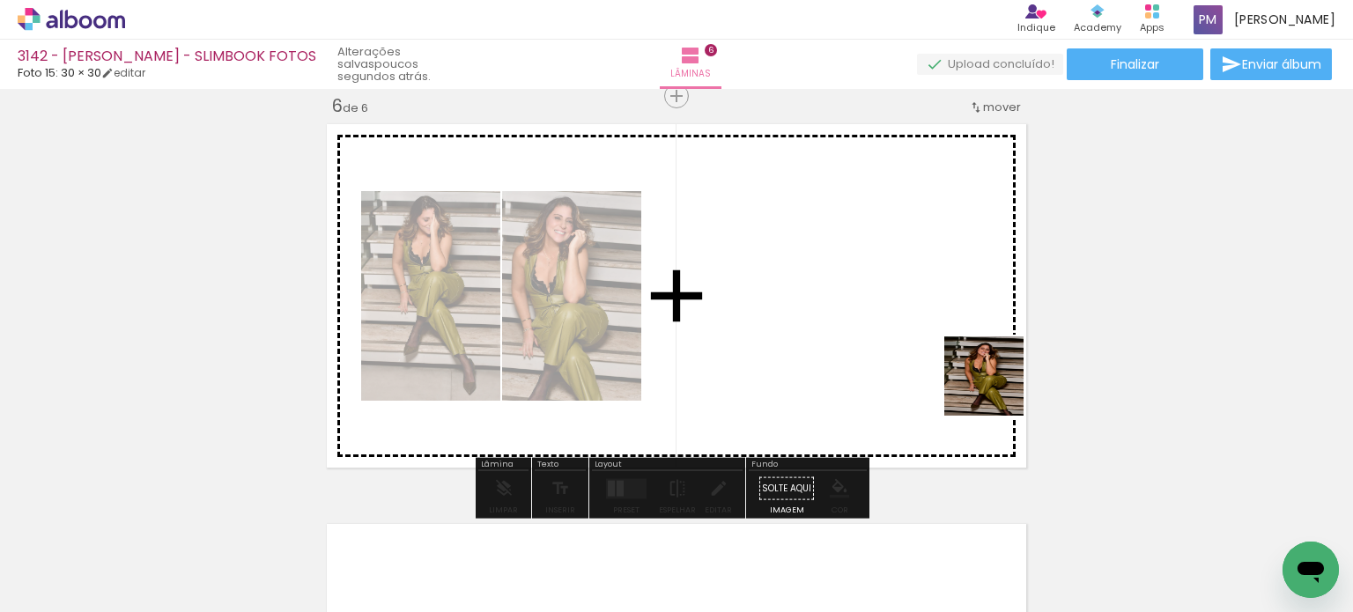
drag, startPoint x: 1127, startPoint y: 499, endPoint x: 773, endPoint y: 262, distance: 425.3
click at [675, 262] on quentale-workspace at bounding box center [676, 306] width 1353 height 612
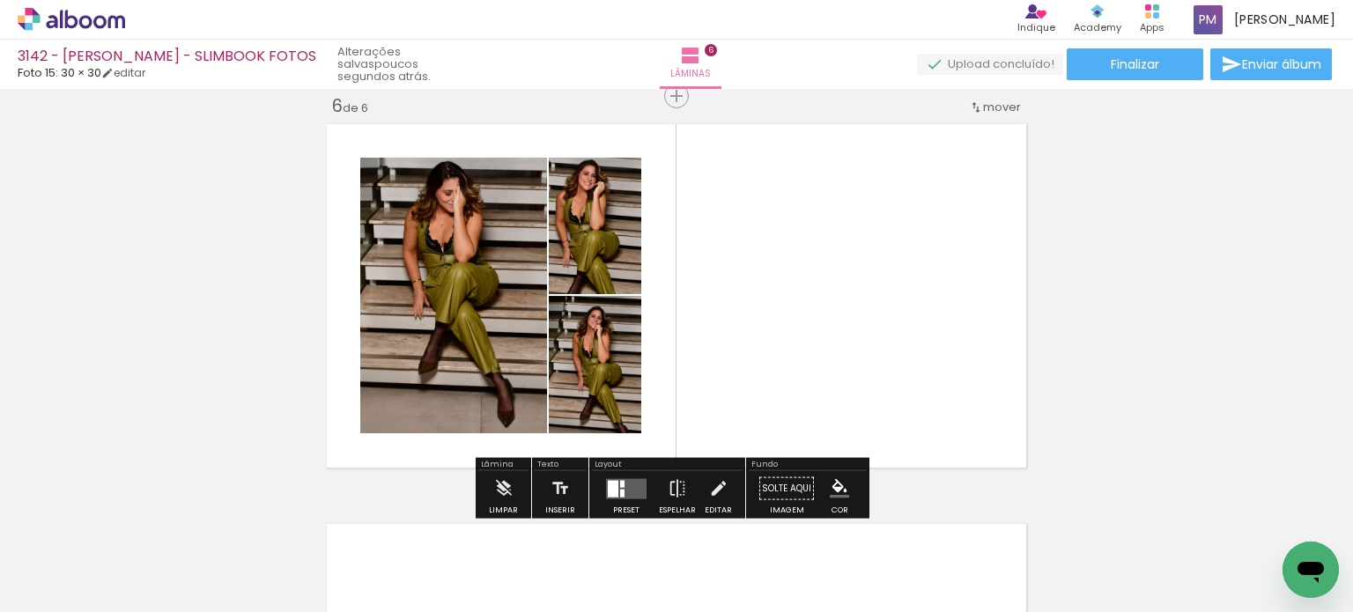
click at [636, 482] on quentale-layouter at bounding box center [626, 488] width 41 height 20
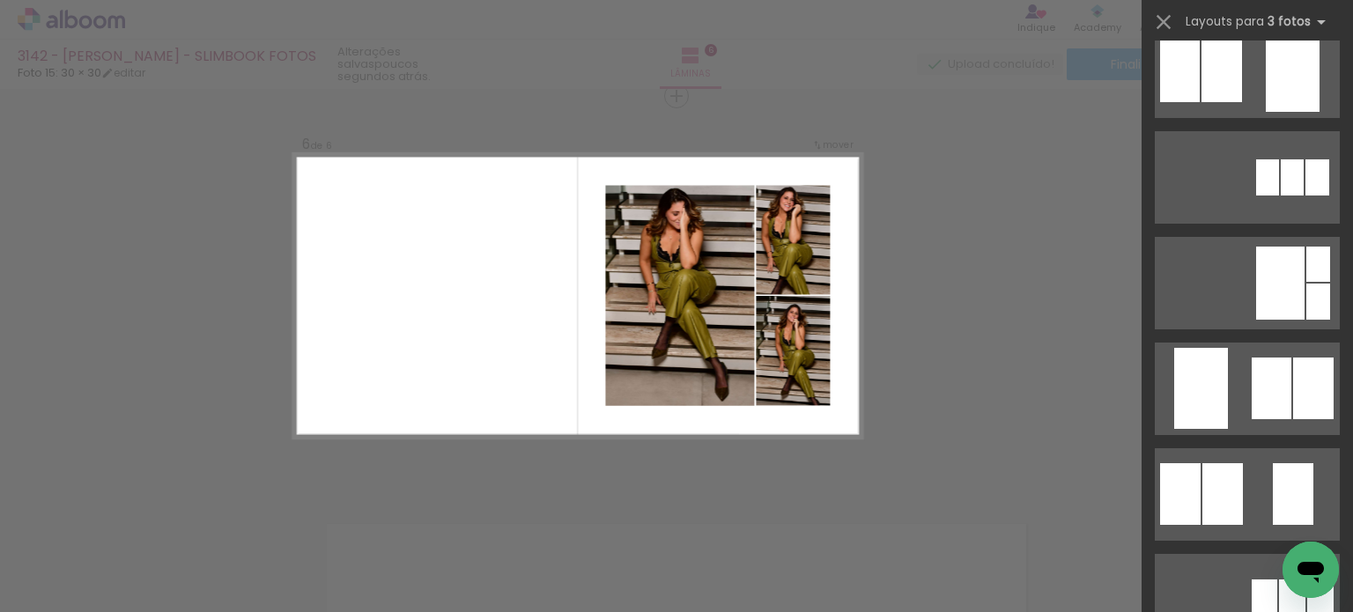
scroll to position [734, 0]
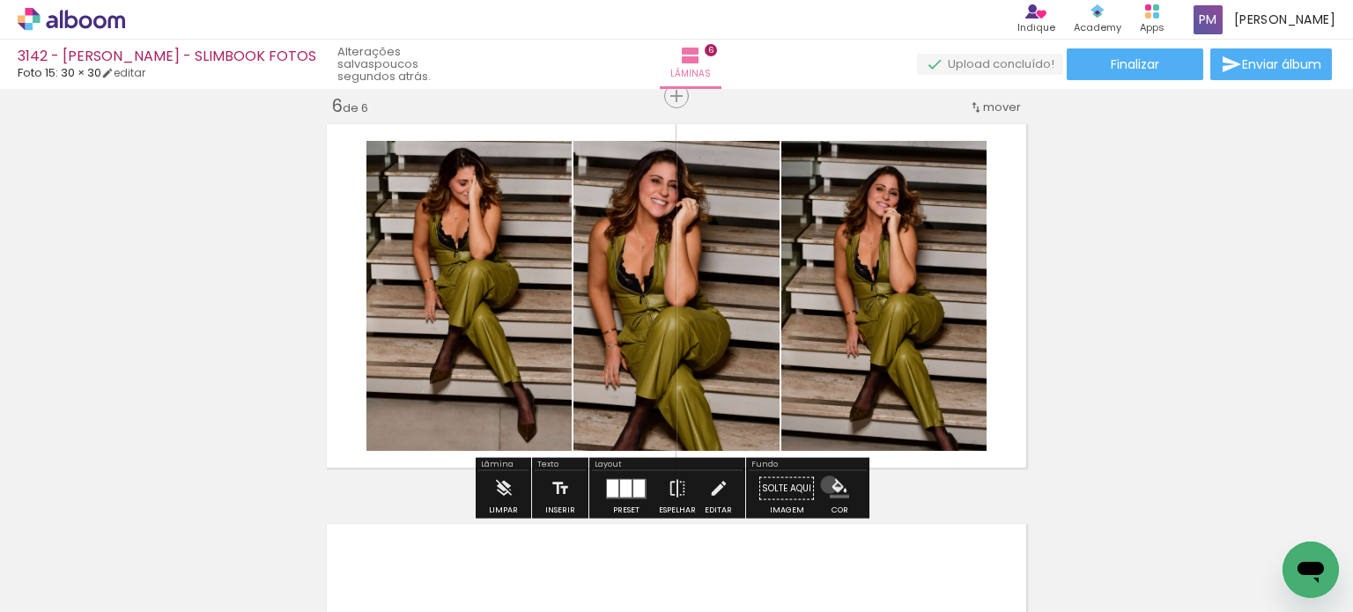
click at [675, 484] on iron-icon "color picker" at bounding box center [839, 488] width 19 height 19
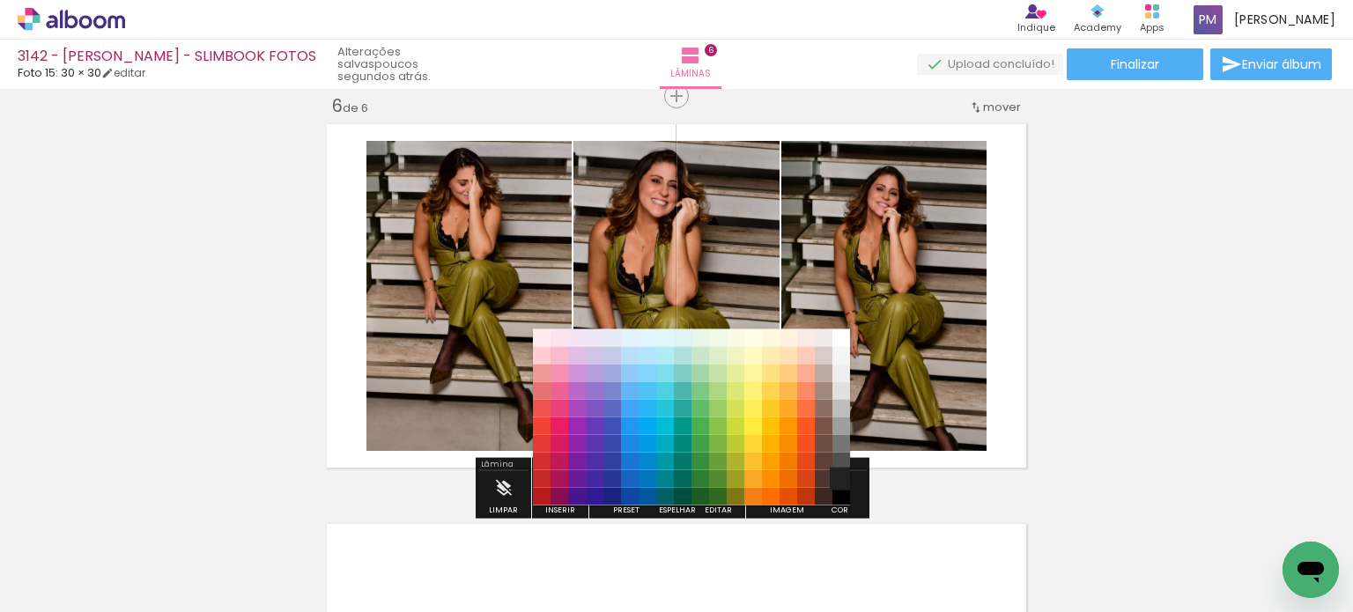
click at [675, 475] on paper-item "#212121" at bounding box center [841, 479] width 18 height 18
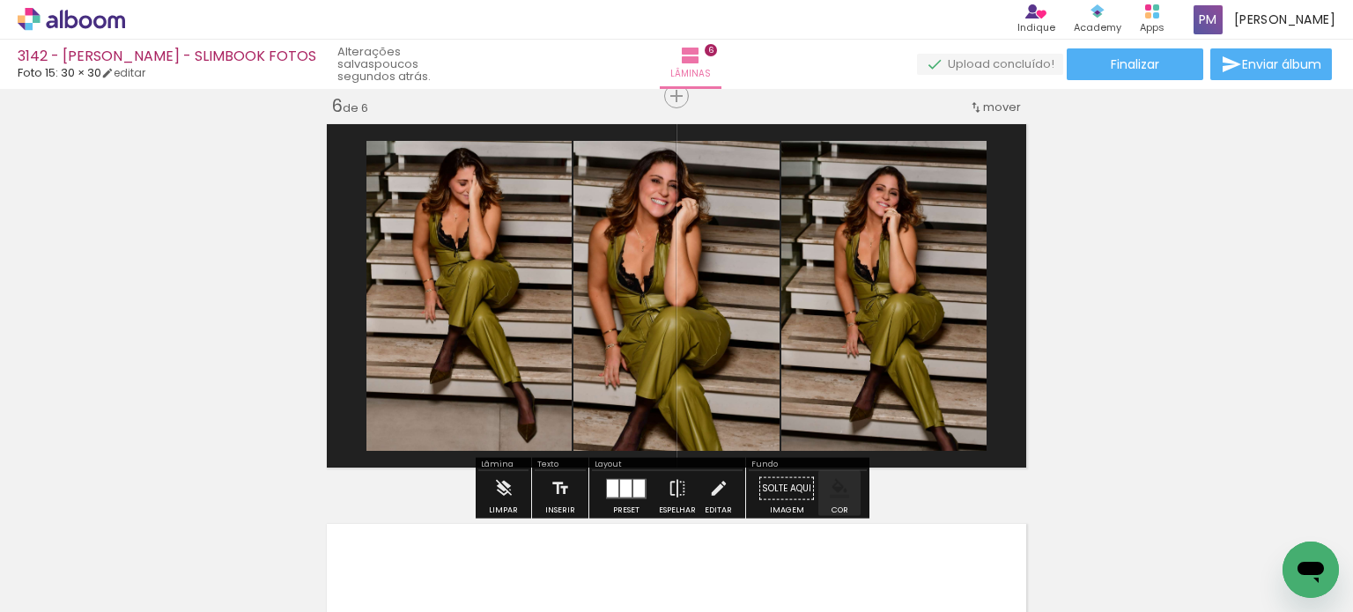
click at [675, 478] on paper-menu-button "#ffebee #ffcdd2 #ef9a9a #e57373 #ef5350 #f44336 #e53935 #d32f2f #c62828 #b71c1c…" at bounding box center [839, 488] width 33 height 33
click at [675, 482] on iron-icon "color picker" at bounding box center [839, 488] width 19 height 19
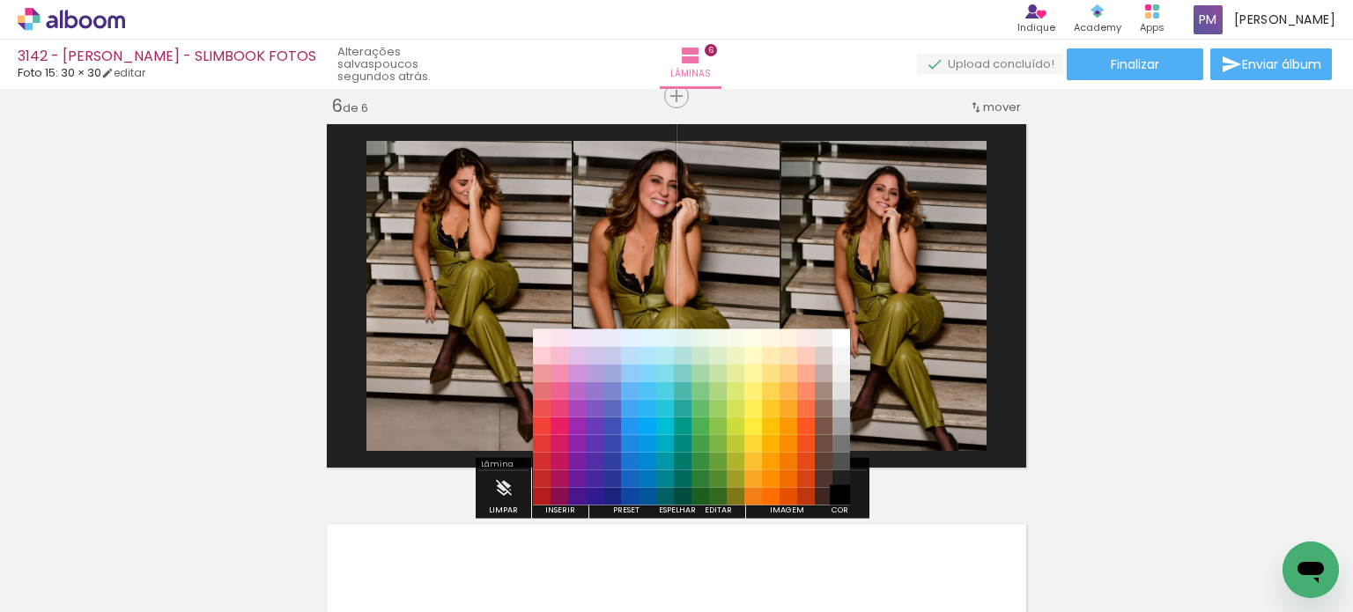
click at [675, 495] on paper-item "#000000" at bounding box center [841, 496] width 18 height 18
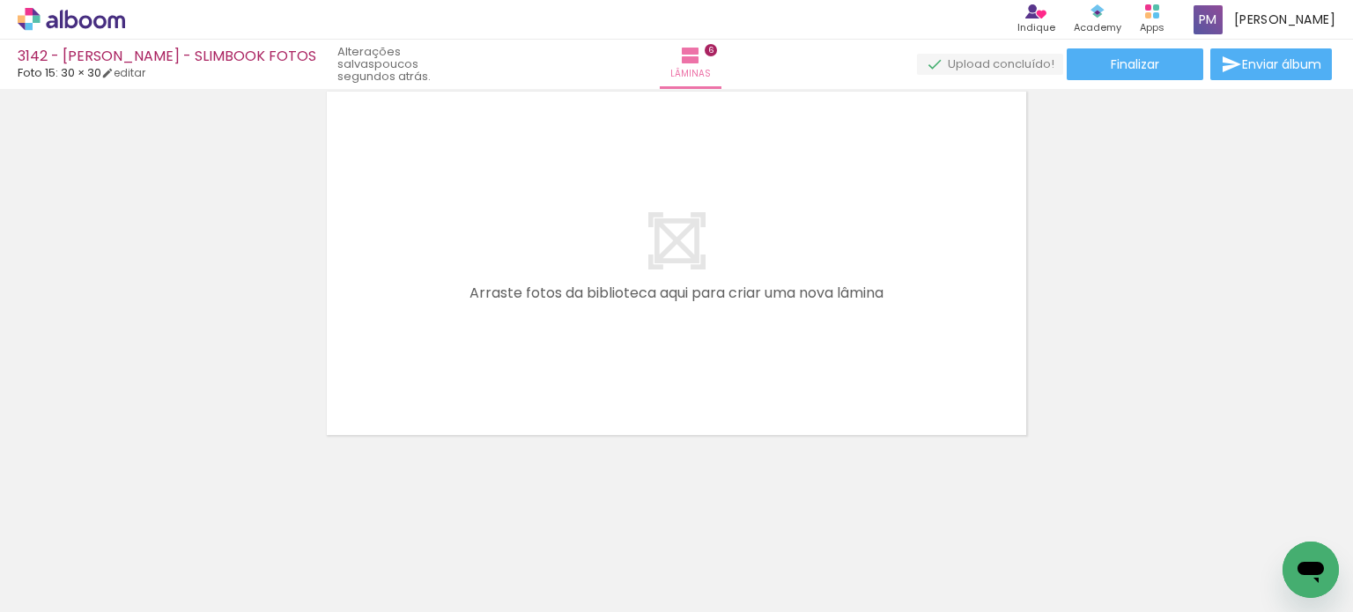
scroll to position [0, 2801]
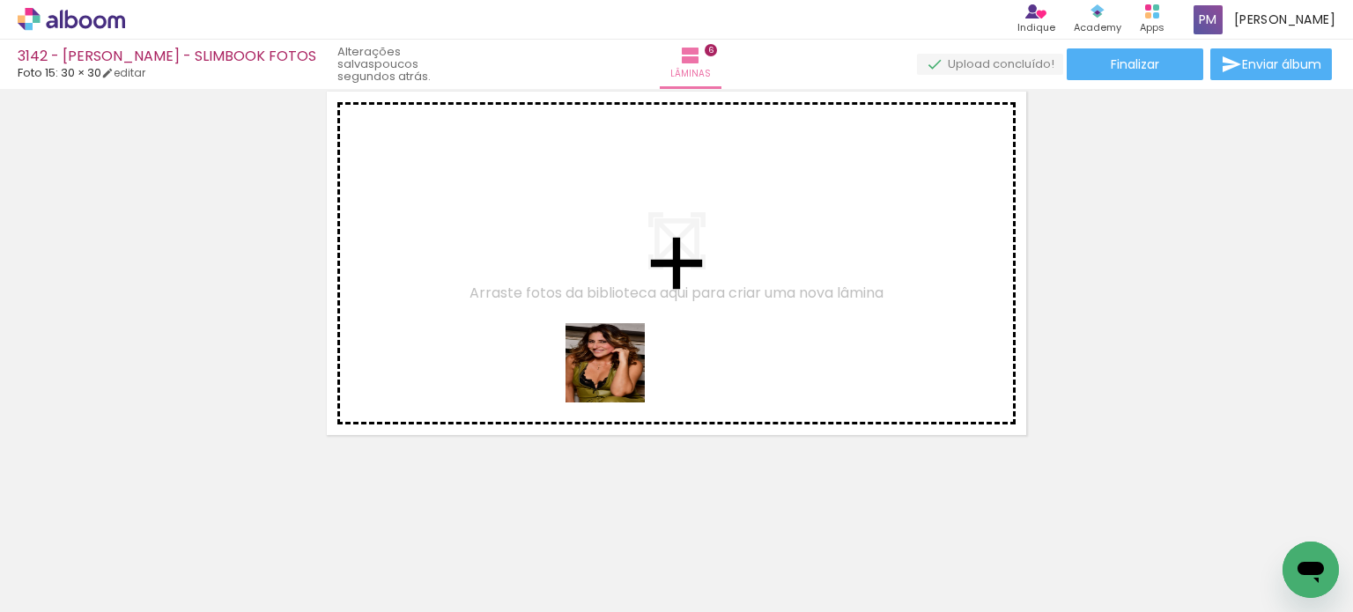
drag, startPoint x: 628, startPoint y: 536, endPoint x: 734, endPoint y: 592, distance: 119.8
click at [612, 393] on quentale-workspace at bounding box center [676, 306] width 1353 height 612
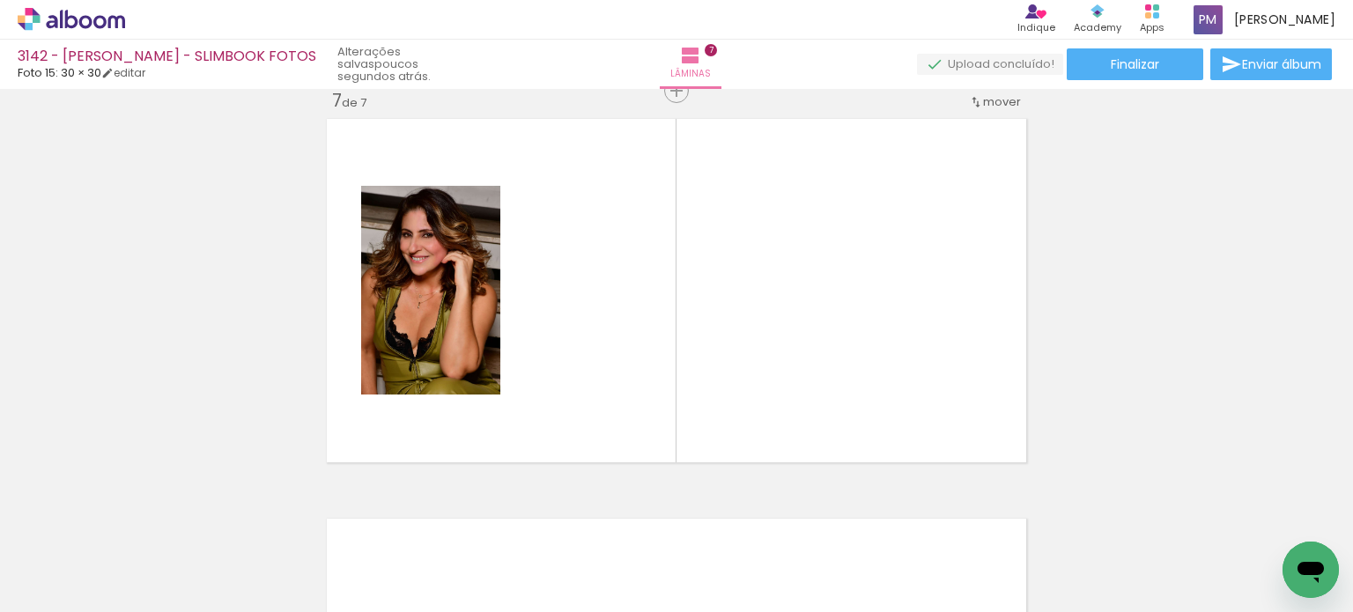
scroll to position [2422, 0]
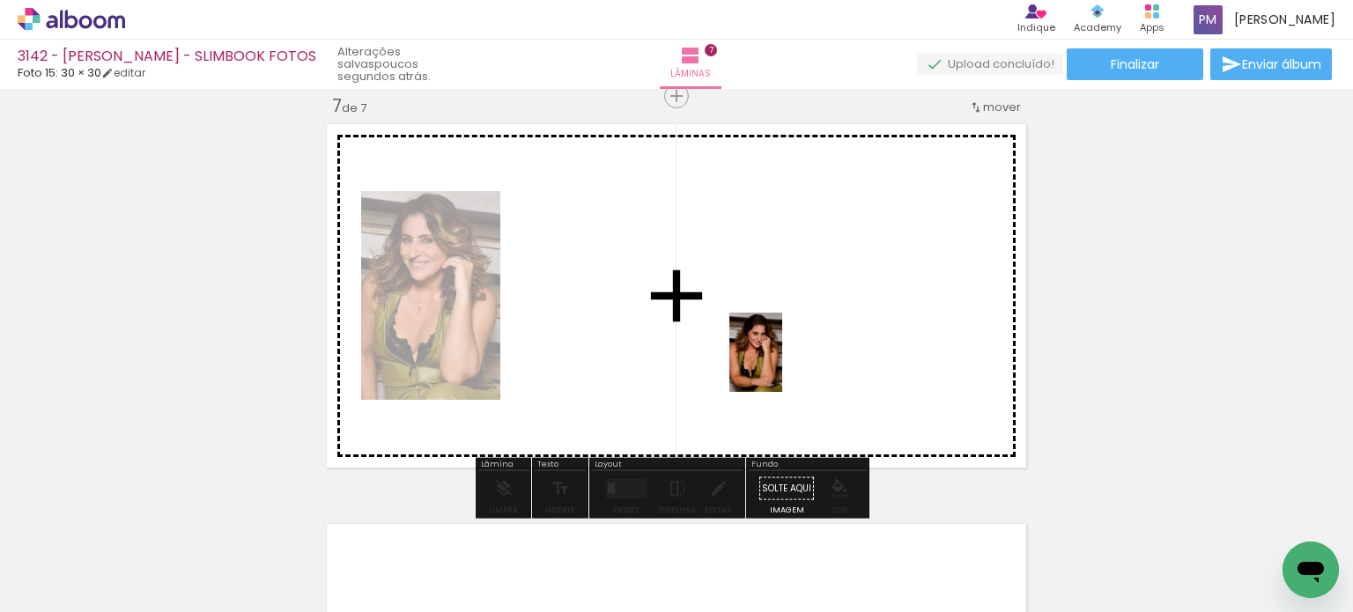
drag, startPoint x: 740, startPoint y: 558, endPoint x: 782, endPoint y: 366, distance: 196.6
click at [675, 366] on quentale-workspace at bounding box center [676, 306] width 1353 height 612
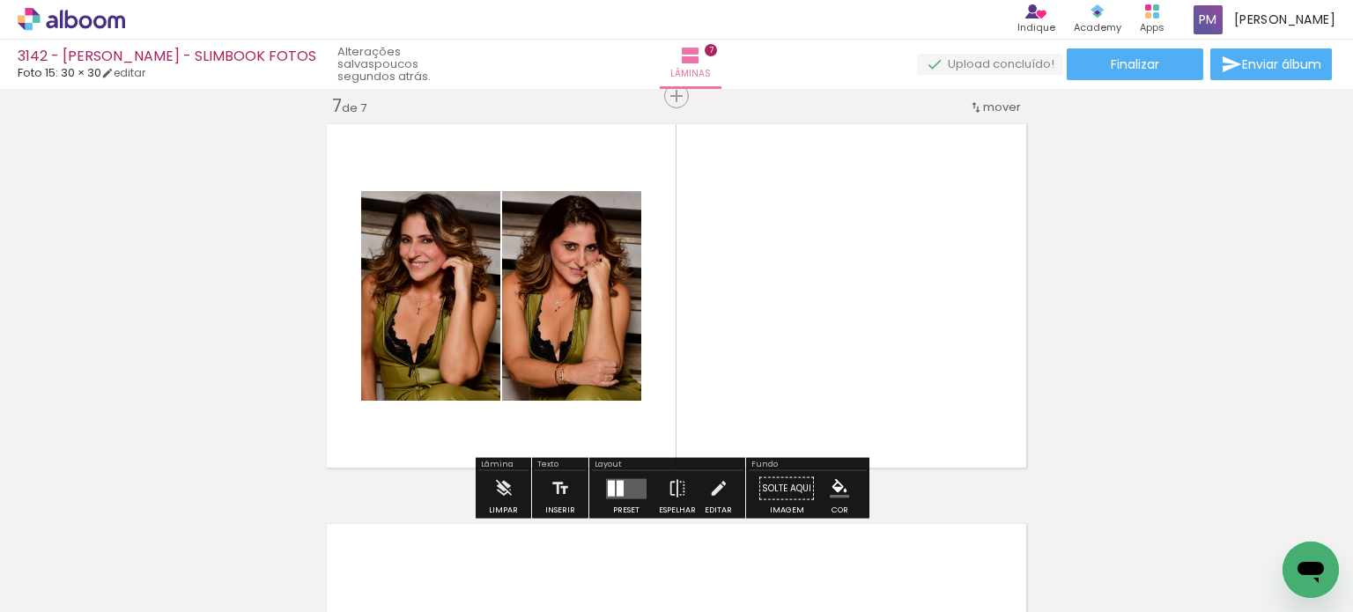
click at [608, 486] on div at bounding box center [611, 488] width 7 height 16
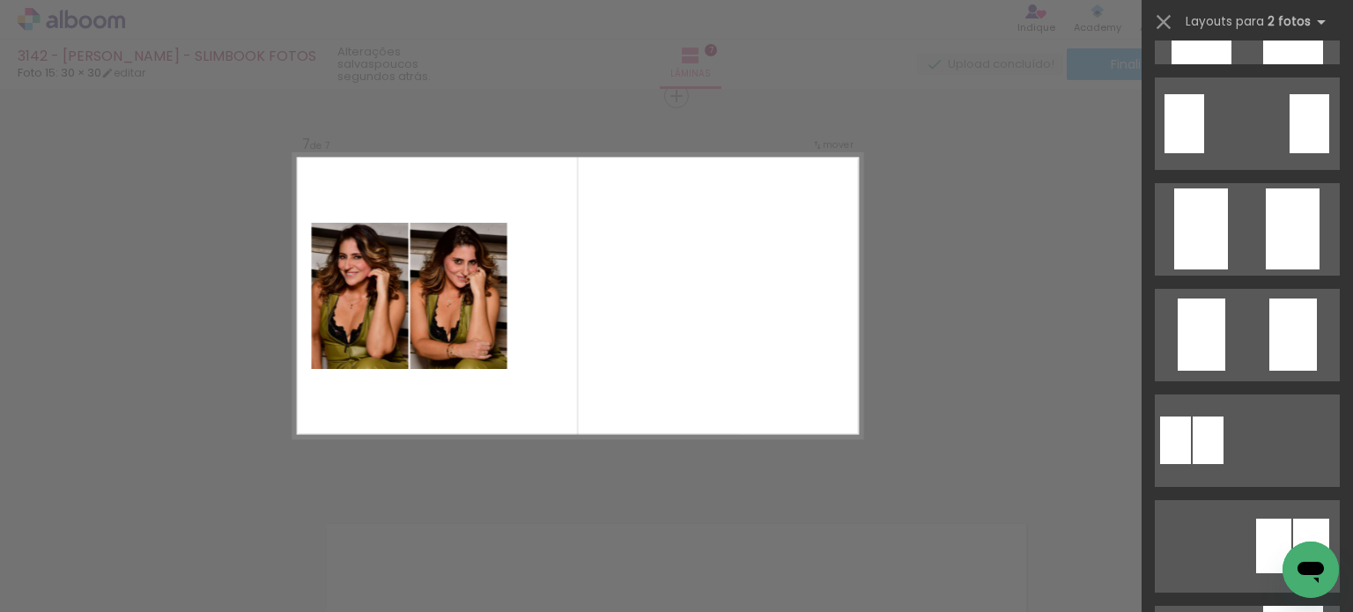
scroll to position [587, 0]
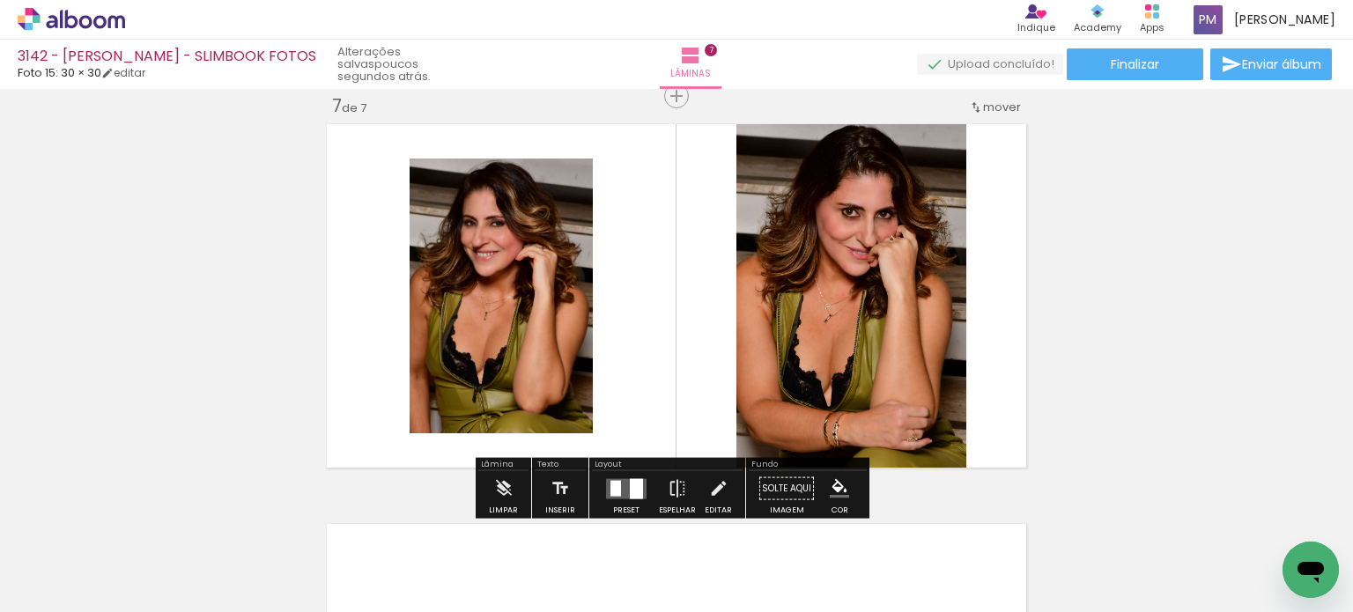
click at [675, 485] on iron-icon "color picker" at bounding box center [839, 488] width 19 height 19
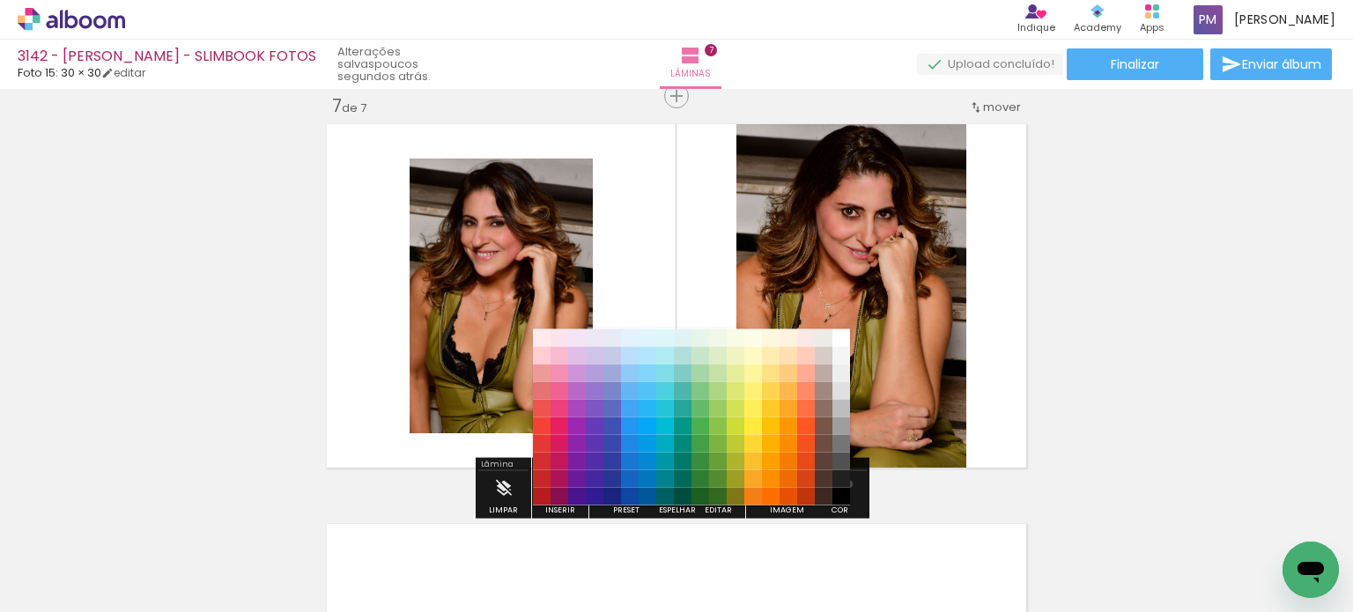
click at [675, 484] on paper-item "#212121" at bounding box center [841, 479] width 18 height 18
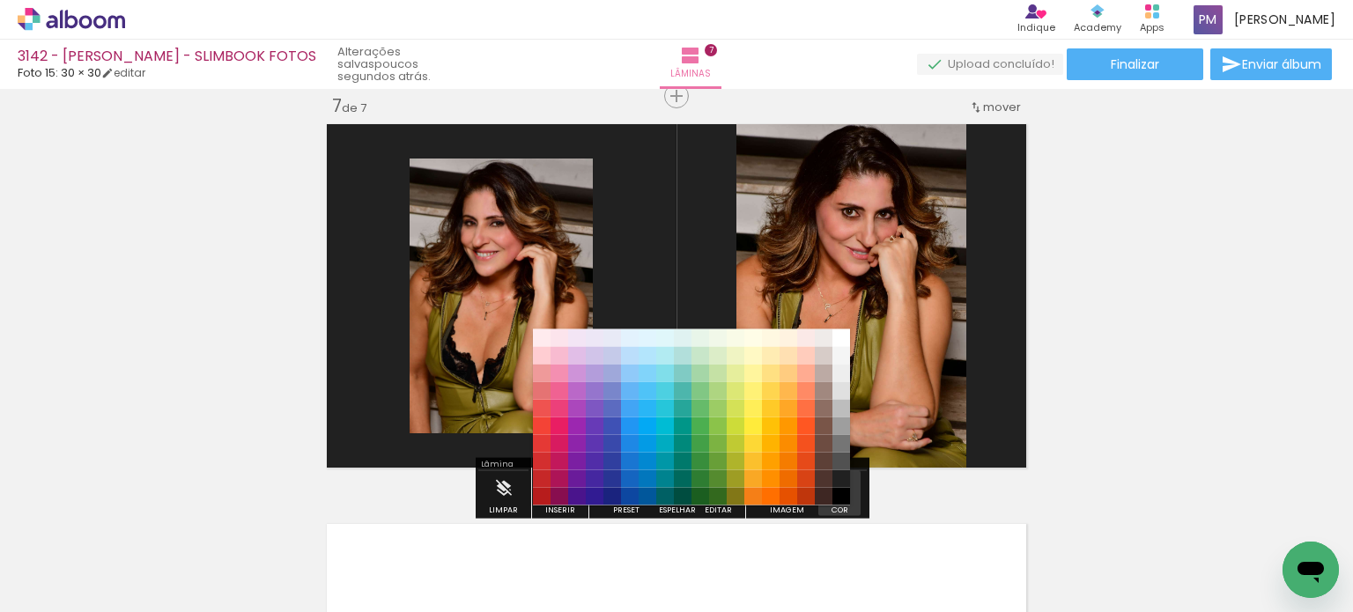
click at [675, 499] on paper-menu-button "#ffebee #ffcdd2 #ef9a9a #e57373 #ef5350 #f44336 #e53935 #d32f2f #c62828 #b71c1c…" at bounding box center [839, 488] width 33 height 33
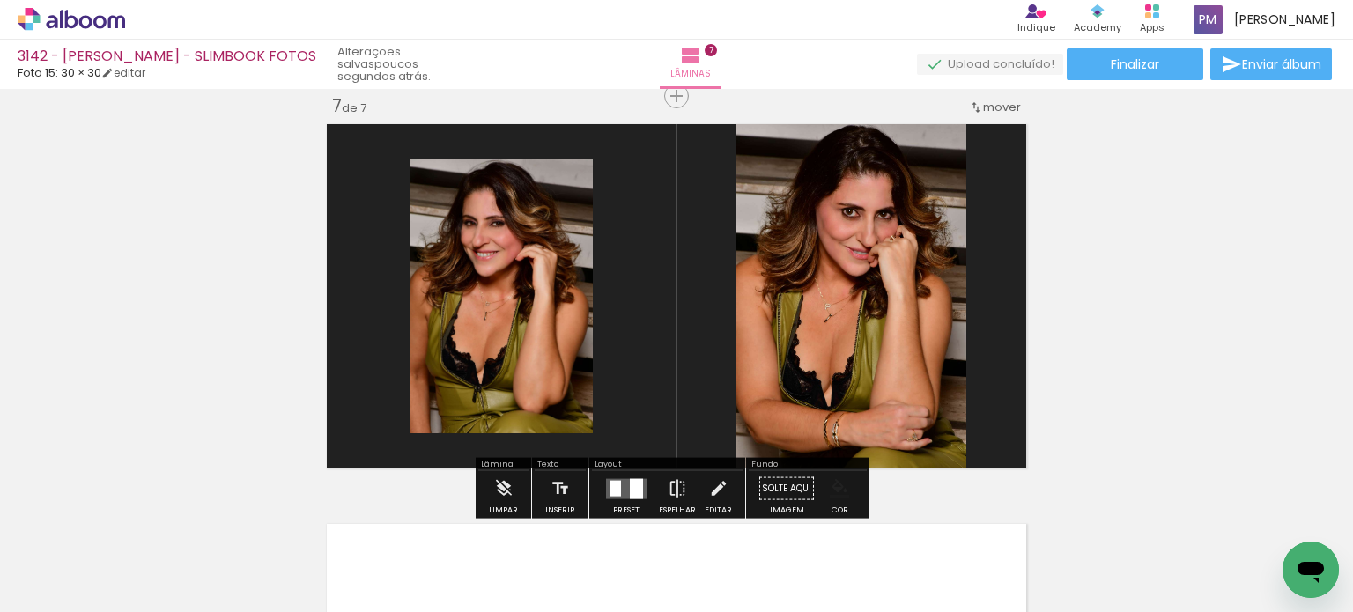
click at [675, 484] on iron-icon "color picker" at bounding box center [839, 488] width 19 height 19
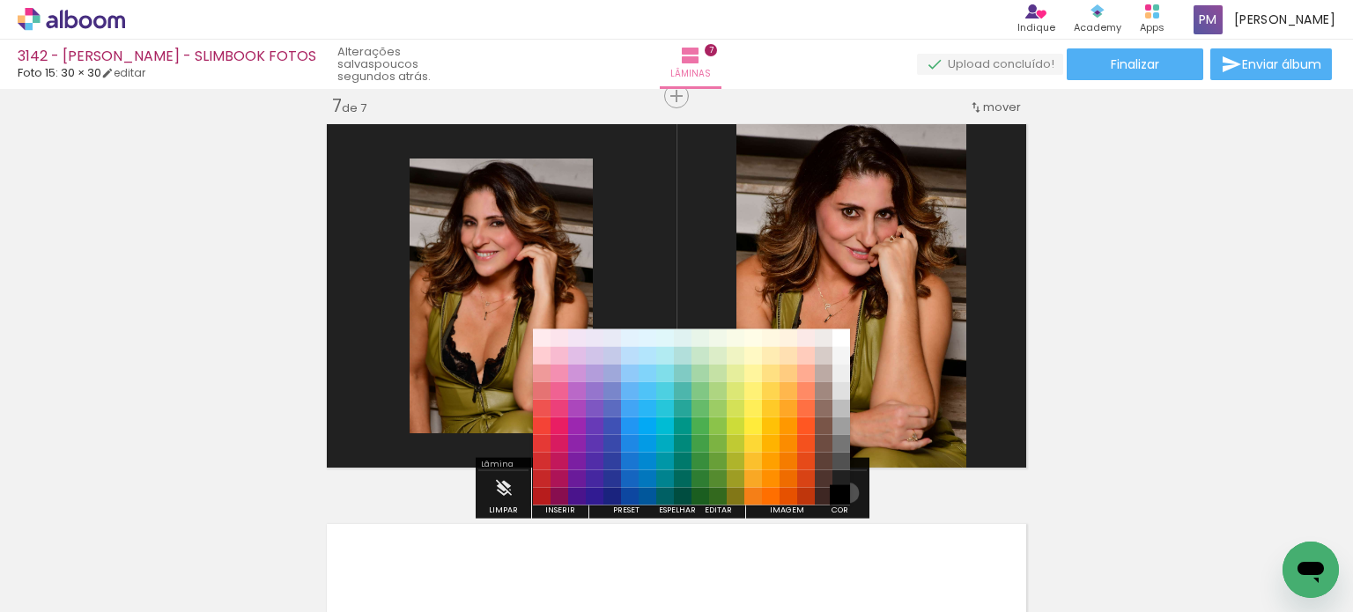
click at [675, 492] on paper-item "#000000" at bounding box center [841, 496] width 18 height 18
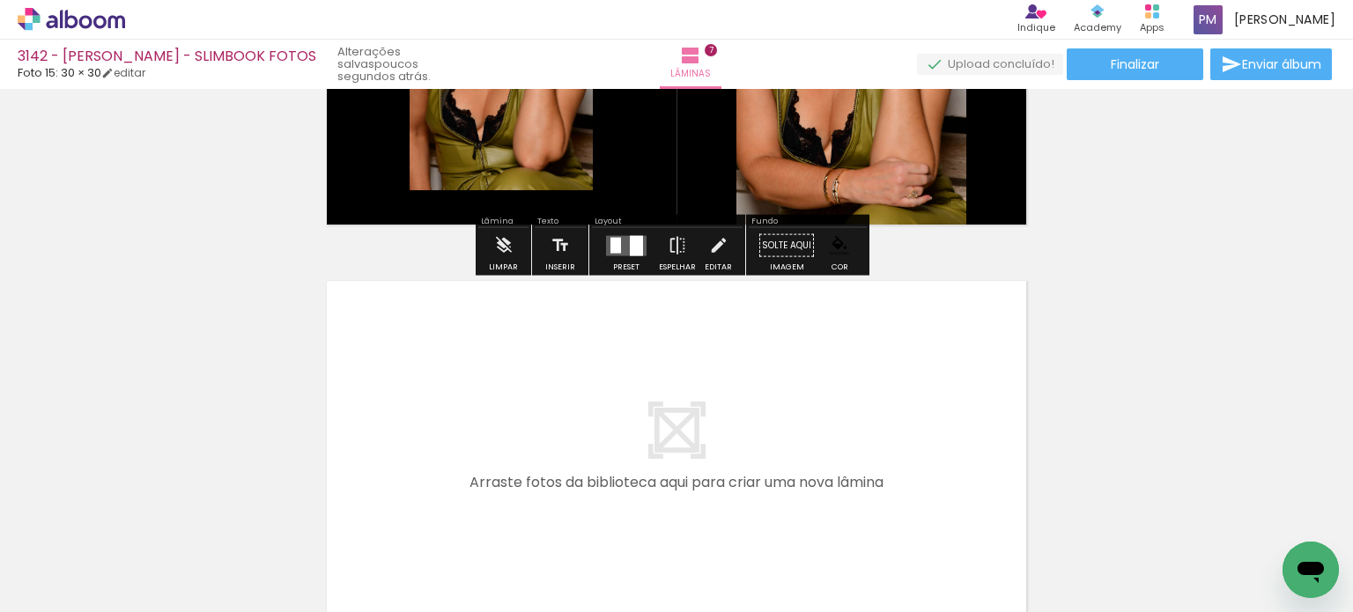
scroll to position [2854, 0]
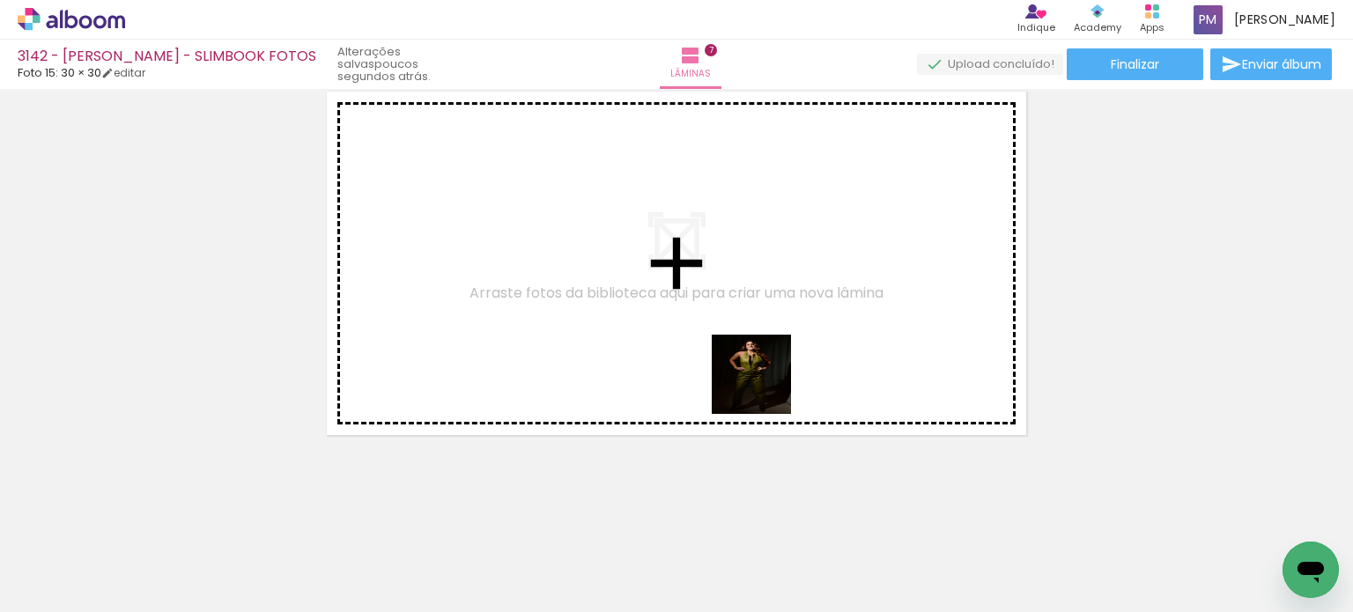
drag, startPoint x: 828, startPoint y: 553, endPoint x: 913, endPoint y: 546, distance: 85.7
click at [675, 388] on quentale-workspace at bounding box center [676, 306] width 1353 height 612
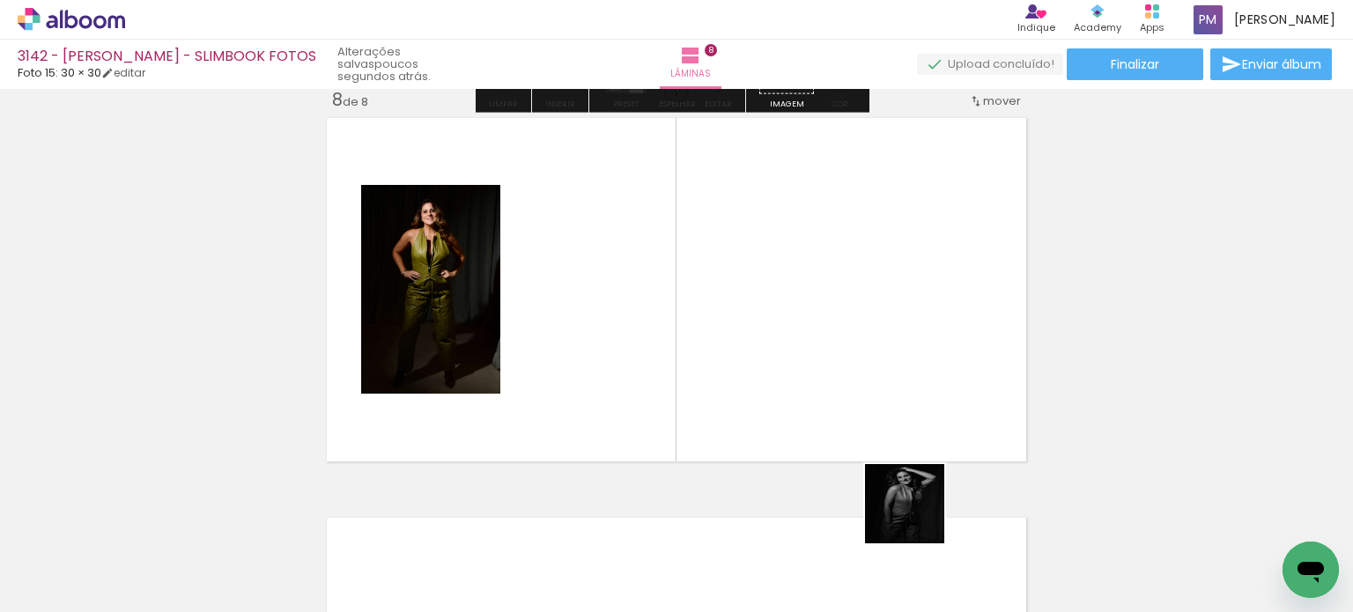
scroll to position [2821, 0]
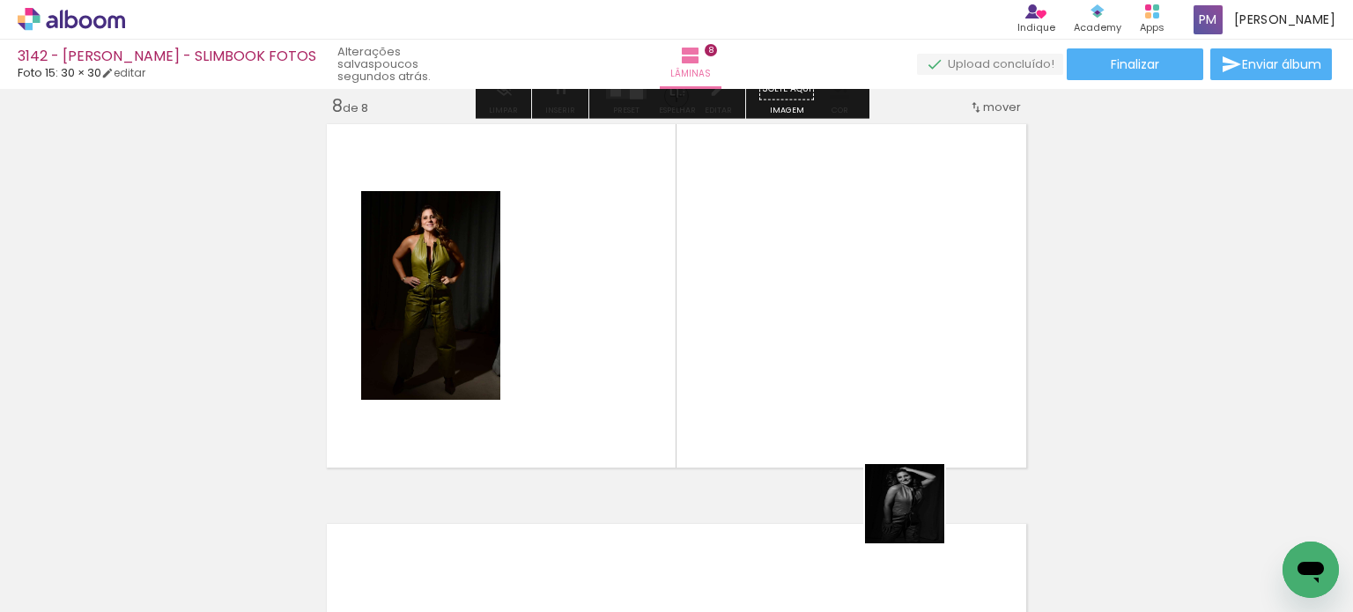
drag, startPoint x: 918, startPoint y: 517, endPoint x: 987, endPoint y: 556, distance: 79.7
click at [675, 383] on quentale-workspace at bounding box center [676, 306] width 1353 height 612
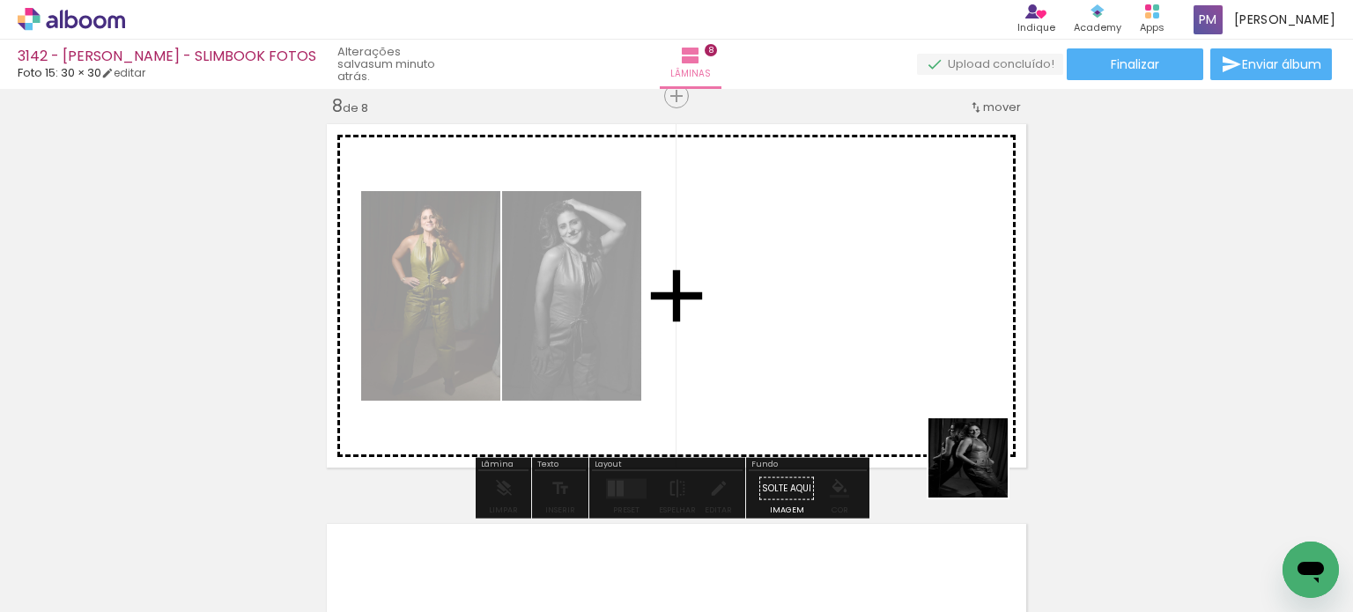
drag, startPoint x: 981, startPoint y: 471, endPoint x: 1150, endPoint y: 521, distance: 175.6
click at [675, 384] on quentale-workspace at bounding box center [676, 306] width 1353 height 612
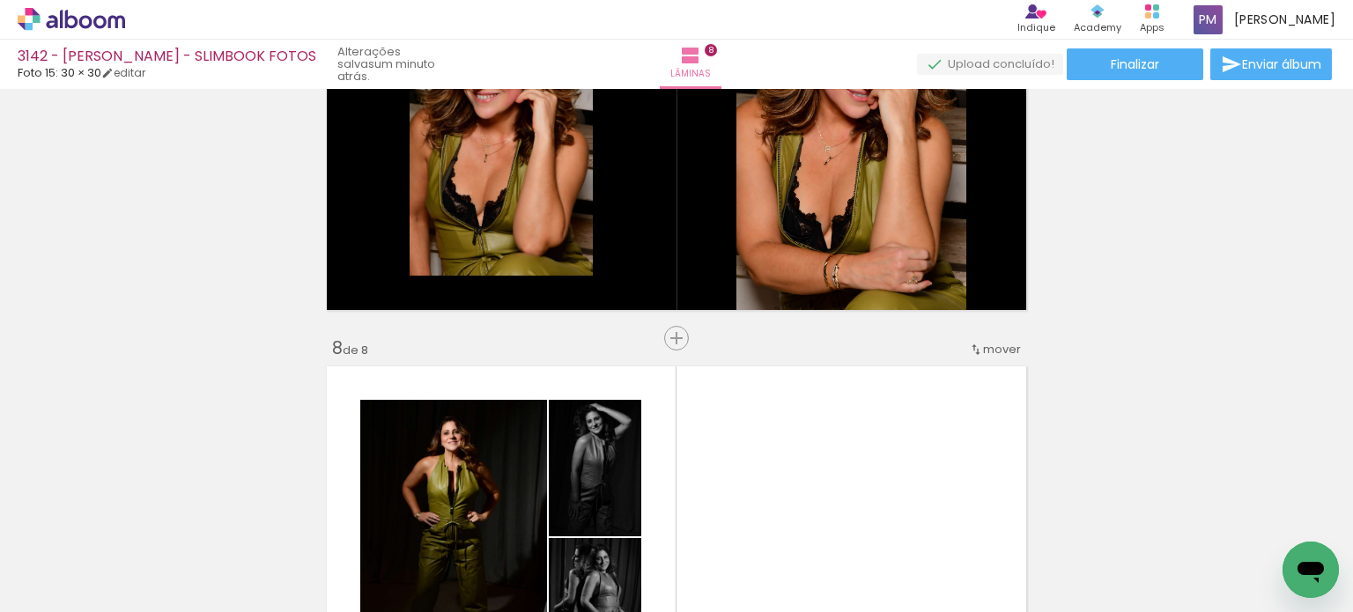
scroll to position [2527, 0]
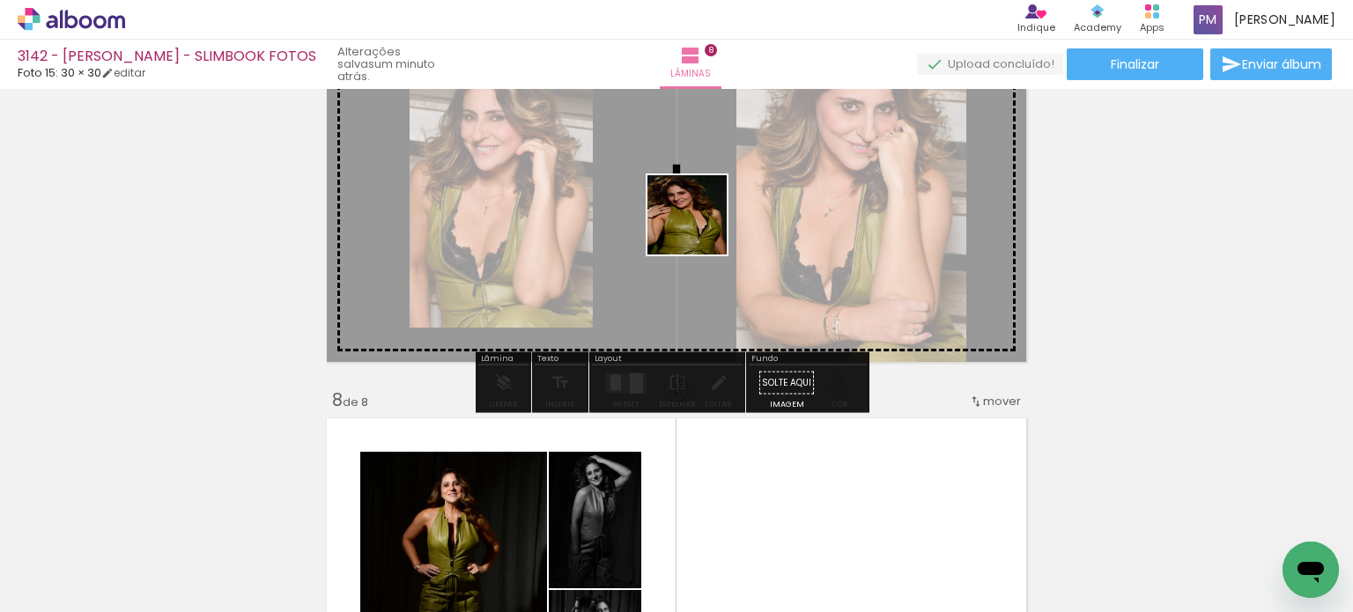
drag, startPoint x: 807, startPoint y: 552, endPoint x: 874, endPoint y: 606, distance: 85.8
click at [675, 232] on quentale-workspace at bounding box center [676, 306] width 1353 height 612
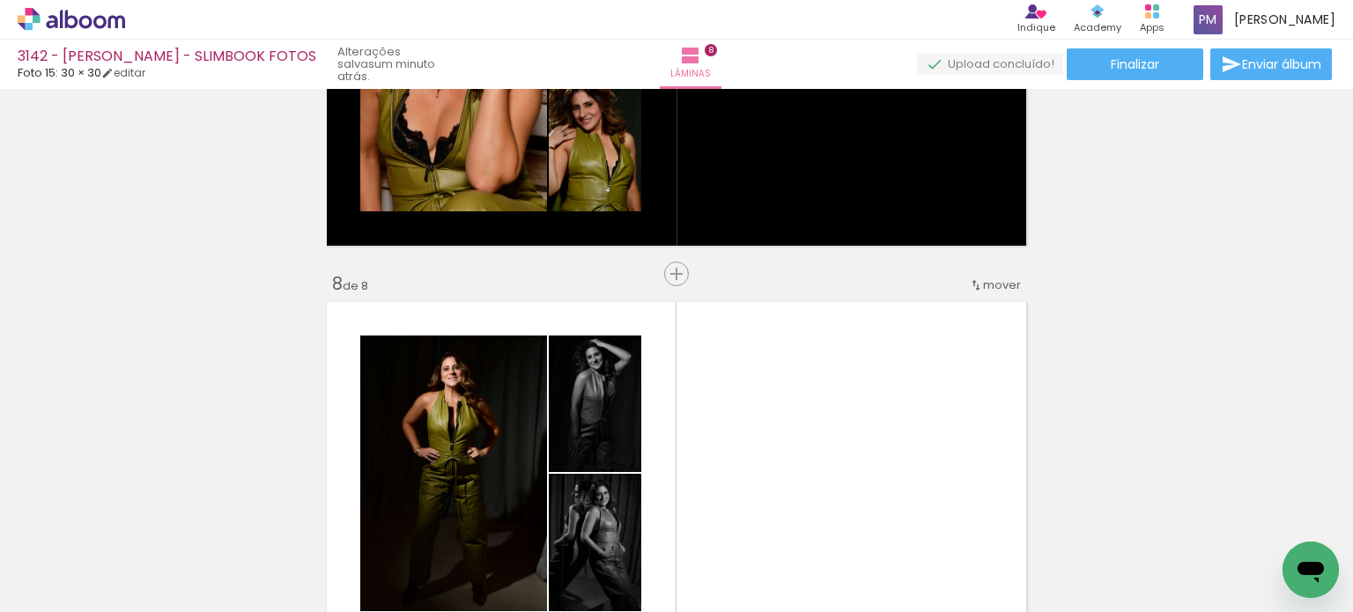
scroll to position [2674, 0]
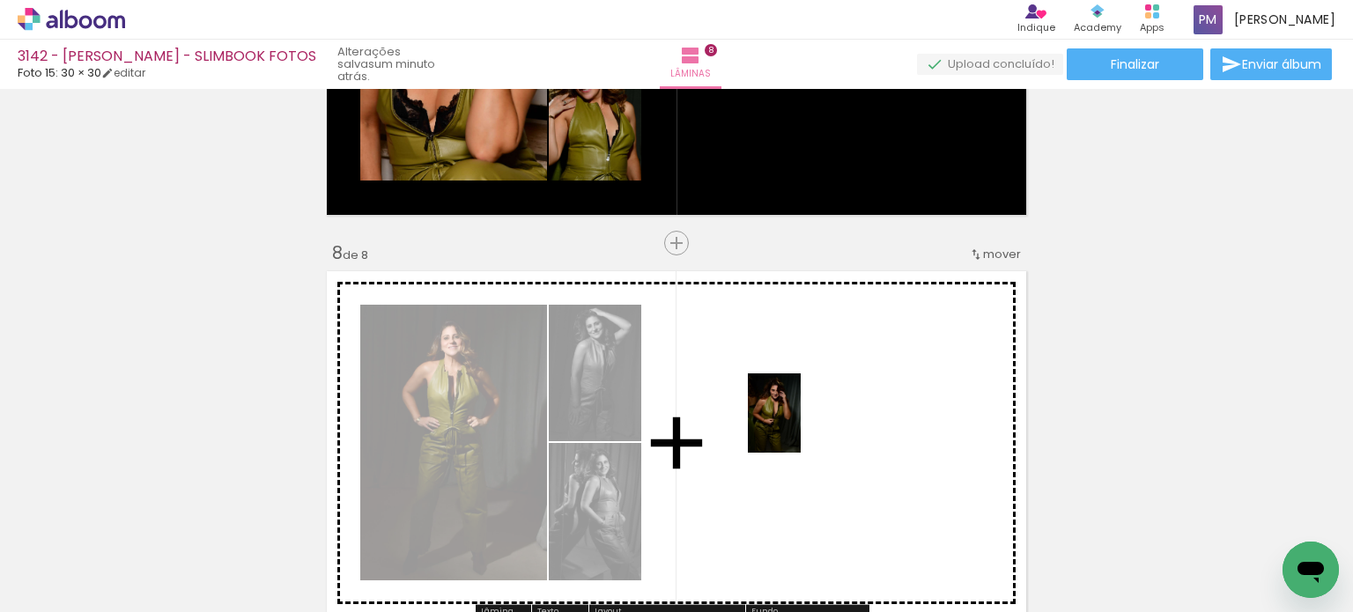
drag, startPoint x: 880, startPoint y: 528, endPoint x: 797, endPoint y: 429, distance: 128.8
click at [675, 427] on quentale-workspace at bounding box center [676, 306] width 1353 height 612
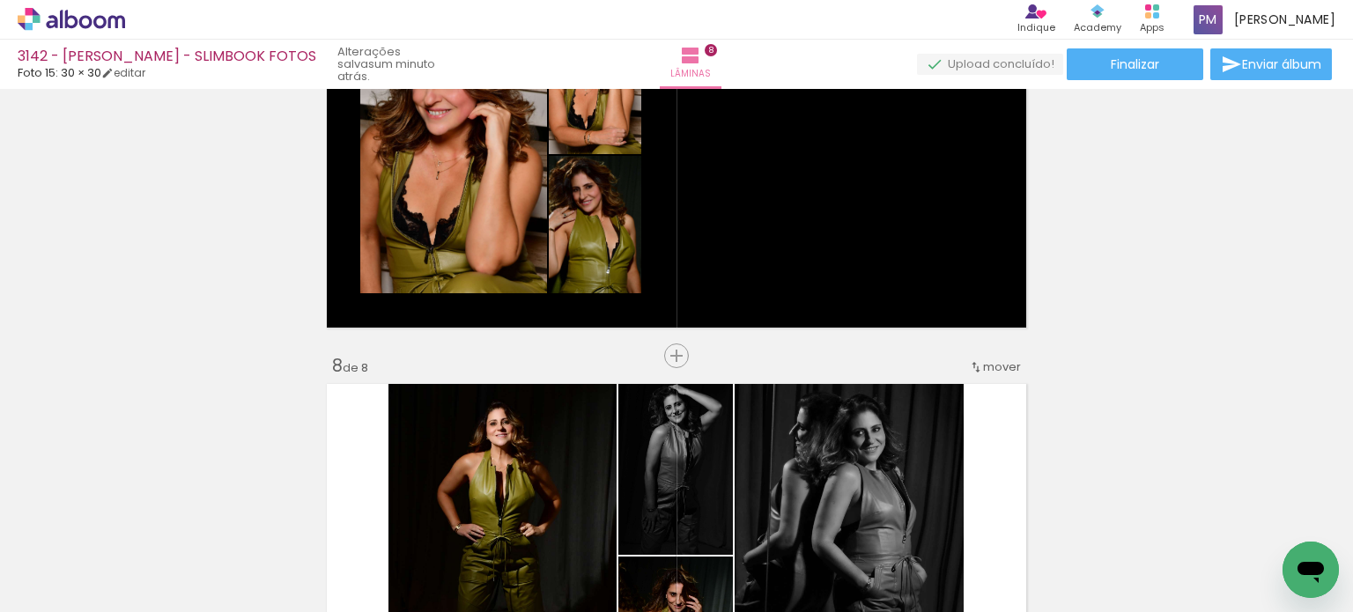
scroll to position [2527, 0]
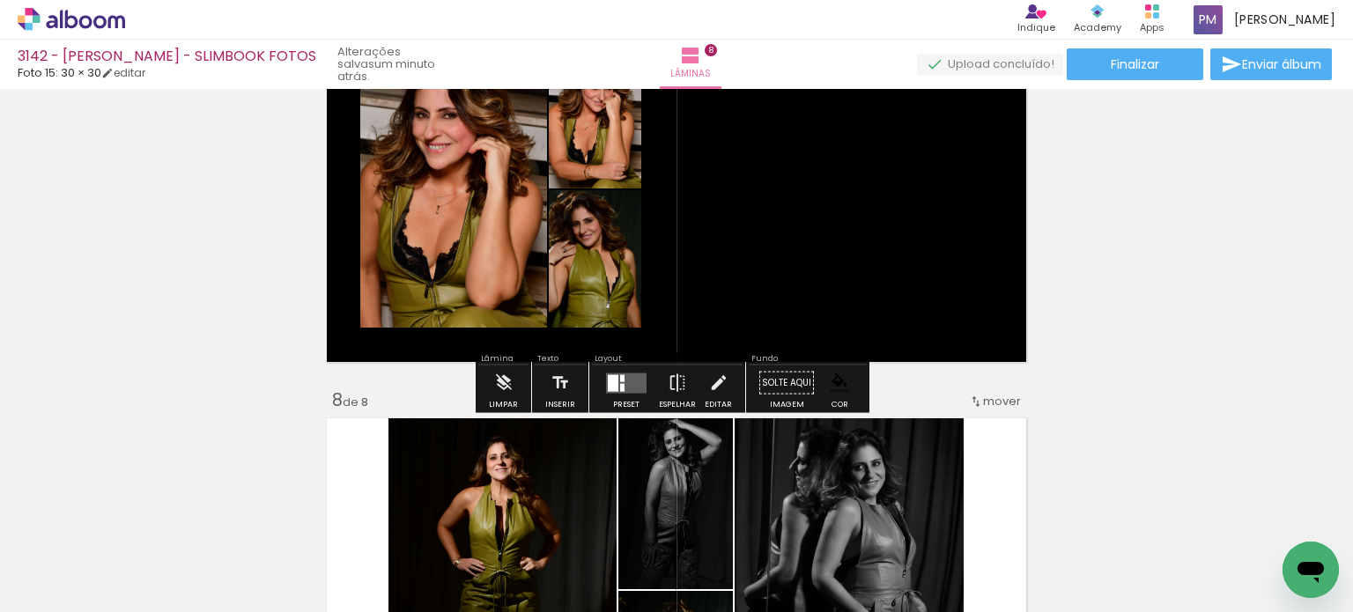
click at [612, 360] on div "Layout" at bounding box center [667, 360] width 151 height 11
click at [626, 383] on quentale-layouter at bounding box center [626, 383] width 41 height 20
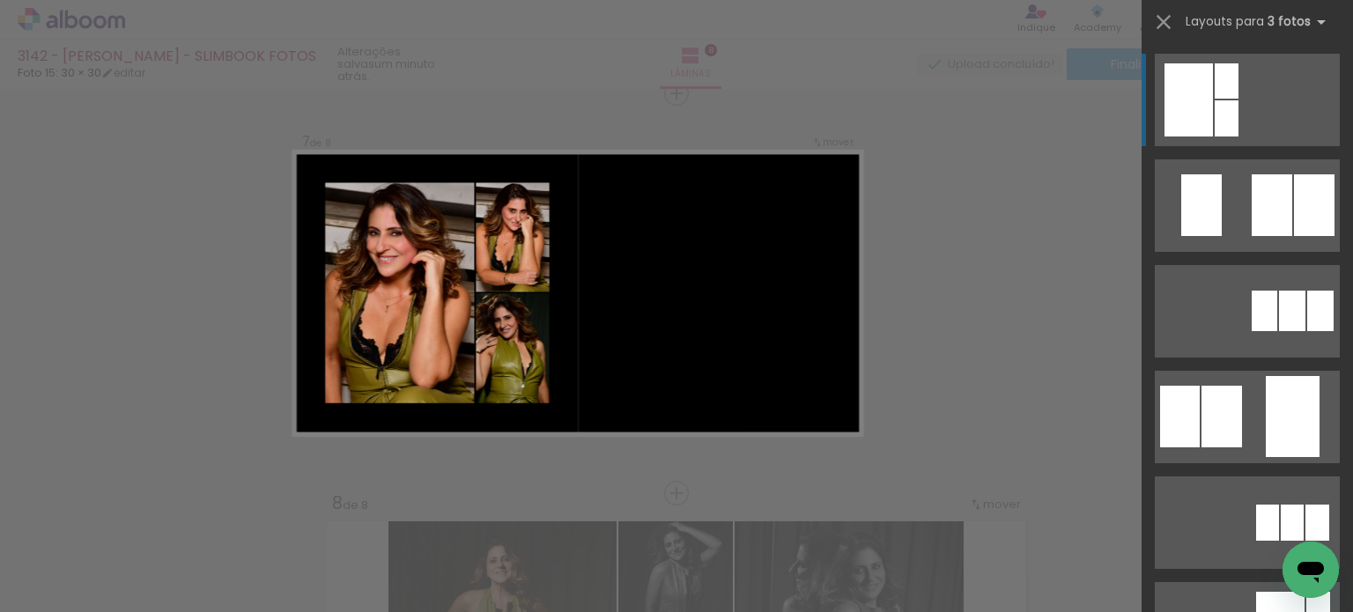
scroll to position [2422, 0]
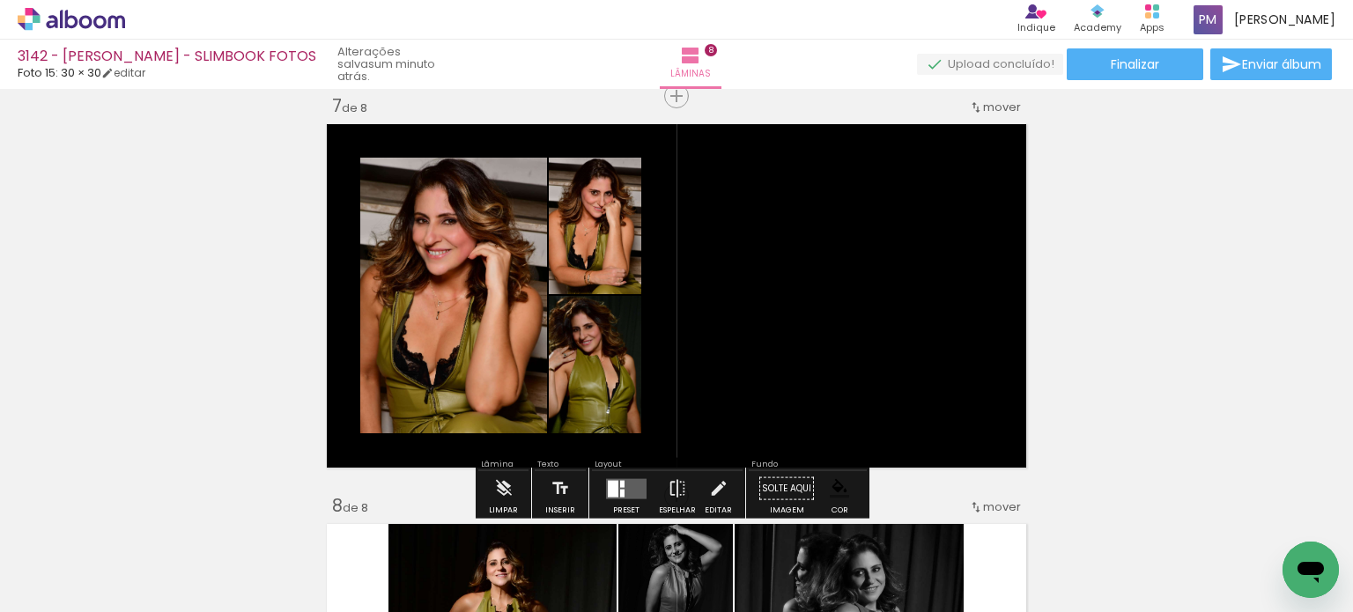
click at [634, 484] on quentale-layouter at bounding box center [626, 488] width 41 height 20
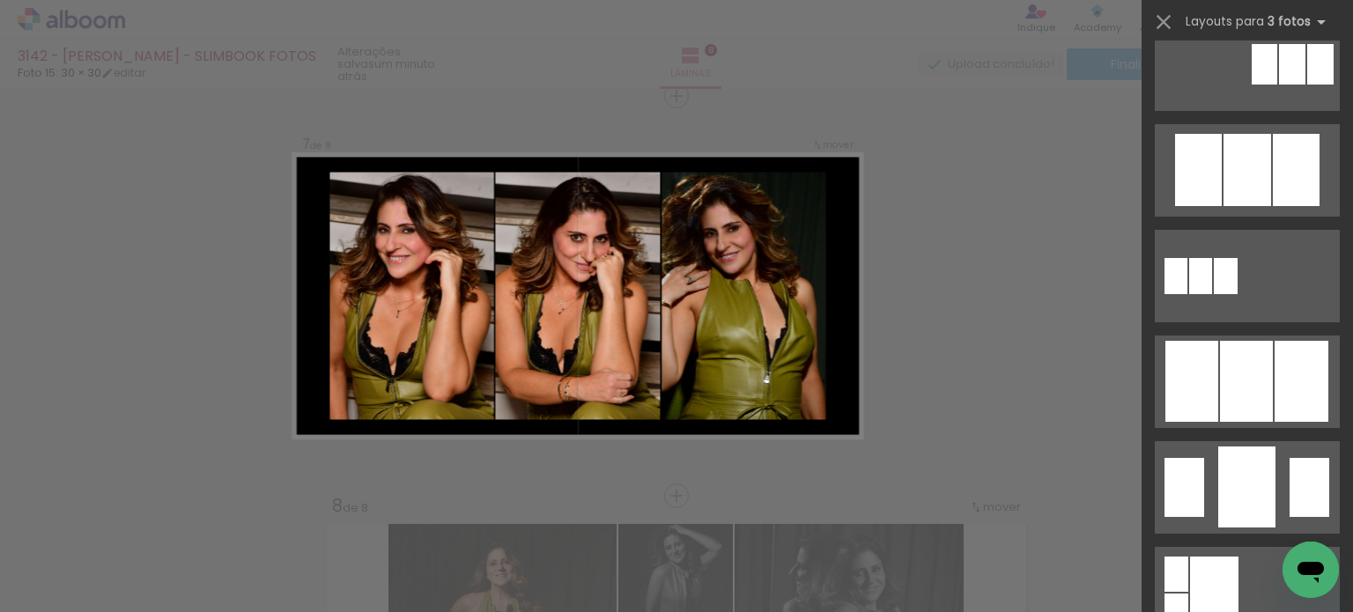
scroll to position [1174, 0]
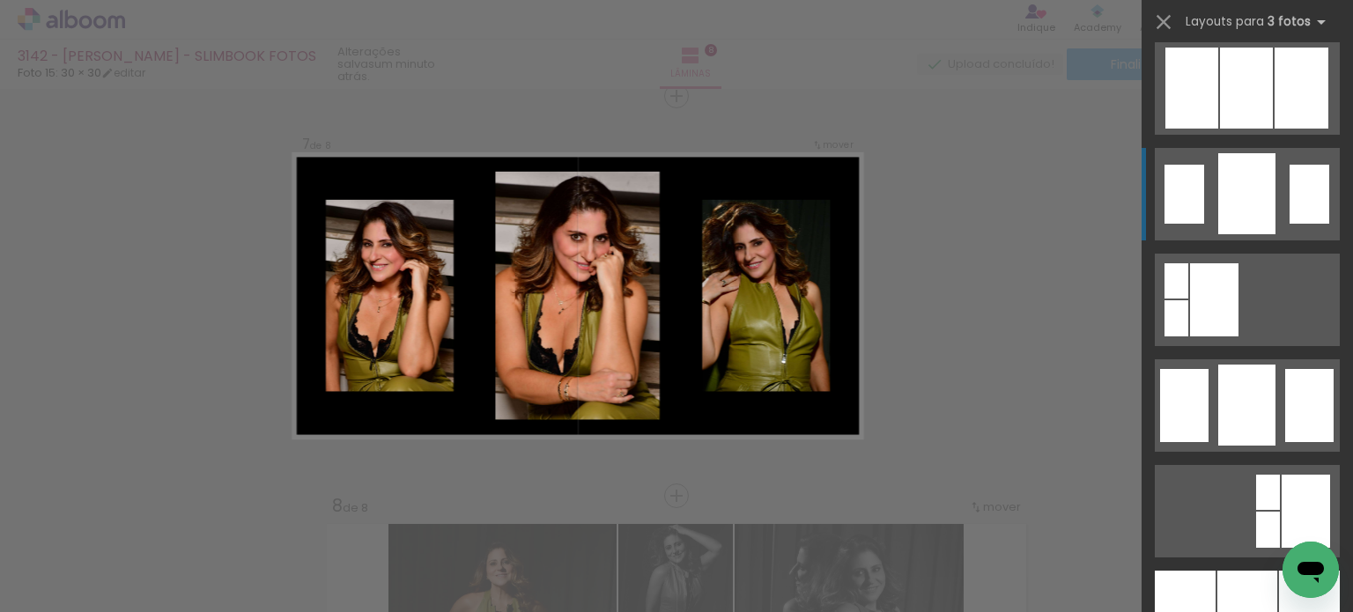
click at [675, 365] on div at bounding box center [1246, 405] width 57 height 81
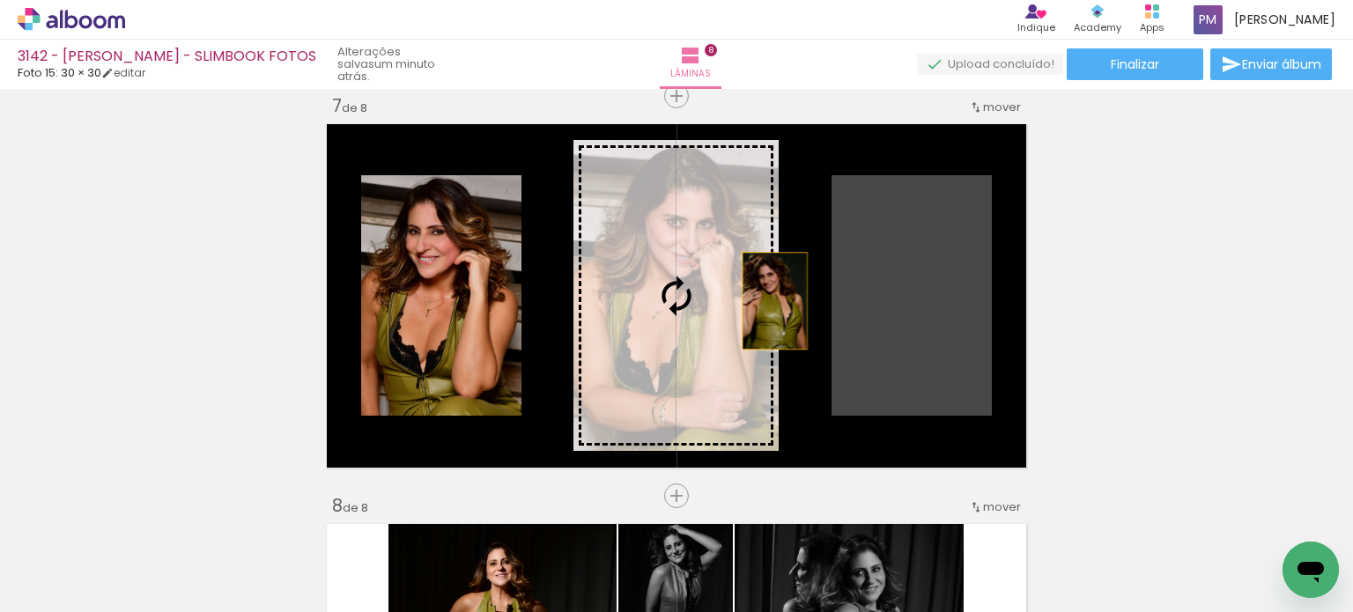
drag, startPoint x: 944, startPoint y: 311, endPoint x: 767, endPoint y: 300, distance: 177.4
click at [0, 0] on slot at bounding box center [0, 0] width 0 height 0
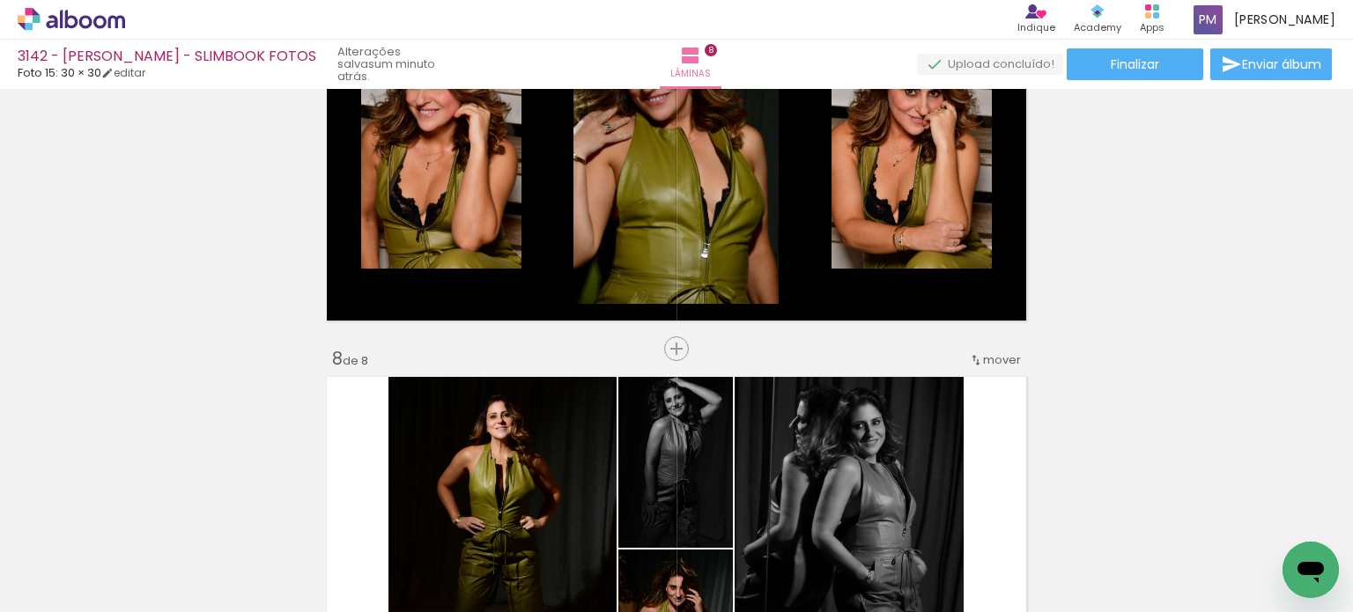
scroll to position [3009, 0]
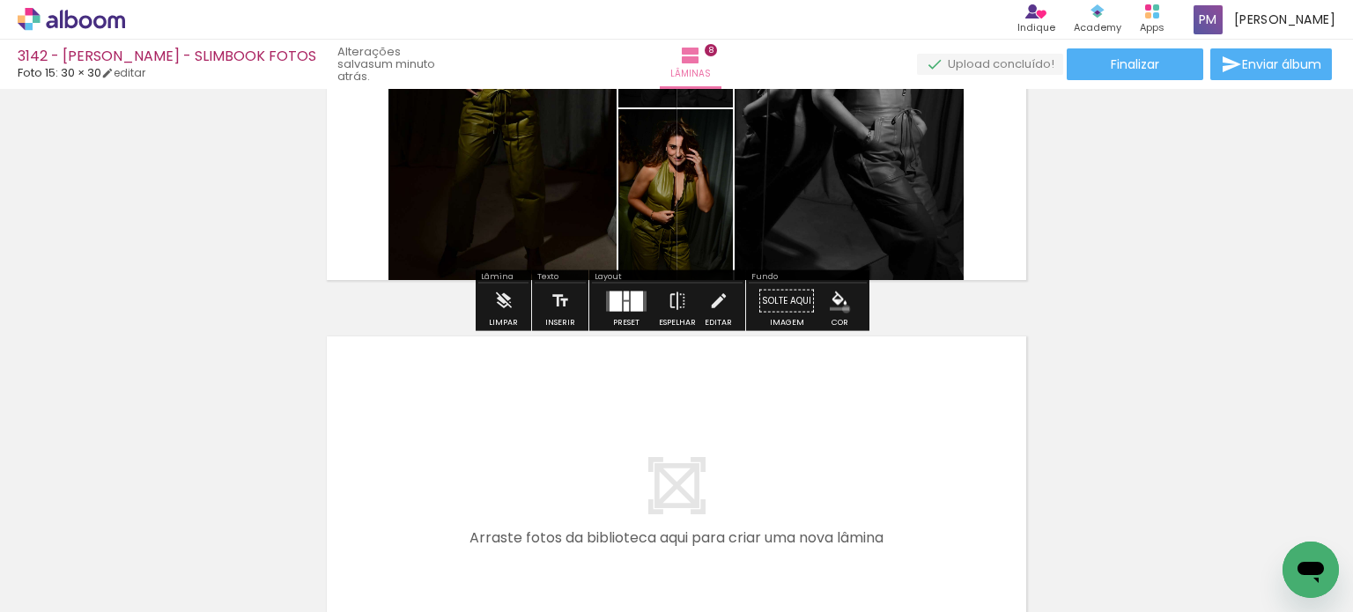
click at [675, 308] on iron-icon "color picker" at bounding box center [839, 301] width 19 height 19
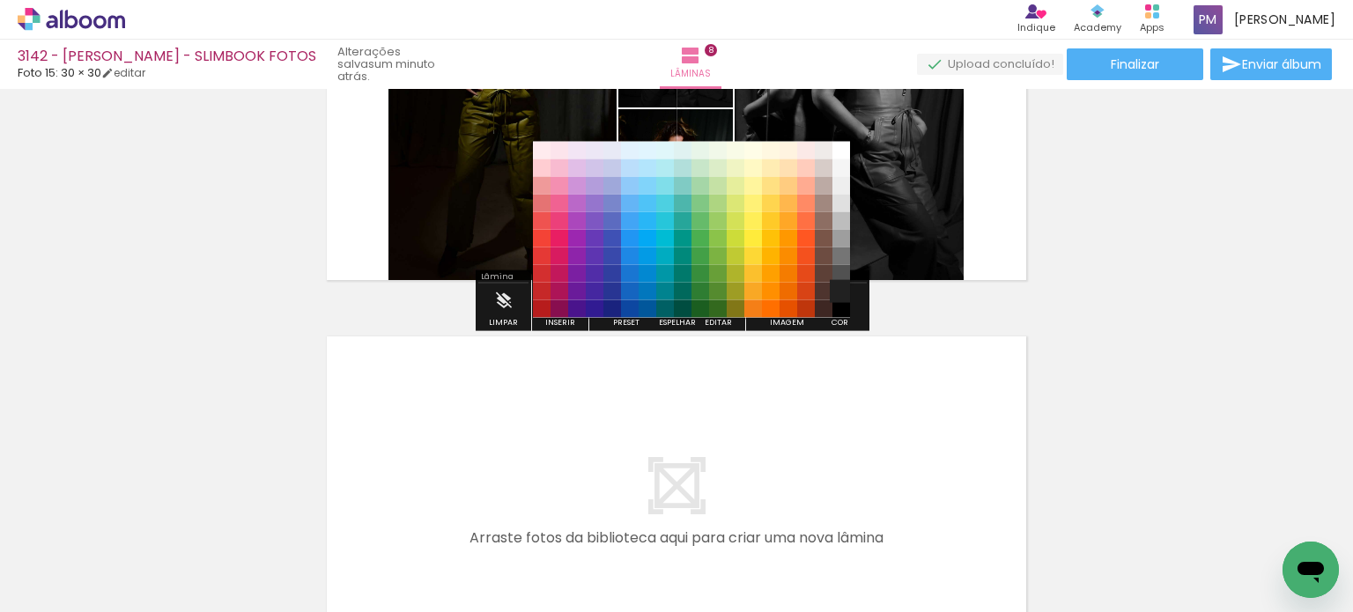
click at [675, 288] on paper-item "#212121" at bounding box center [841, 291] width 18 height 18
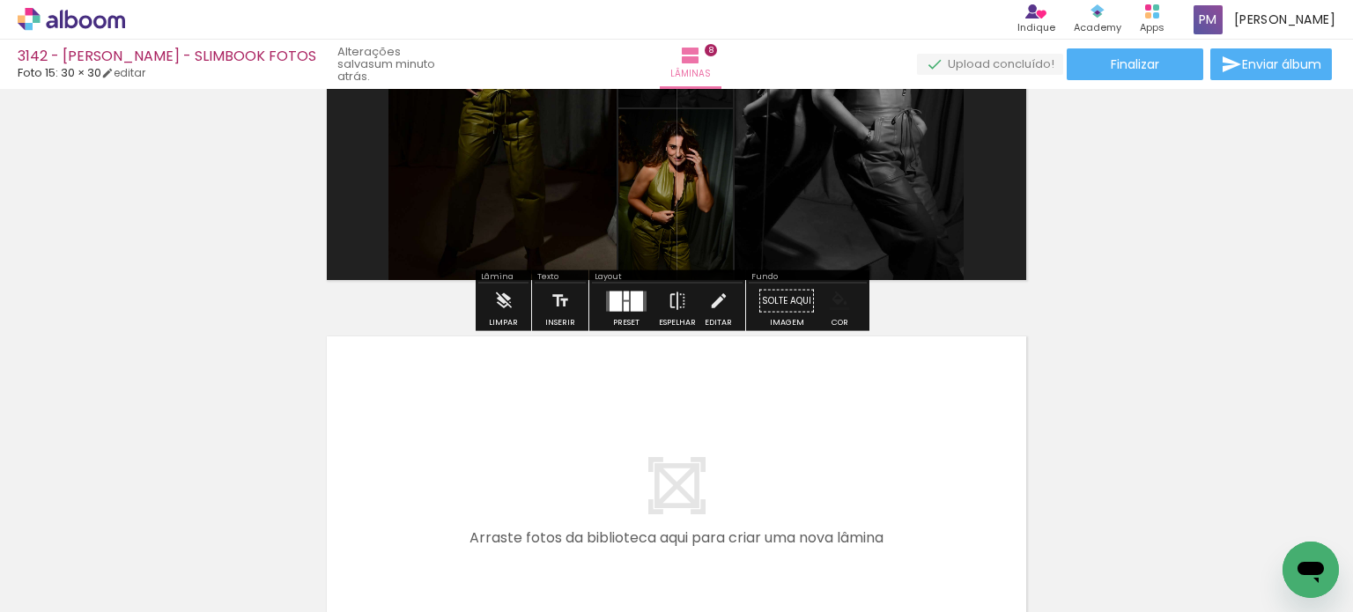
click at [675, 289] on paper-menu-button "#ffebee #ffcdd2 #ef9a9a #e57373 #ef5350 #f44336 #e53935 #d32f2f #c62828 #b71c1c…" at bounding box center [839, 301] width 33 height 33
click at [675, 296] on iron-icon "color picker" at bounding box center [839, 301] width 19 height 19
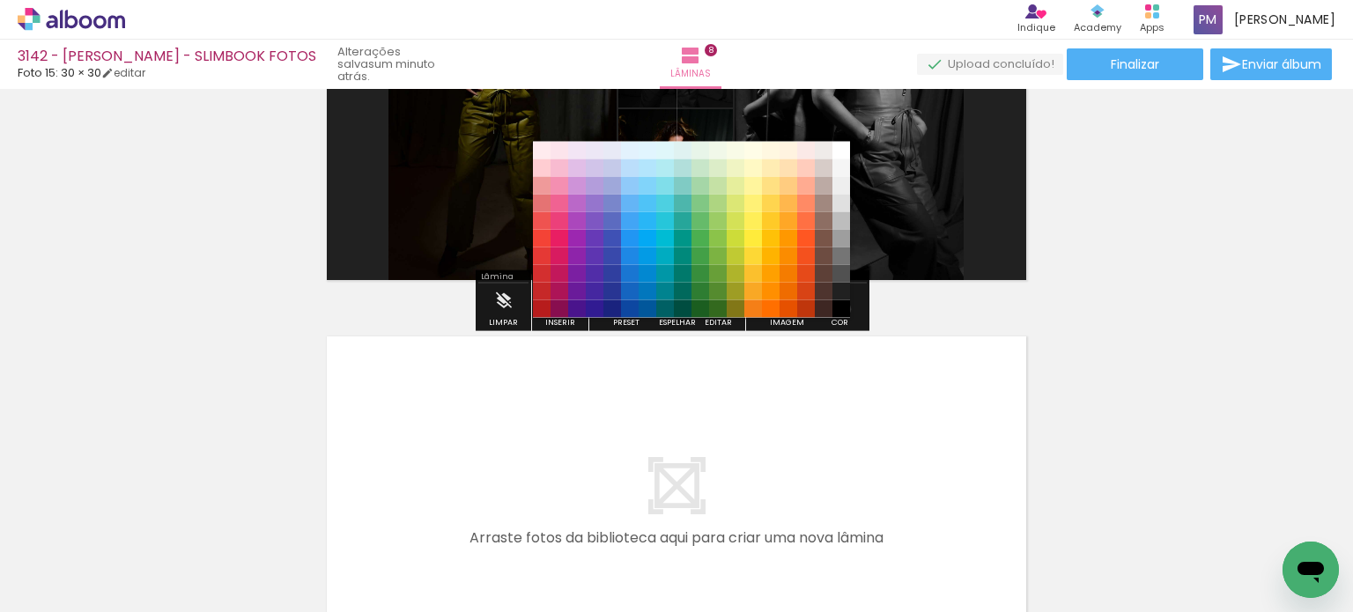
drag, startPoint x: 838, startPoint y: 308, endPoint x: 813, endPoint y: 285, distance: 33.7
click at [675, 302] on paper-item "#000000" at bounding box center [841, 308] width 18 height 18
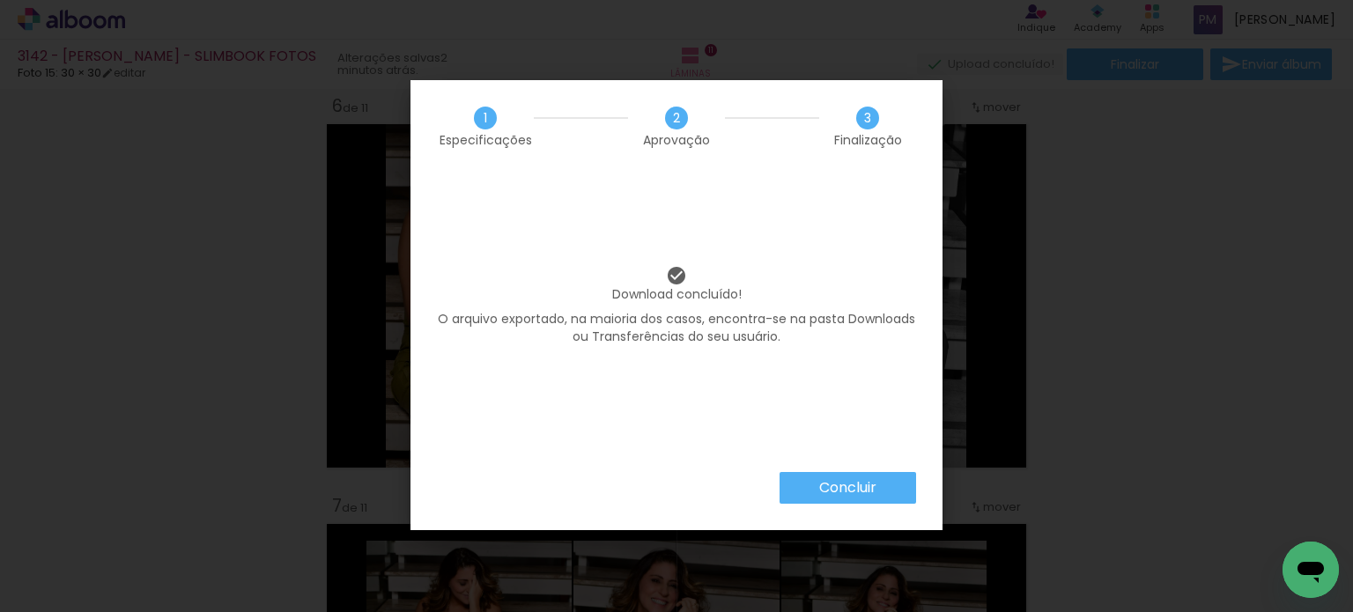
scroll to position [0, 3334]
click at [847, 498] on paper-button "Concluir" at bounding box center [848, 488] width 137 height 32
